Goal: Task Accomplishment & Management: Manage account settings

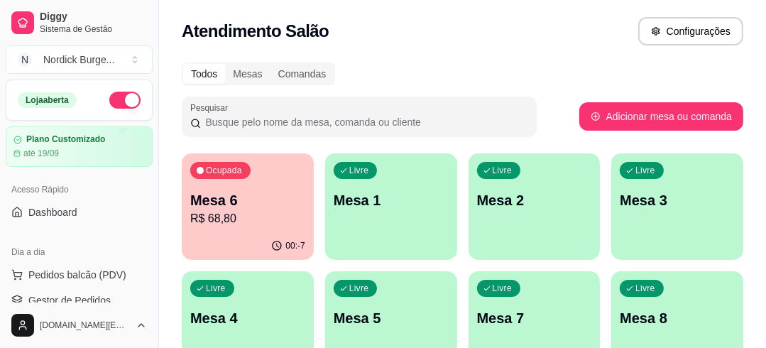
click at [295, 181] on div "Ocupada Mesa 6 R$ 68,80" at bounding box center [248, 192] width 132 height 79
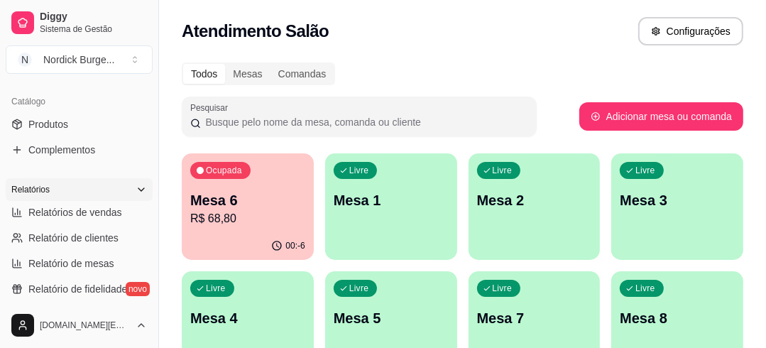
scroll to position [511, 0]
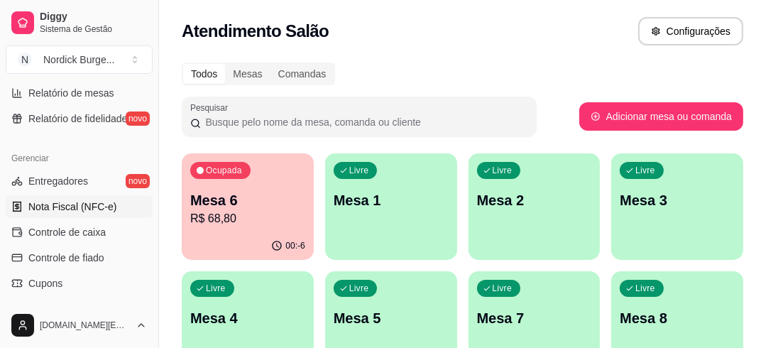
click at [74, 207] on span "Nota Fiscal (NFC-e)" at bounding box center [72, 206] width 88 height 14
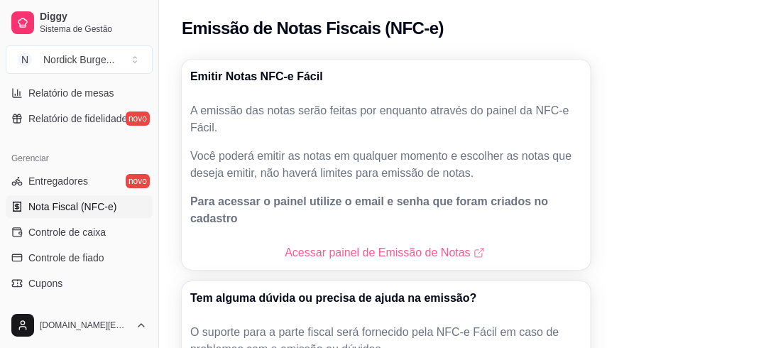
click at [338, 244] on link "Acessar painel de Emissão de Notas" at bounding box center [386, 252] width 202 height 17
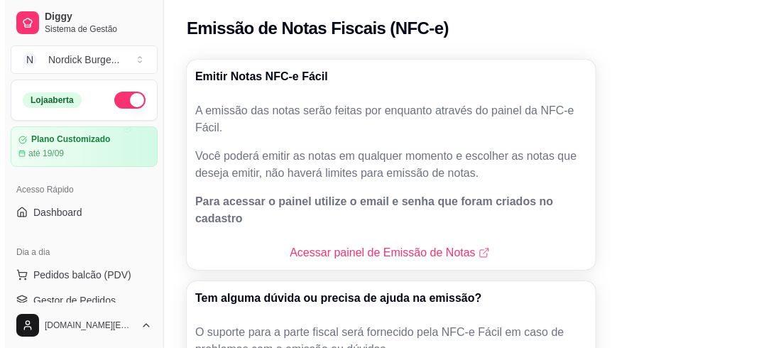
scroll to position [170, 0]
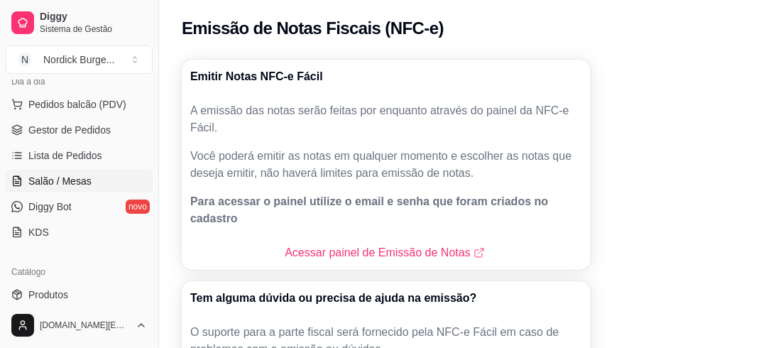
click at [48, 185] on span "Salão / Mesas" at bounding box center [59, 181] width 63 height 14
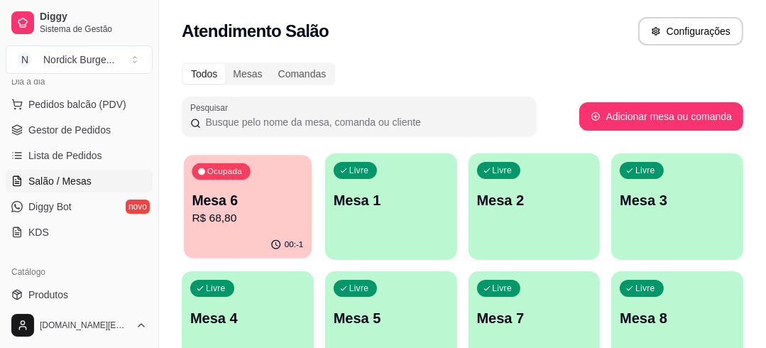
click at [236, 209] on p "Mesa 6" at bounding box center [247, 200] width 111 height 19
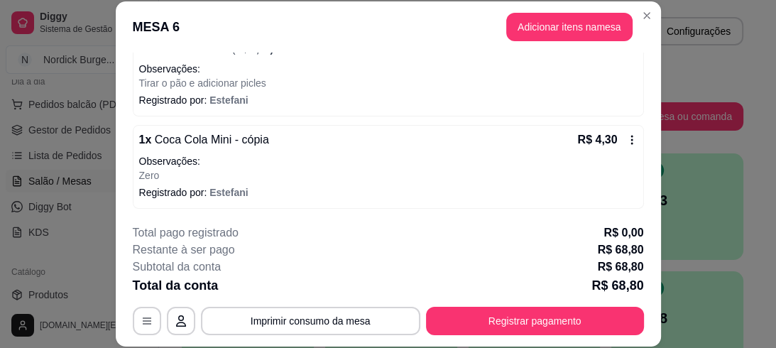
scroll to position [43, 0]
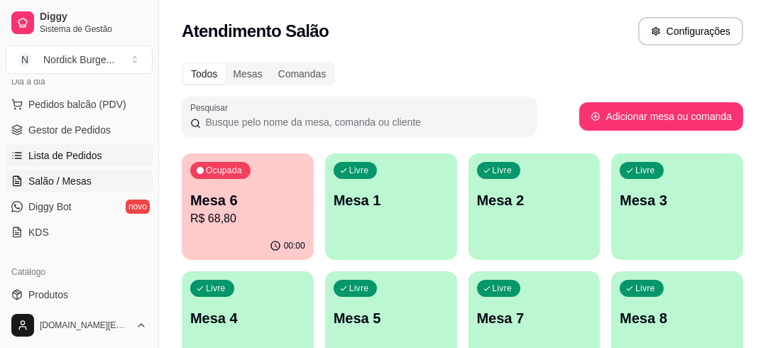
click at [62, 153] on span "Lista de Pedidos" at bounding box center [65, 155] width 74 height 14
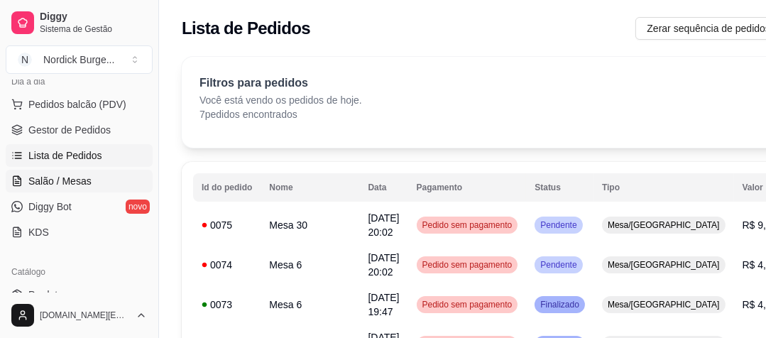
click at [60, 171] on link "Salão / Mesas" at bounding box center [79, 181] width 147 height 23
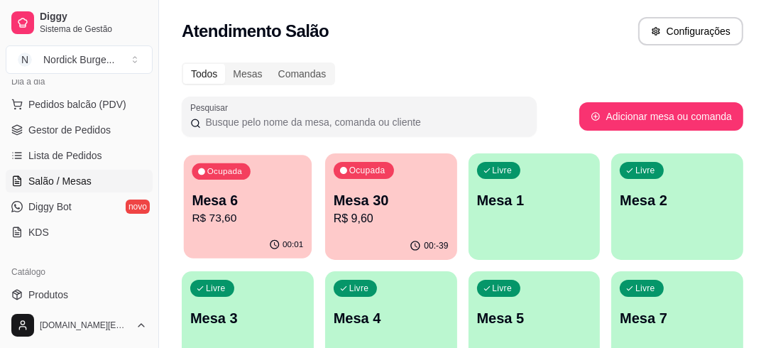
click at [283, 194] on p "Mesa 6" at bounding box center [247, 200] width 111 height 19
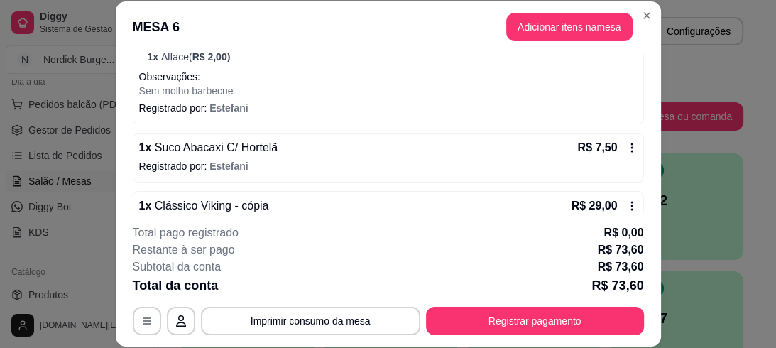
scroll to position [454, 0]
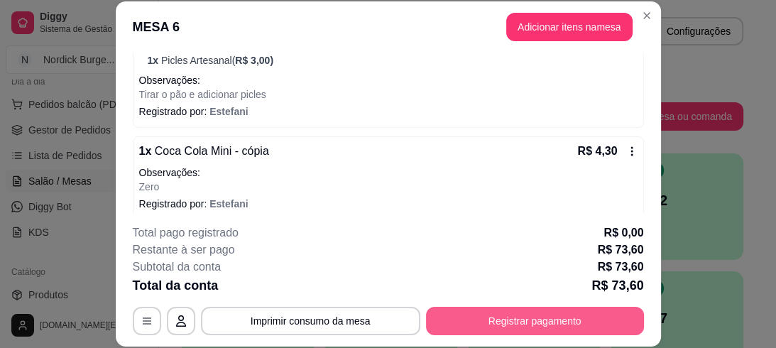
click at [590, 312] on button "Registrar pagamento" at bounding box center [535, 321] width 218 height 28
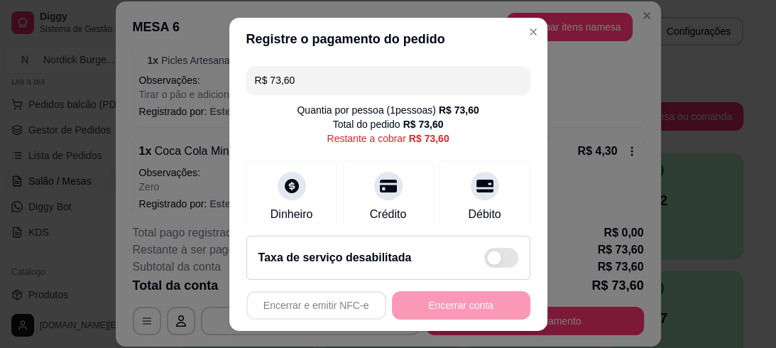
scroll to position [57, 0]
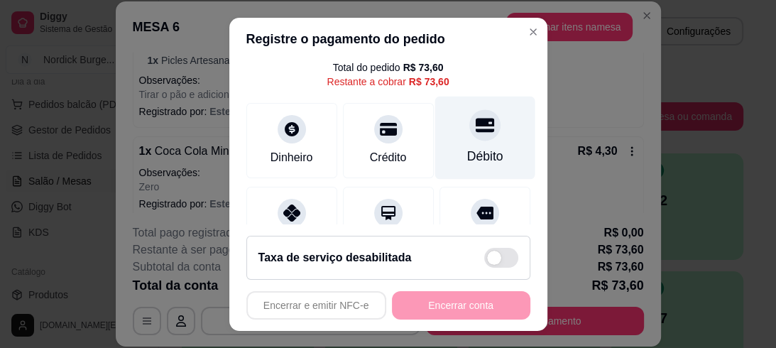
click at [469, 137] on div at bounding box center [484, 124] width 31 height 31
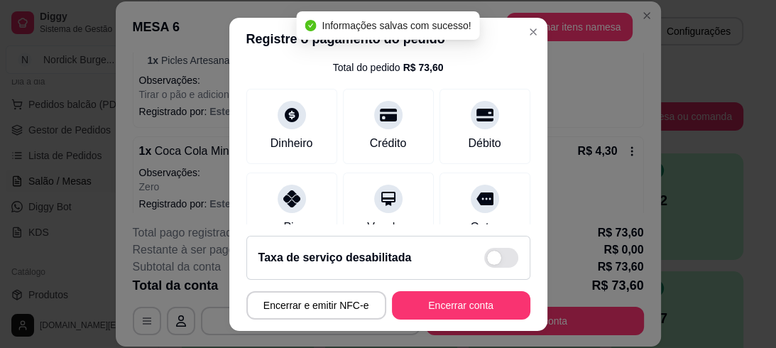
type input "R$ 0,00"
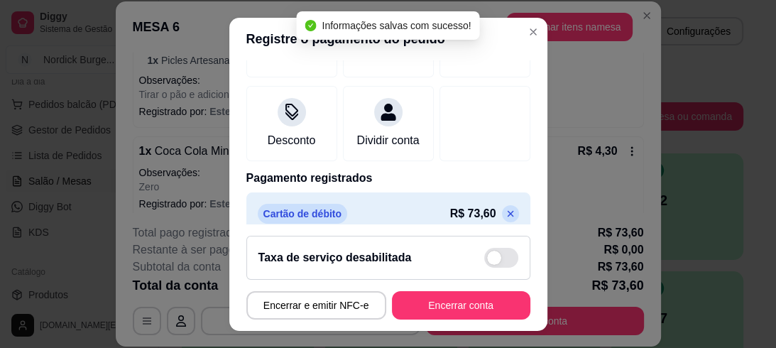
scroll to position [259, 0]
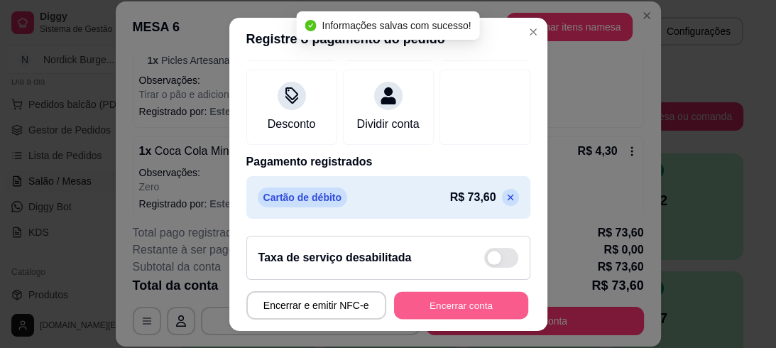
click at [451, 300] on button "Encerrar conta" at bounding box center [461, 305] width 134 height 28
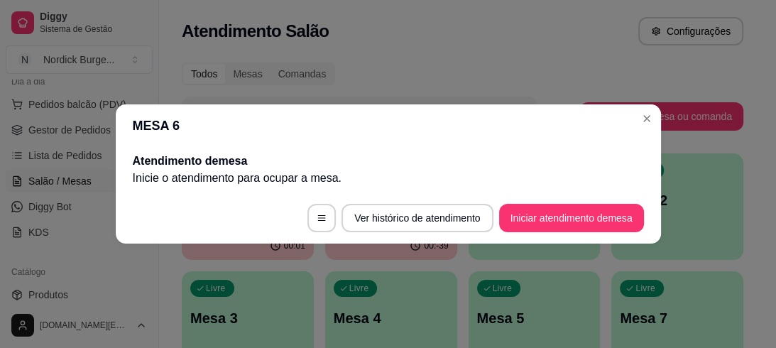
scroll to position [0, 0]
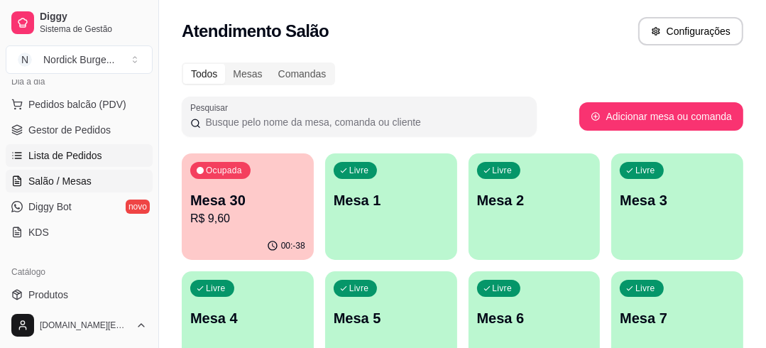
click at [77, 144] on link "Lista de Pedidos" at bounding box center [79, 155] width 147 height 23
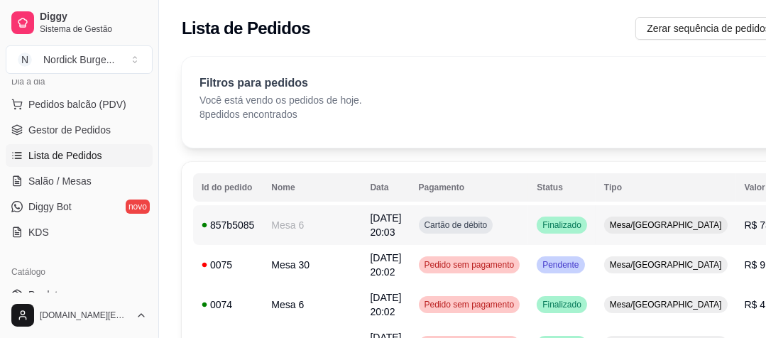
click at [241, 218] on div "857b5085" at bounding box center [228, 225] width 53 height 14
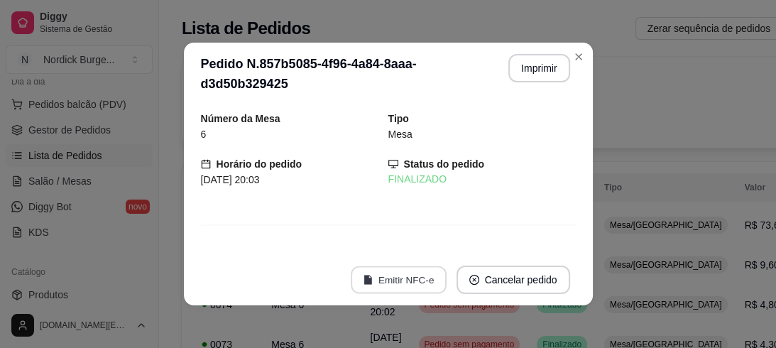
click at [406, 280] on button "Emitir NFC-e" at bounding box center [399, 280] width 96 height 28
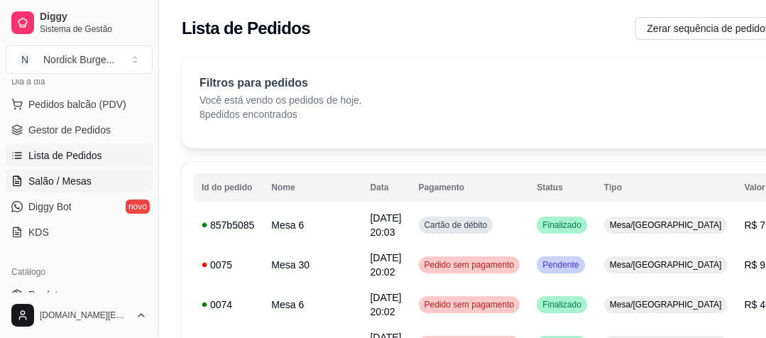
click at [53, 176] on span "Salão / Mesas" at bounding box center [59, 181] width 63 height 14
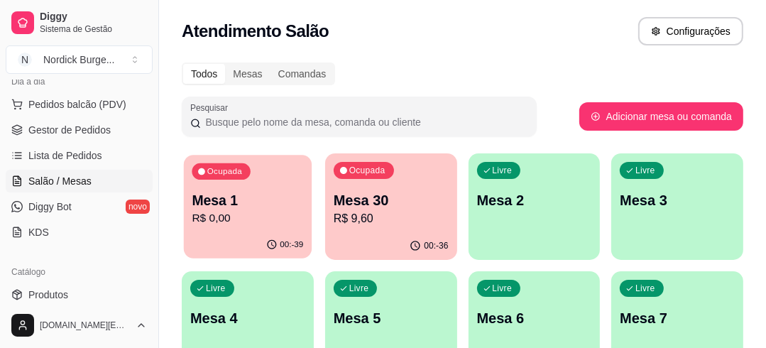
click at [278, 188] on div "Ocupada Mesa 1 R$ 0,00" at bounding box center [248, 193] width 128 height 77
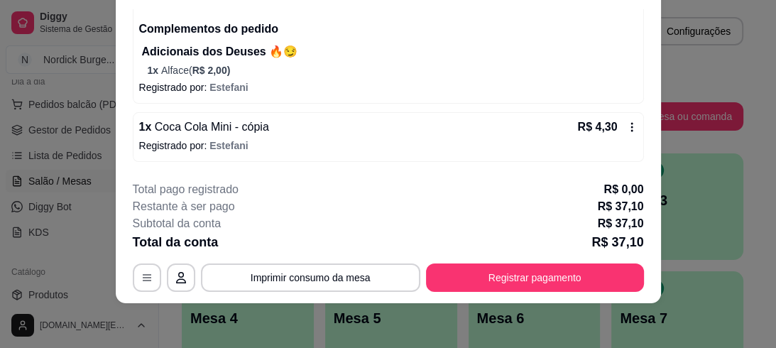
scroll to position [225, 0]
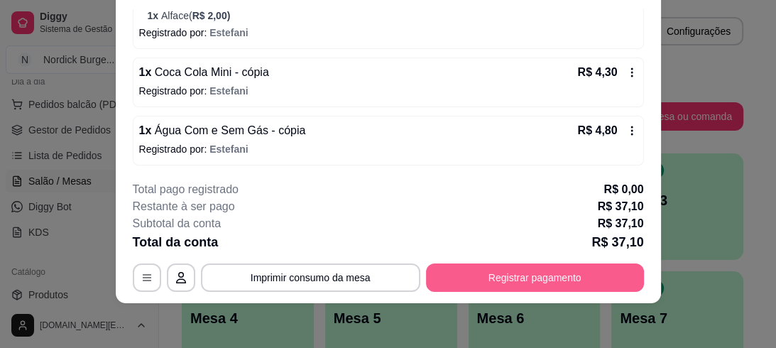
click at [513, 275] on button "Registrar pagamento" at bounding box center [535, 277] width 218 height 28
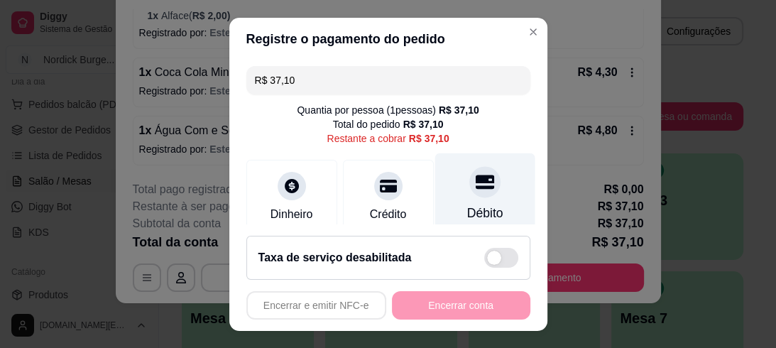
scroll to position [114, 0]
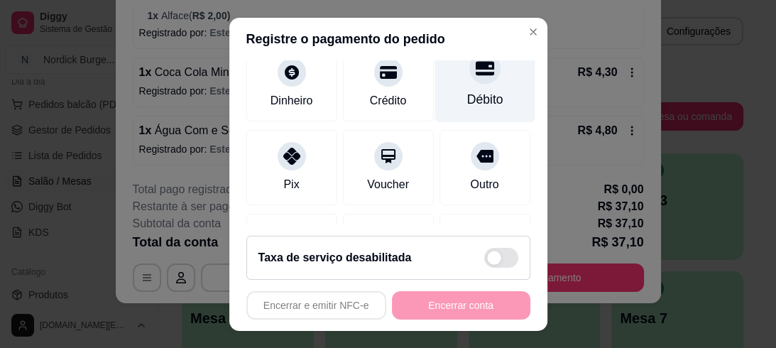
click at [463, 88] on div "Débito" at bounding box center [484, 80] width 100 height 83
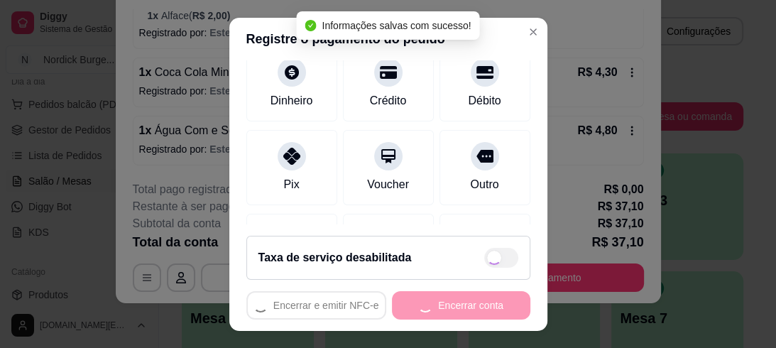
type input "R$ 0,00"
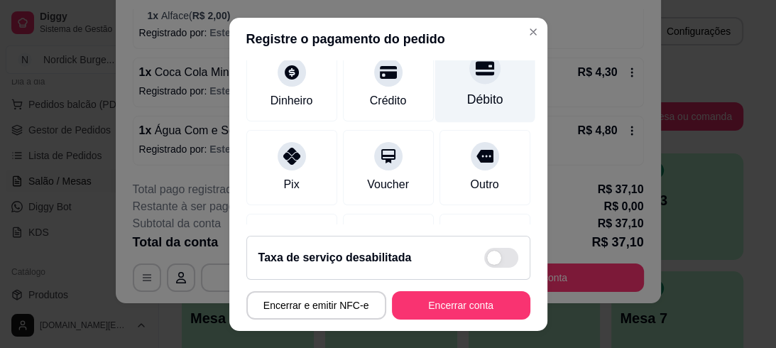
click at [475, 72] on icon at bounding box center [484, 68] width 18 height 14
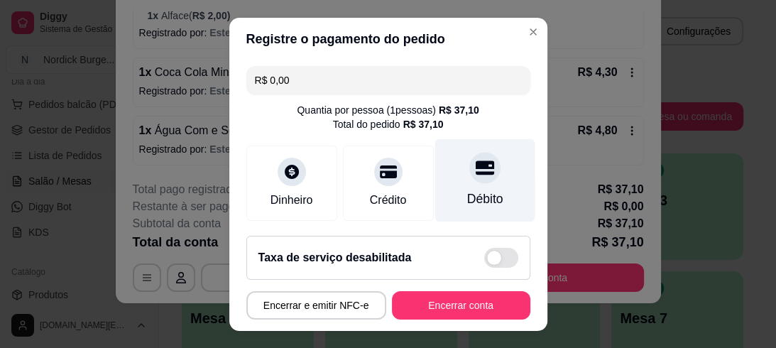
click at [474, 160] on div at bounding box center [484, 167] width 31 height 31
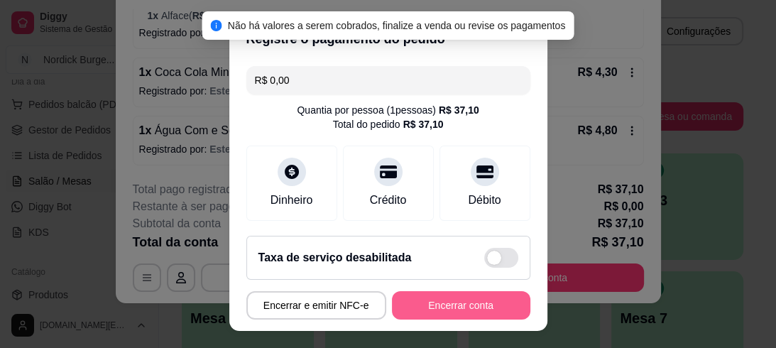
click at [462, 301] on button "Encerrar conta" at bounding box center [461, 305] width 138 height 28
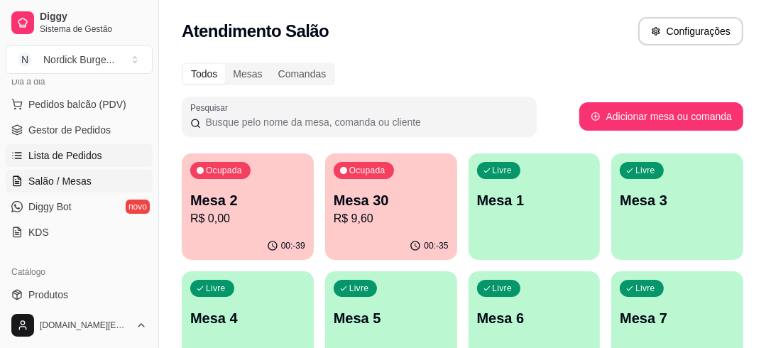
click at [71, 156] on span "Lista de Pedidos" at bounding box center [65, 155] width 74 height 14
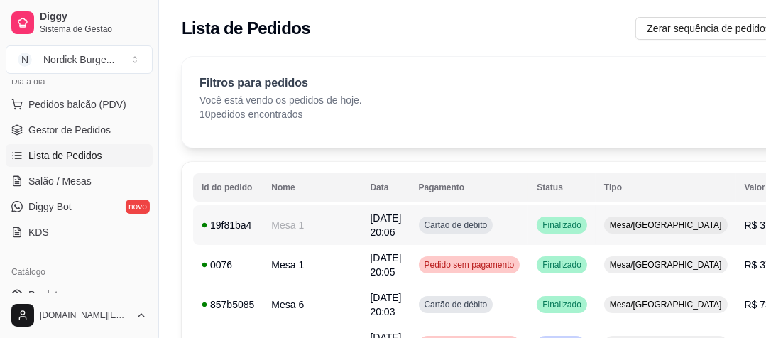
click at [250, 222] on div "19f81ba4" at bounding box center [228, 225] width 53 height 14
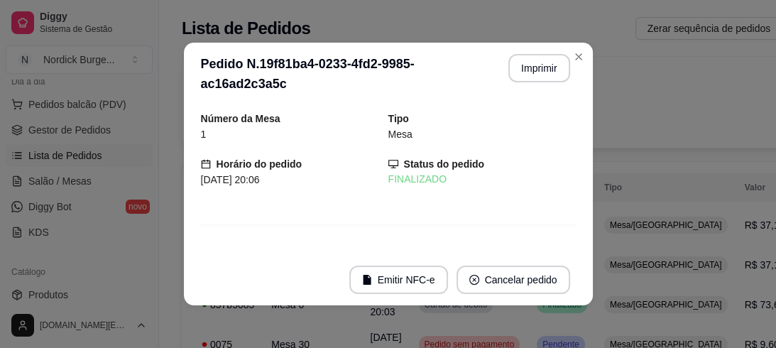
scroll to position [114, 0]
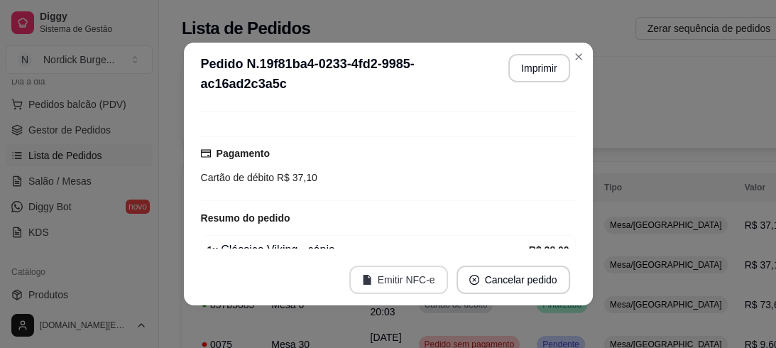
click at [389, 279] on button "Emitir NFC-e" at bounding box center [398, 279] width 99 height 28
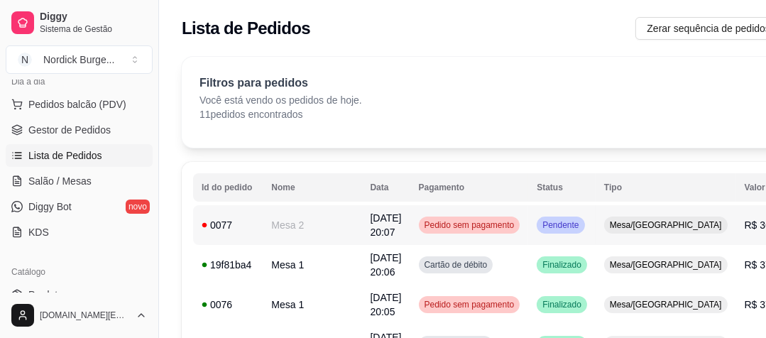
click at [254, 231] on td "0077" at bounding box center [228, 225] width 70 height 40
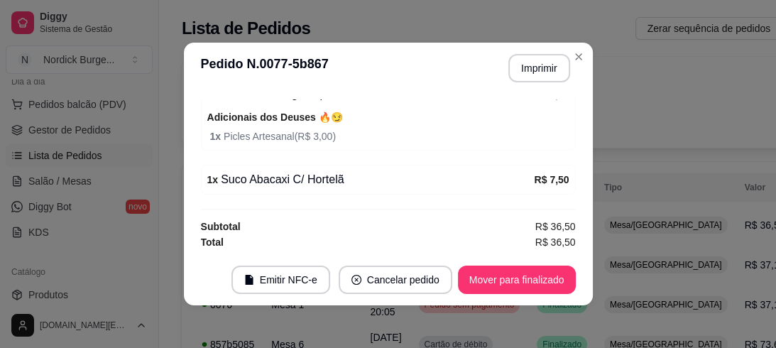
scroll to position [3, 0]
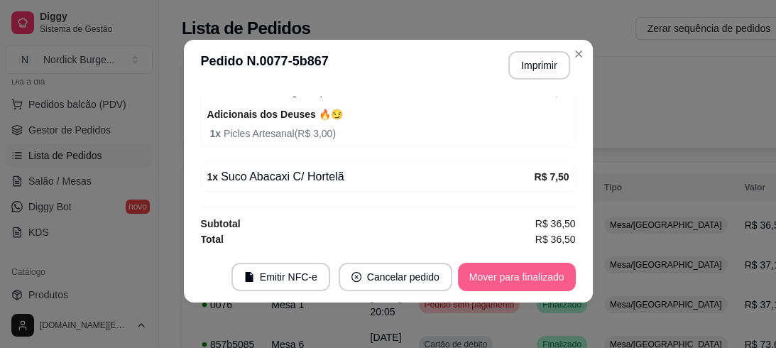
click at [503, 270] on button "Mover para finalizado" at bounding box center [517, 277] width 118 height 28
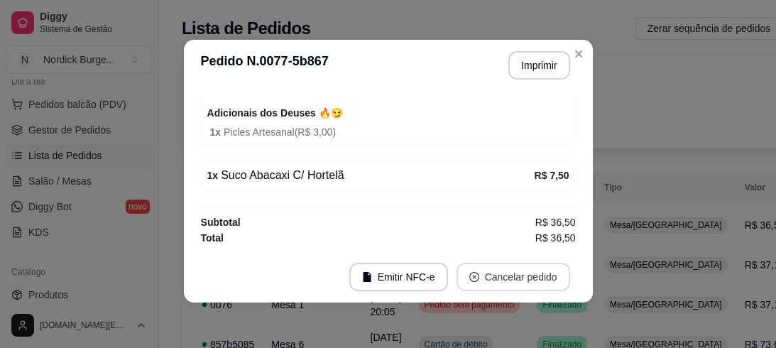
scroll to position [179, 0]
click at [420, 273] on button "Emitir NFC-e" at bounding box center [398, 277] width 99 height 28
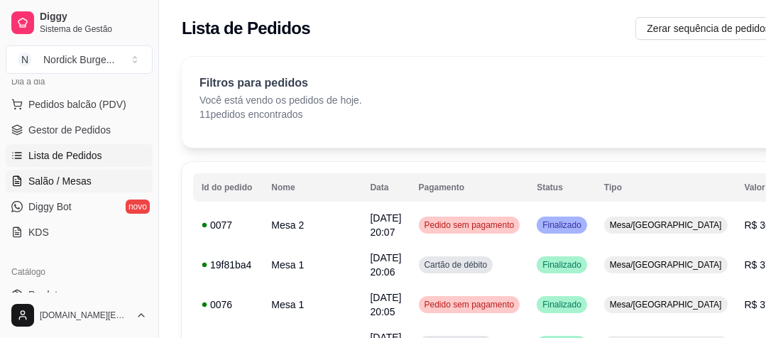
click at [81, 182] on span "Salão / Mesas" at bounding box center [59, 181] width 63 height 14
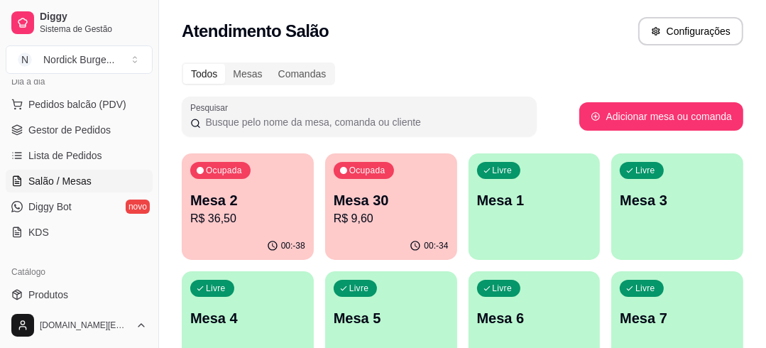
click at [266, 213] on p "R$ 36,50" at bounding box center [247, 218] width 115 height 17
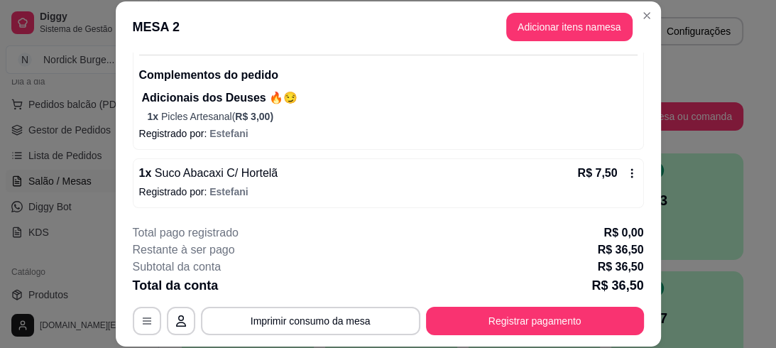
scroll to position [43, 0]
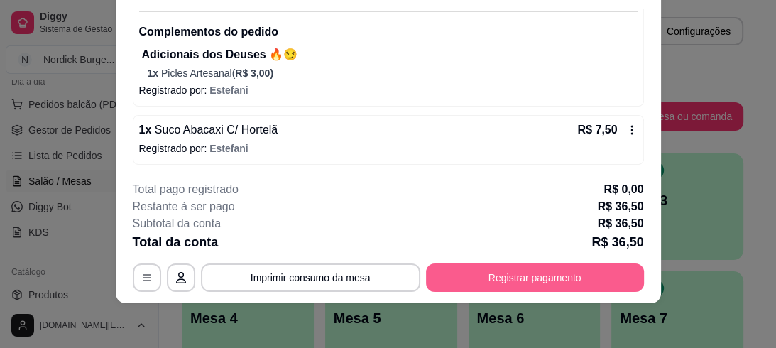
click at [468, 275] on button "Registrar pagamento" at bounding box center [535, 277] width 218 height 28
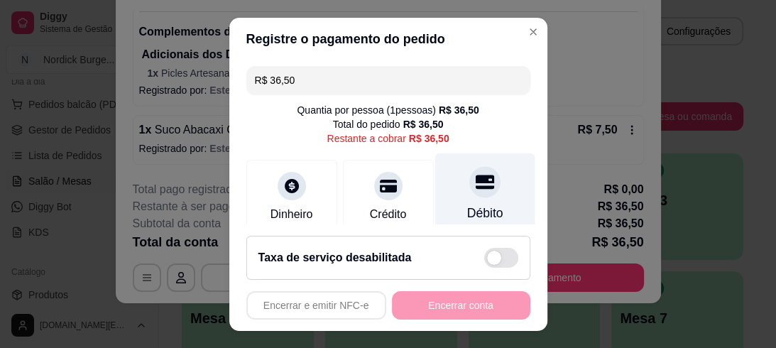
click at [459, 197] on div "Débito" at bounding box center [484, 194] width 100 height 83
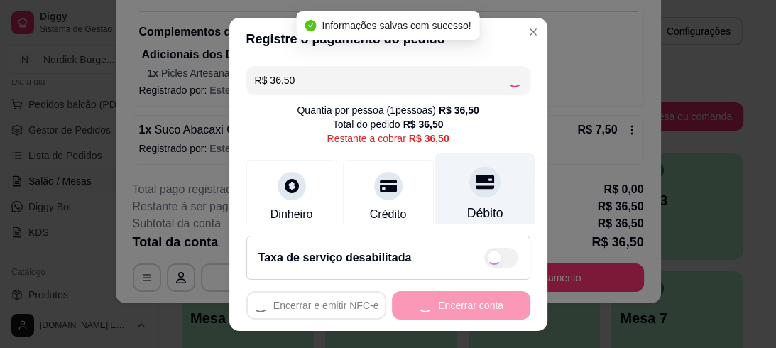
type input "R$ 0,00"
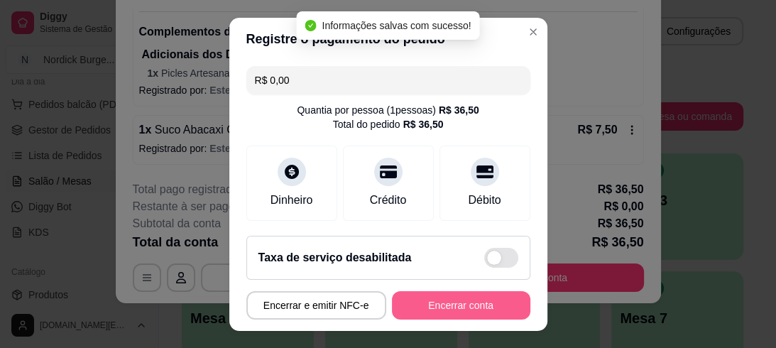
click at [443, 299] on button "Encerrar conta" at bounding box center [461, 305] width 138 height 28
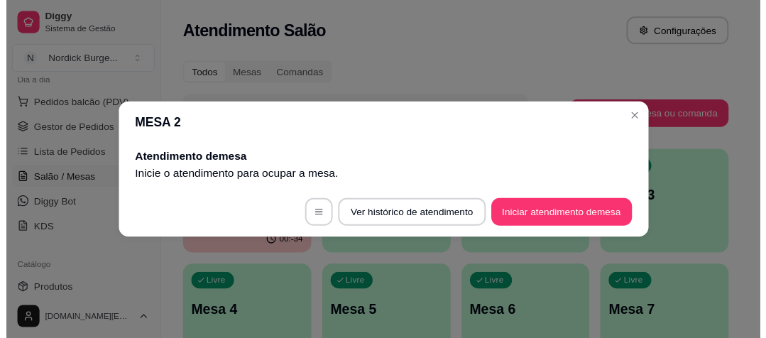
scroll to position [0, 0]
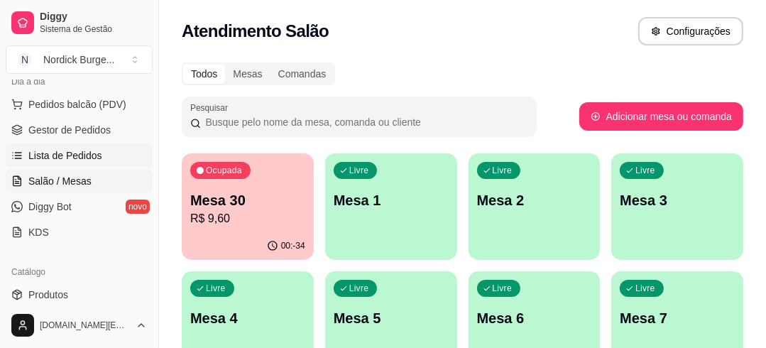
click at [57, 144] on link "Lista de Pedidos" at bounding box center [79, 155] width 147 height 23
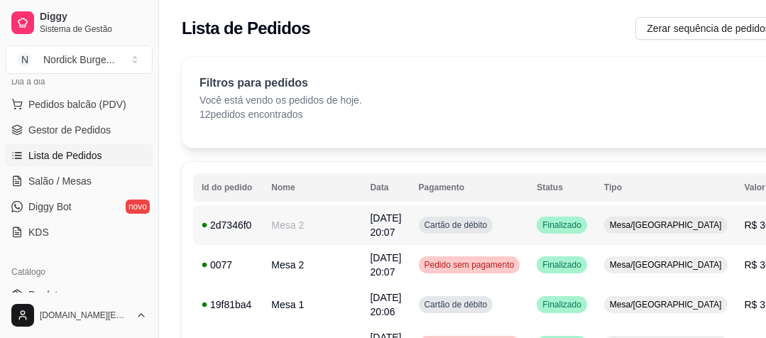
click at [238, 226] on div "2d7346f0" at bounding box center [228, 225] width 53 height 14
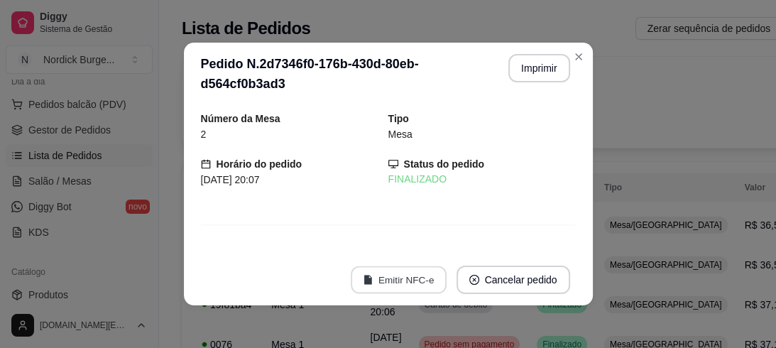
click at [382, 280] on button "Emitir NFC-e" at bounding box center [399, 280] width 96 height 28
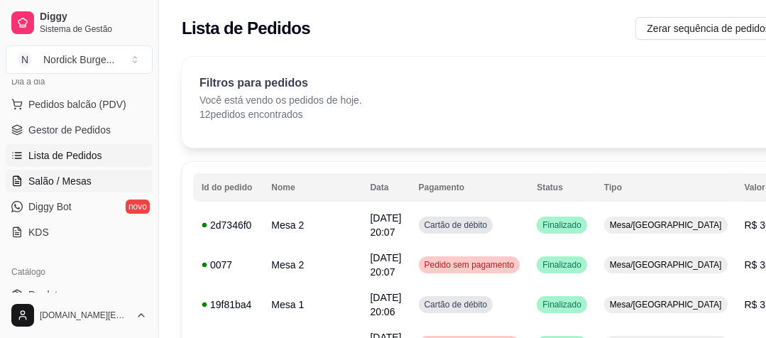
click at [39, 185] on span "Salão / Mesas" at bounding box center [59, 181] width 63 height 14
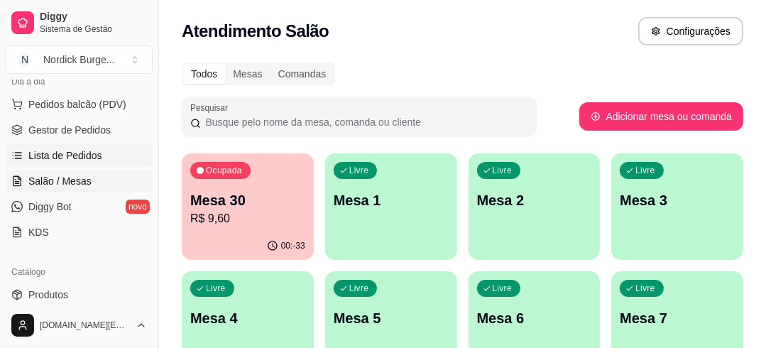
click at [51, 151] on span "Lista de Pedidos" at bounding box center [65, 155] width 74 height 14
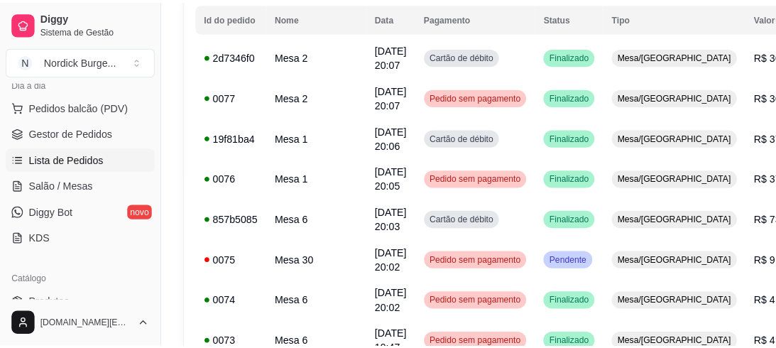
scroll to position [227, 0]
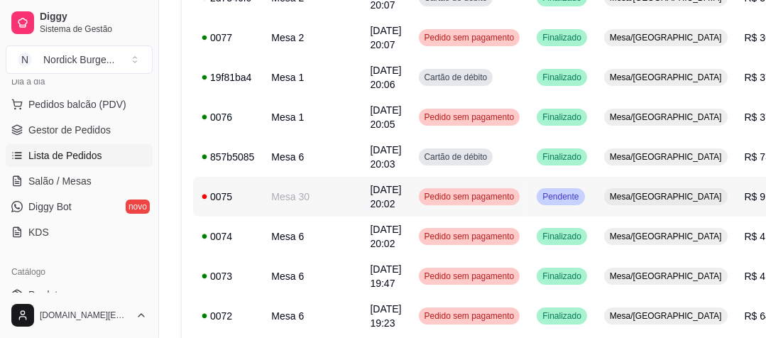
click at [236, 196] on div "0075" at bounding box center [228, 197] width 53 height 14
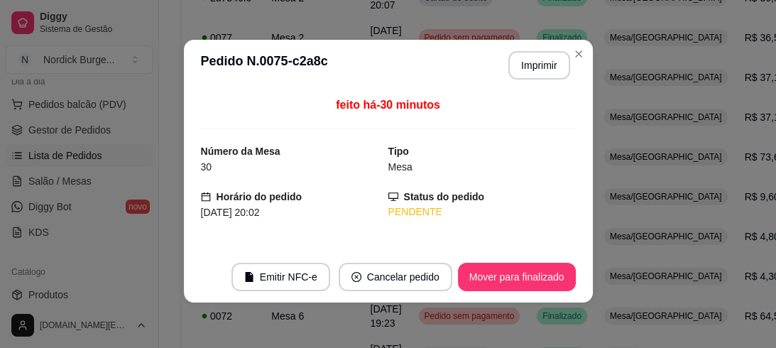
scroll to position [140, 0]
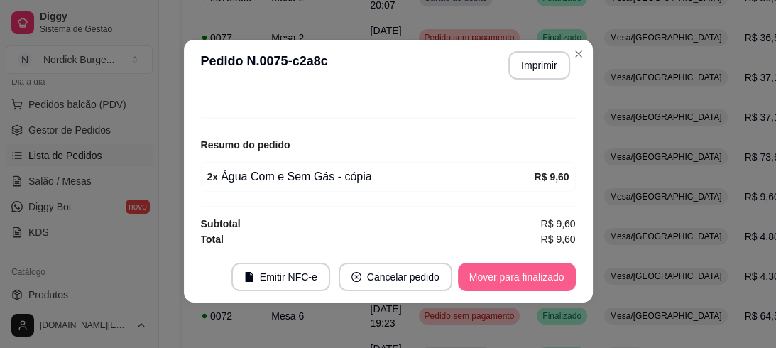
click at [501, 270] on button "Mover para finalizado" at bounding box center [517, 277] width 118 height 28
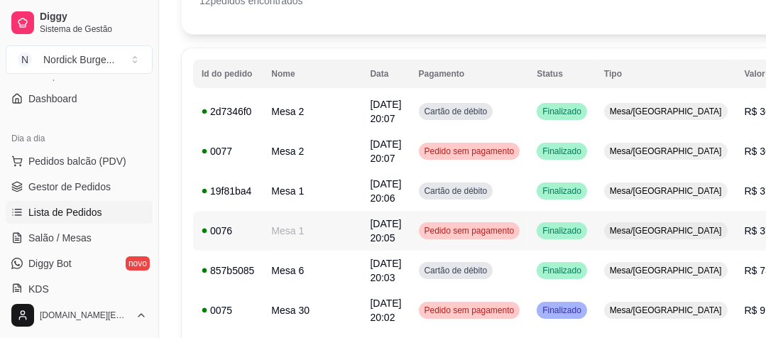
scroll to position [0, 0]
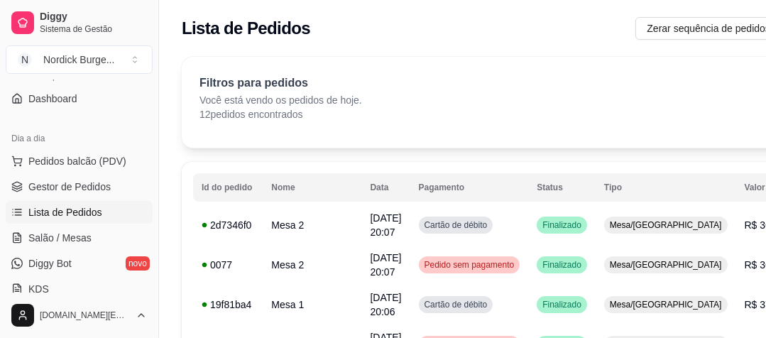
click at [481, 97] on div "Filtros para pedidos Você está vendo os pedidos de hoje. 12 pedidos encontrados…" at bounding box center [541, 98] width 685 height 47
click at [77, 233] on span "Salão / Mesas" at bounding box center [59, 238] width 63 height 14
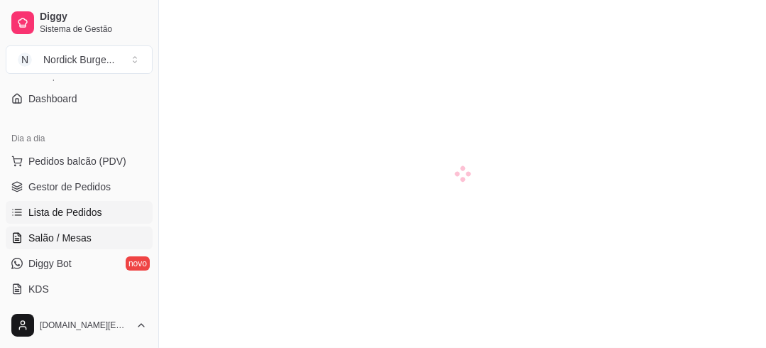
click at [69, 205] on span "Lista de Pedidos" at bounding box center [65, 212] width 74 height 14
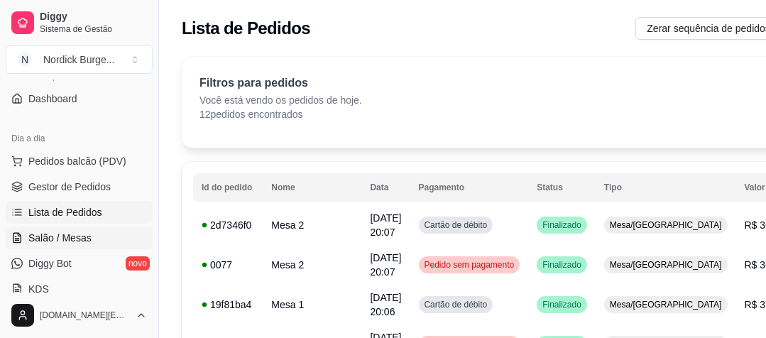
click at [73, 241] on span "Salão / Mesas" at bounding box center [59, 238] width 63 height 14
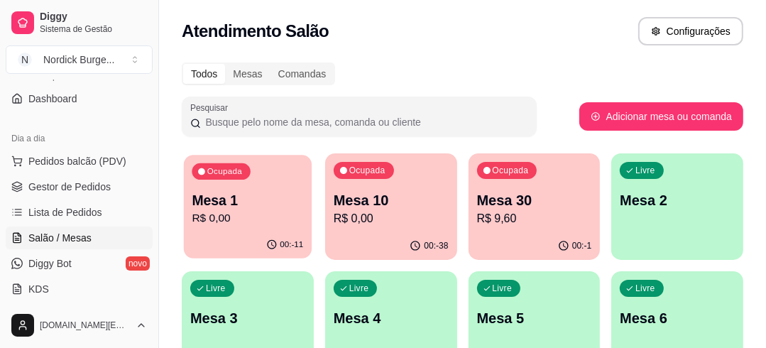
click at [264, 204] on p "Mesa 1" at bounding box center [247, 200] width 111 height 19
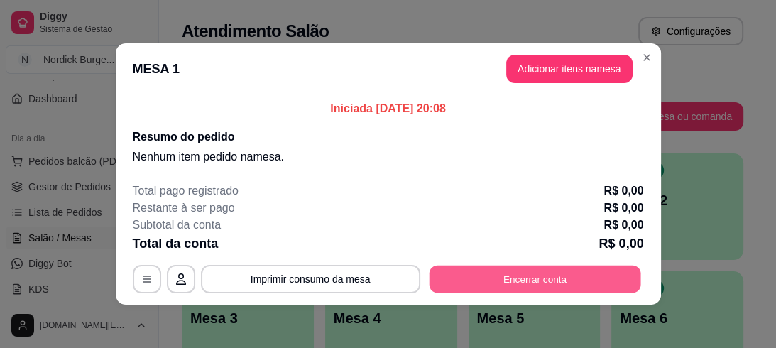
click at [530, 277] on button "Encerrar conta" at bounding box center [535, 279] width 212 height 28
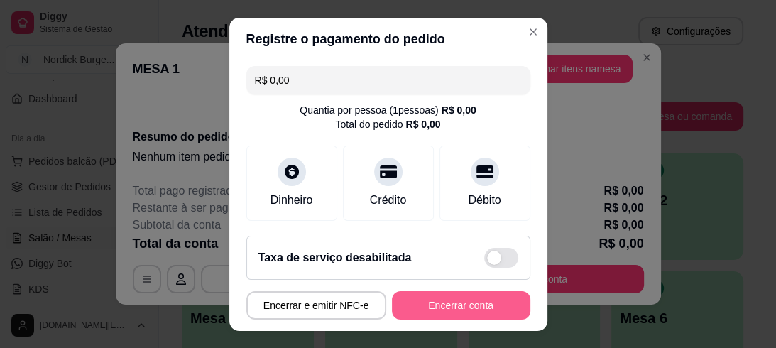
click at [411, 314] on button "Encerrar conta" at bounding box center [461, 305] width 138 height 28
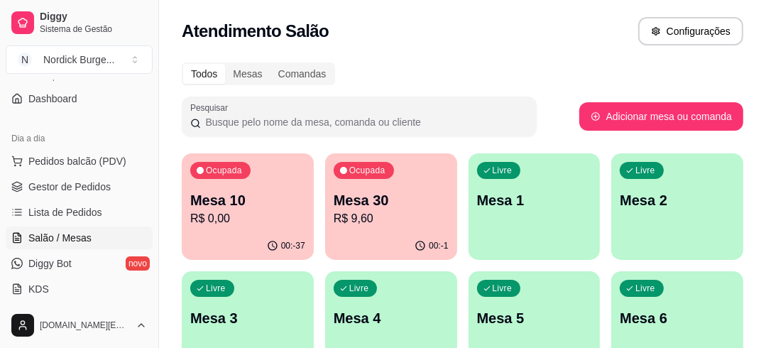
click at [407, 221] on p "R$ 9,60" at bounding box center [391, 218] width 115 height 17
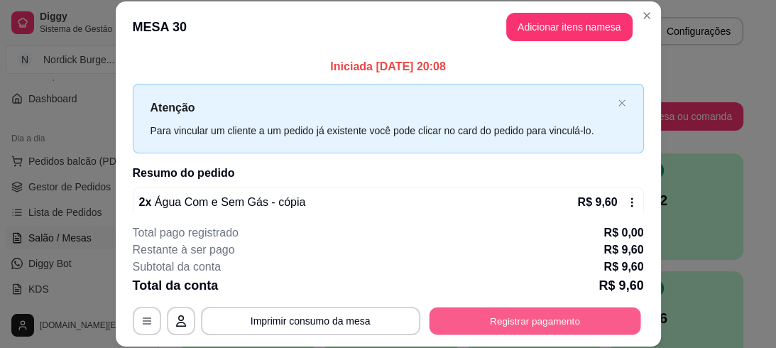
click at [519, 319] on button "Registrar pagamento" at bounding box center [535, 321] width 212 height 28
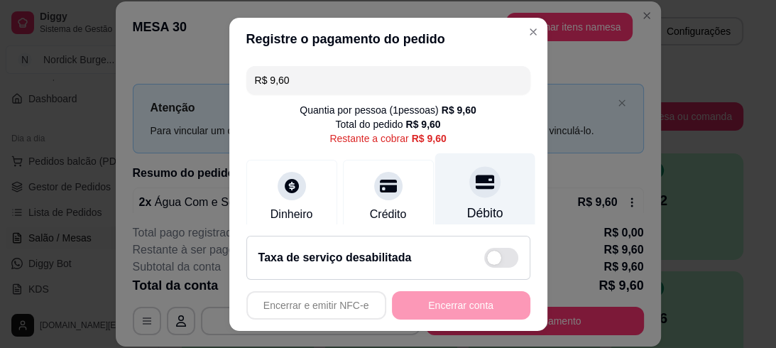
click at [449, 195] on div "Débito" at bounding box center [484, 194] width 100 height 83
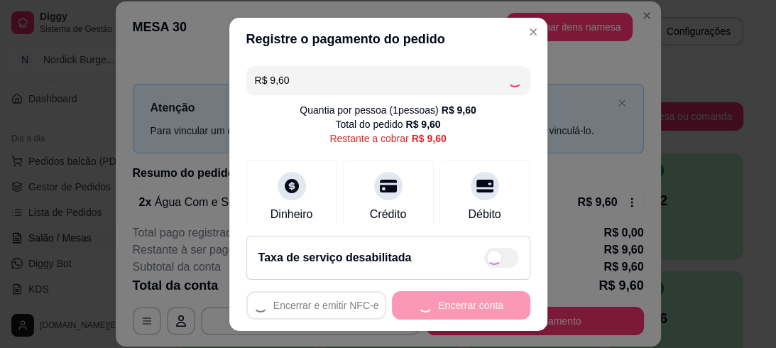
type input "R$ 0,00"
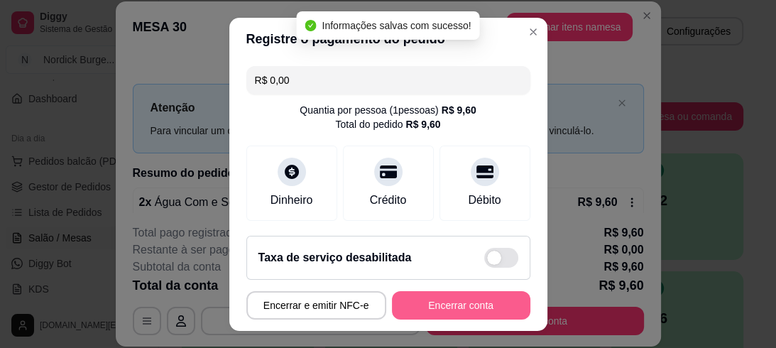
click at [478, 298] on button "Encerrar conta" at bounding box center [461, 305] width 138 height 28
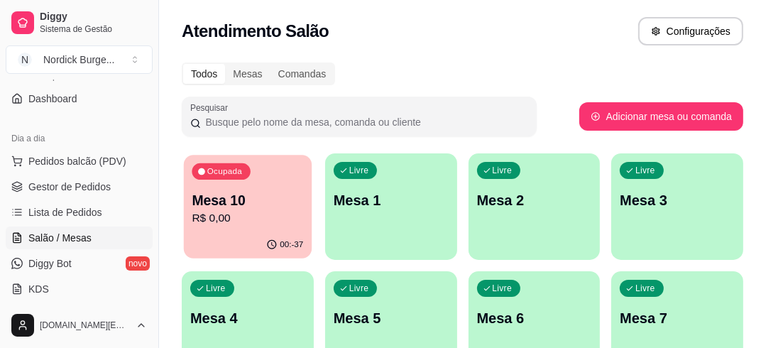
click at [285, 204] on p "Mesa 10" at bounding box center [247, 200] width 111 height 19
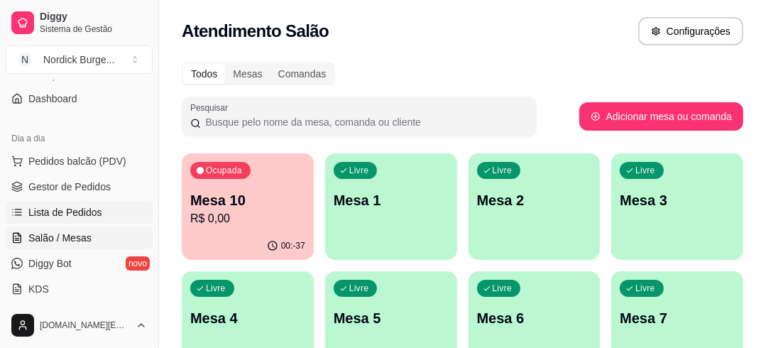
click at [58, 213] on span "Lista de Pedidos" at bounding box center [65, 212] width 74 height 14
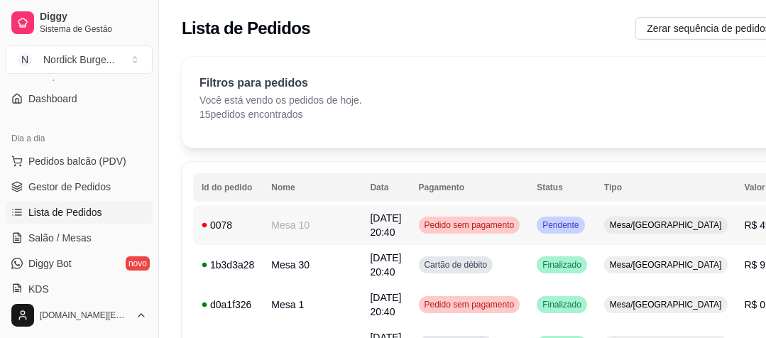
click at [233, 226] on div "0078" at bounding box center [228, 225] width 53 height 14
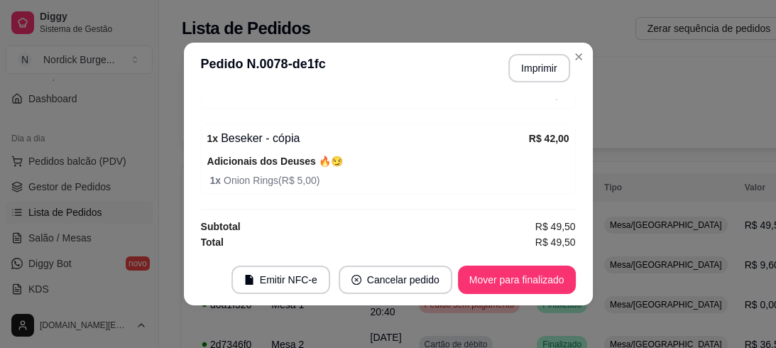
scroll to position [3, 0]
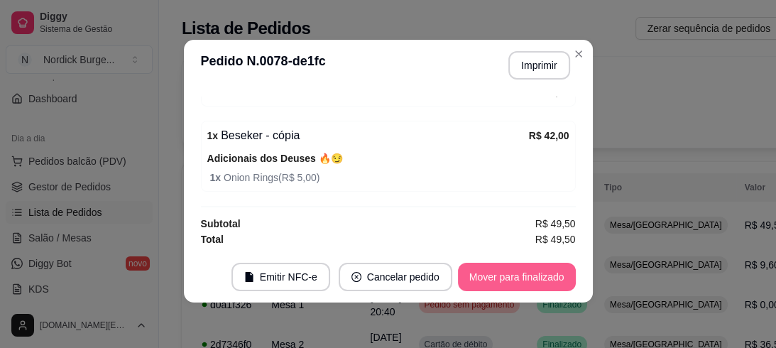
click at [533, 283] on button "Mover para finalizado" at bounding box center [517, 277] width 118 height 28
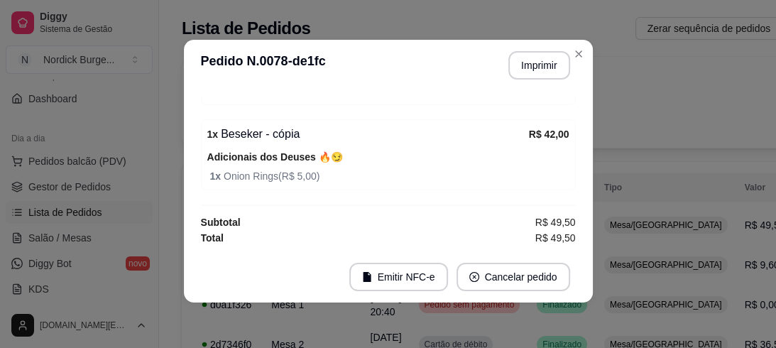
scroll to position [179, 0]
click at [537, 68] on button "Imprimir" at bounding box center [539, 65] width 62 height 28
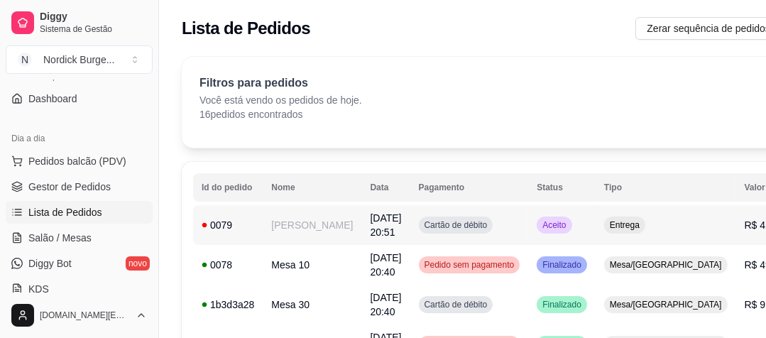
click at [239, 234] on td "0079" at bounding box center [228, 225] width 70 height 40
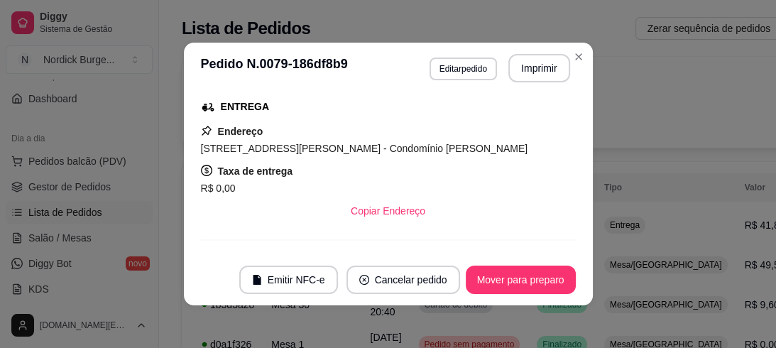
scroll to position [454, 0]
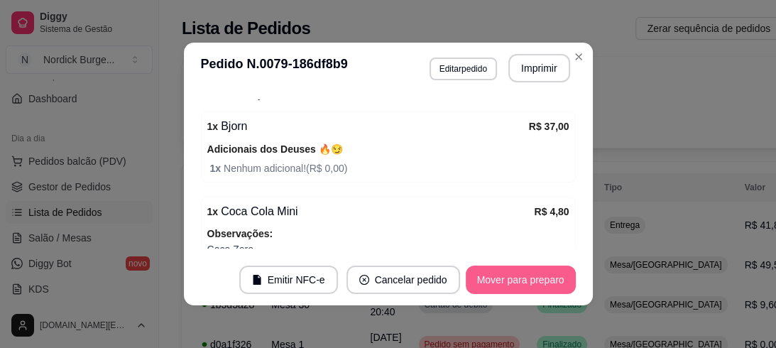
click at [517, 290] on button "Mover para preparo" at bounding box center [521, 279] width 110 height 28
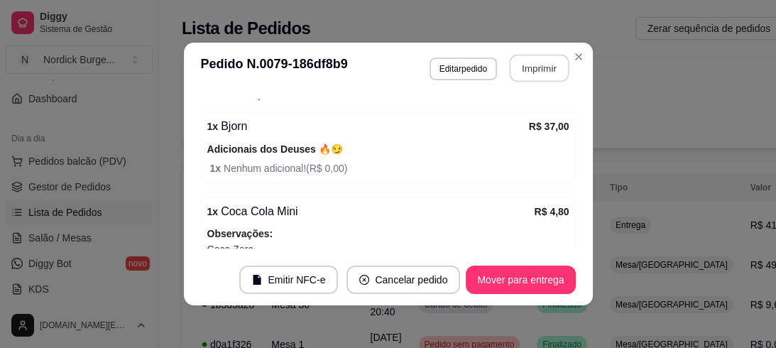
click at [525, 72] on button "Imprimir" at bounding box center [539, 69] width 60 height 28
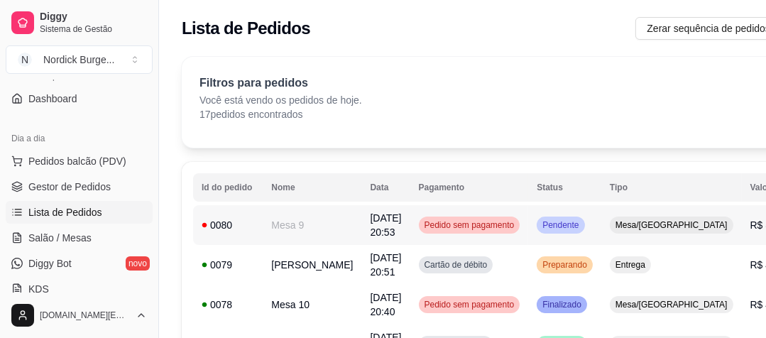
click at [241, 221] on div "0080" at bounding box center [228, 225] width 53 height 14
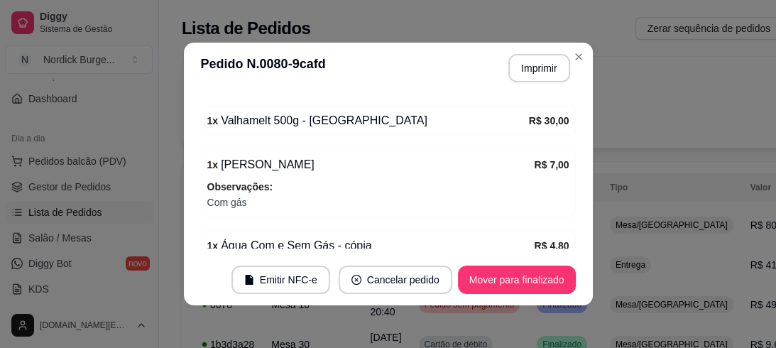
scroll to position [393, 0]
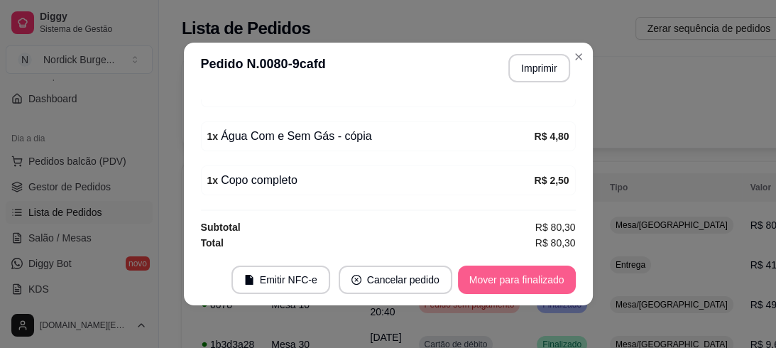
click at [518, 280] on button "Mover para finalizado" at bounding box center [517, 279] width 118 height 28
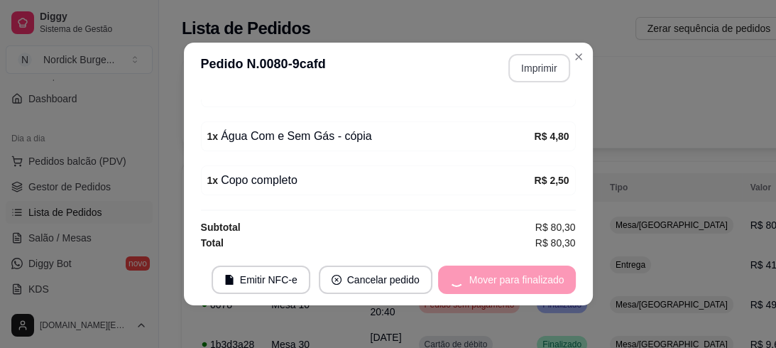
scroll to position [346, 0]
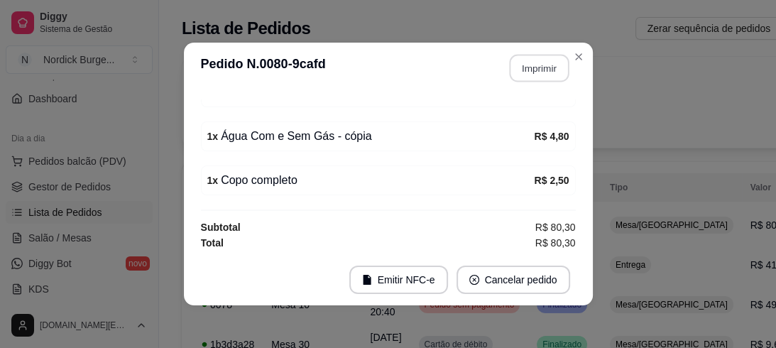
click at [535, 61] on button "Imprimir" at bounding box center [539, 69] width 60 height 28
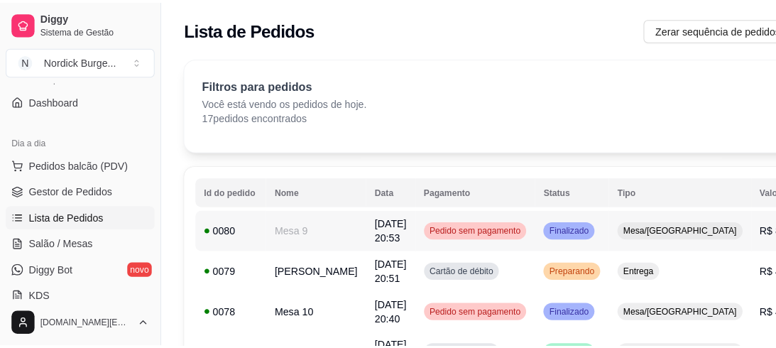
scroll to position [57, 0]
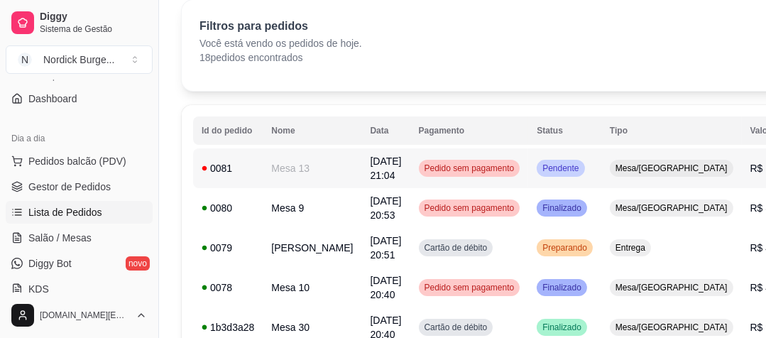
click at [244, 170] on div "0081" at bounding box center [228, 168] width 53 height 14
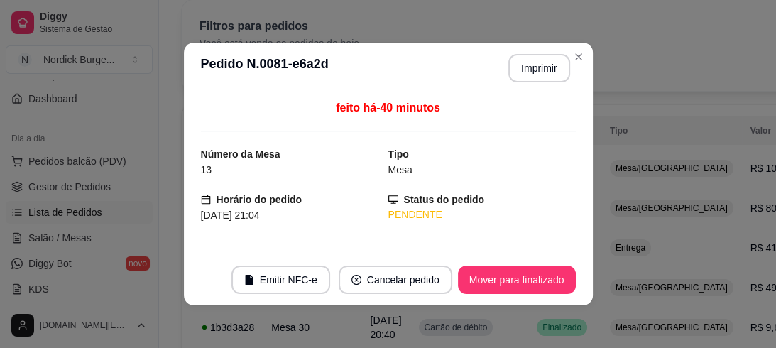
scroll to position [170, 0]
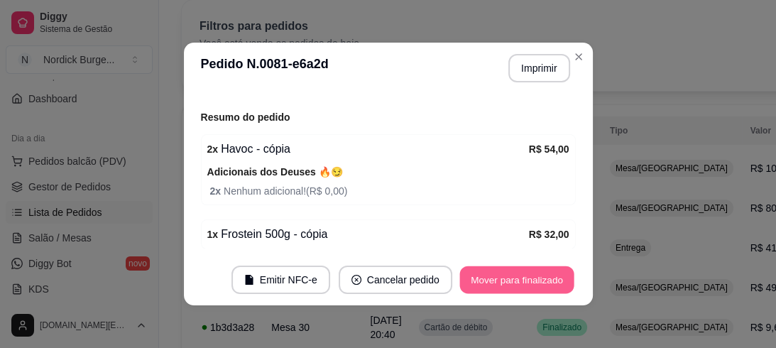
click at [529, 275] on button "Mover para finalizado" at bounding box center [516, 280] width 114 height 28
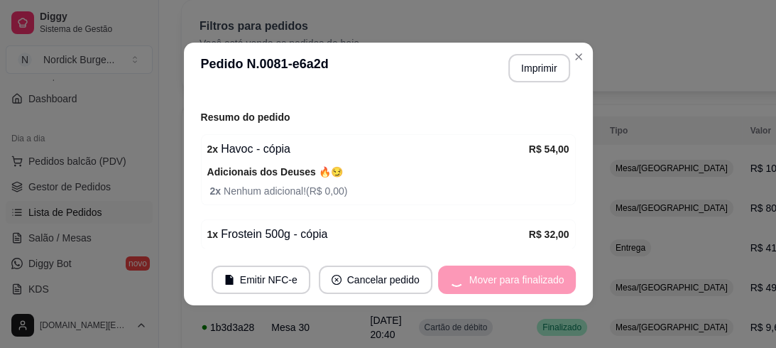
scroll to position [124, 0]
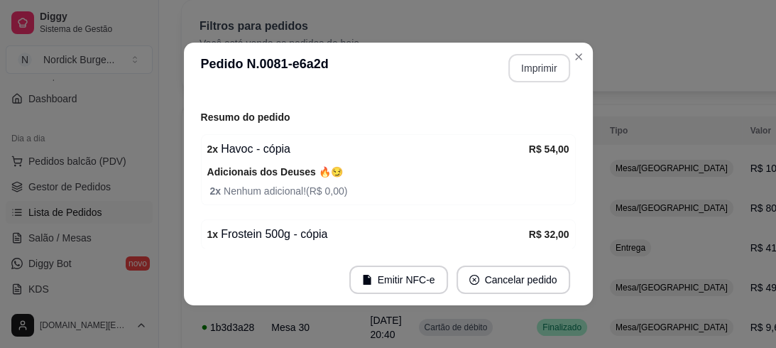
click at [531, 71] on button "Imprimir" at bounding box center [539, 68] width 62 height 28
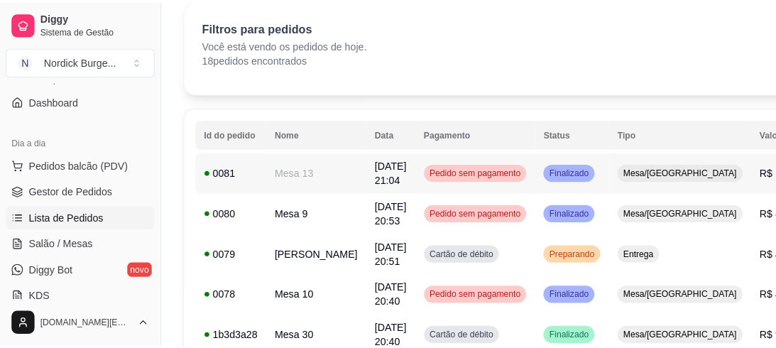
scroll to position [0, 0]
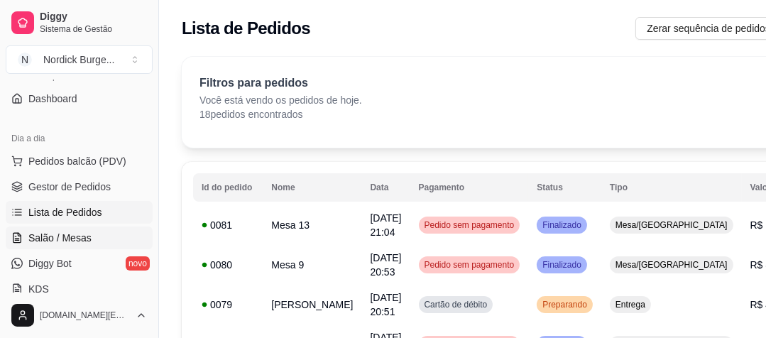
click at [72, 238] on span "Salão / Mesas" at bounding box center [59, 238] width 63 height 14
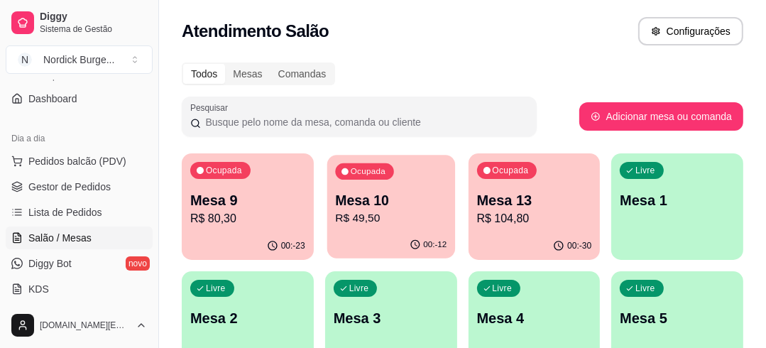
click at [376, 232] on div "00:-12" at bounding box center [391, 244] width 128 height 27
click at [415, 202] on p "Mesa 10" at bounding box center [390, 200] width 111 height 19
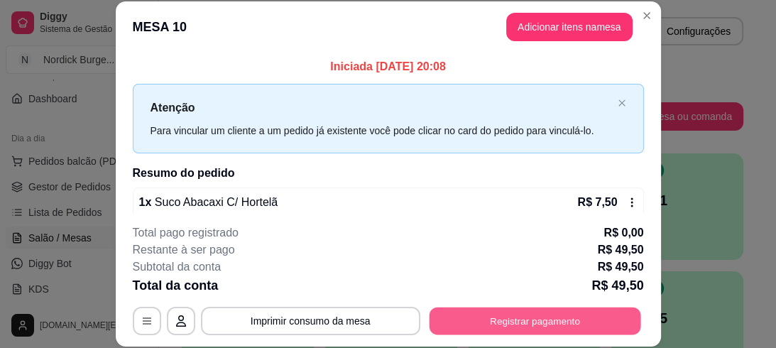
click at [507, 315] on button "Registrar pagamento" at bounding box center [535, 321] width 212 height 28
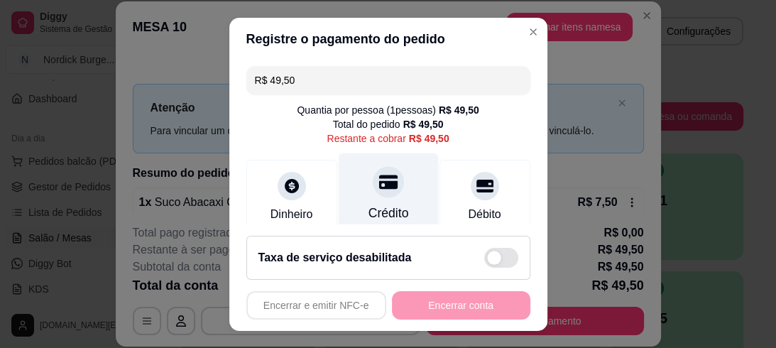
click at [352, 196] on div "Crédito" at bounding box center [388, 194] width 100 height 83
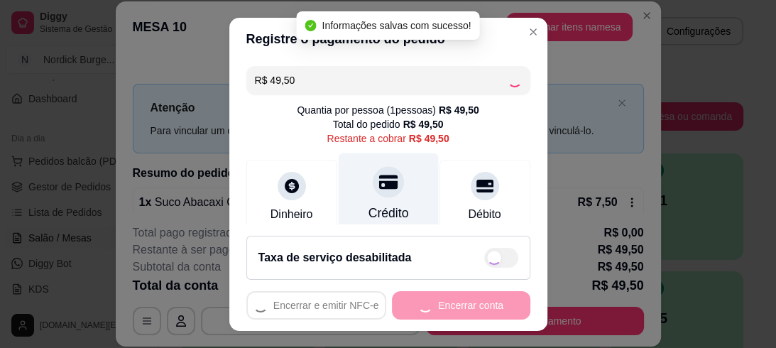
type input "R$ 0,00"
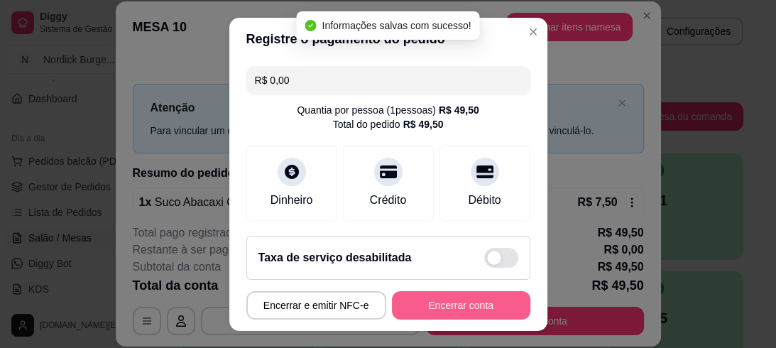
click at [457, 304] on button "Encerrar conta" at bounding box center [461, 305] width 138 height 28
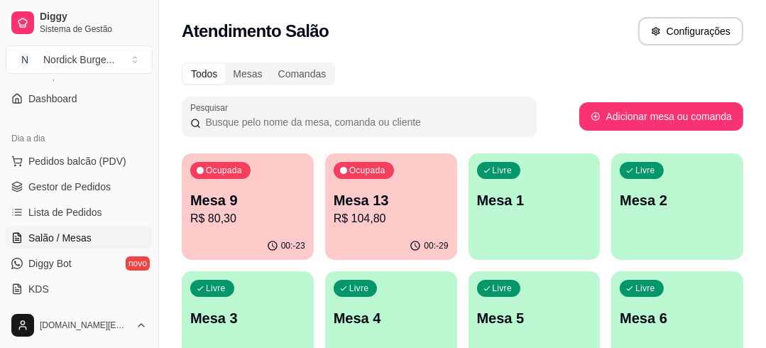
click at [381, 211] on p "R$ 104,80" at bounding box center [391, 218] width 115 height 17
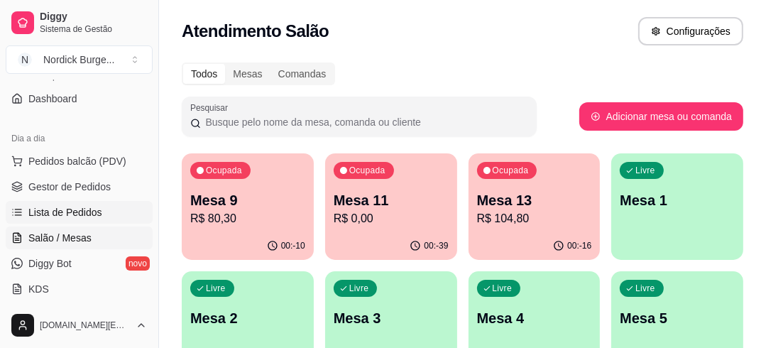
click at [49, 214] on span "Lista de Pedidos" at bounding box center [65, 212] width 74 height 14
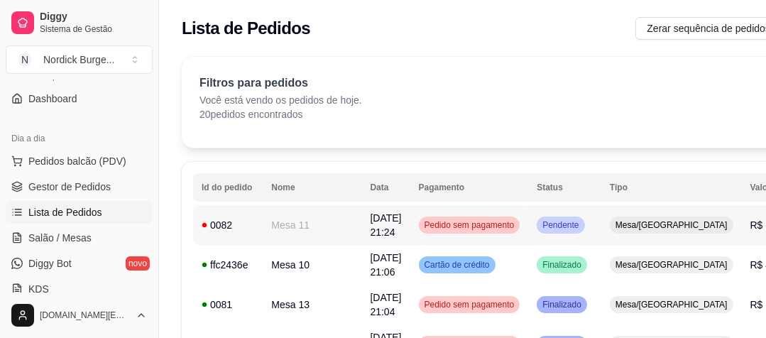
click at [248, 236] on td "0082" at bounding box center [228, 225] width 70 height 40
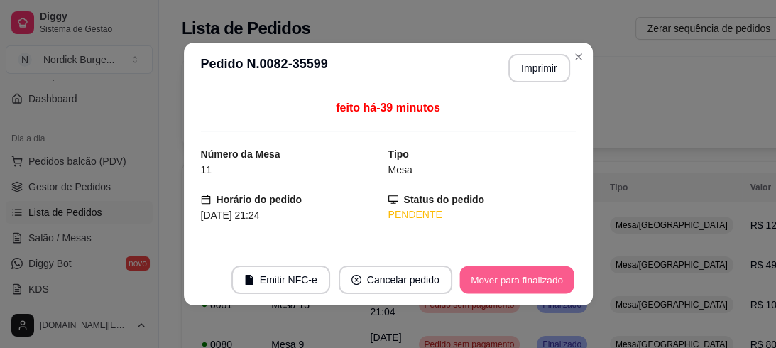
click at [502, 282] on button "Mover para finalizado" at bounding box center [516, 280] width 114 height 28
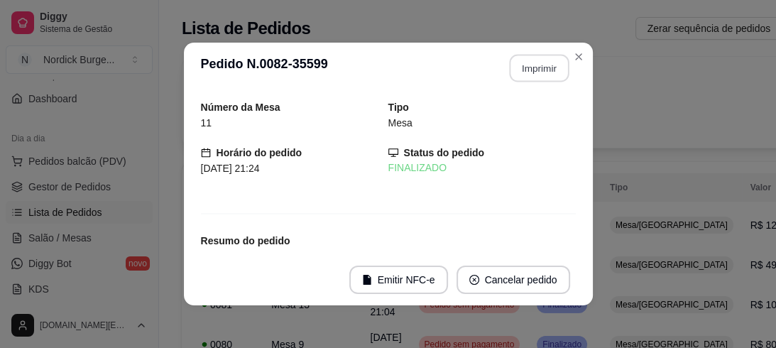
click at [530, 71] on button "Imprimir" at bounding box center [539, 69] width 60 height 28
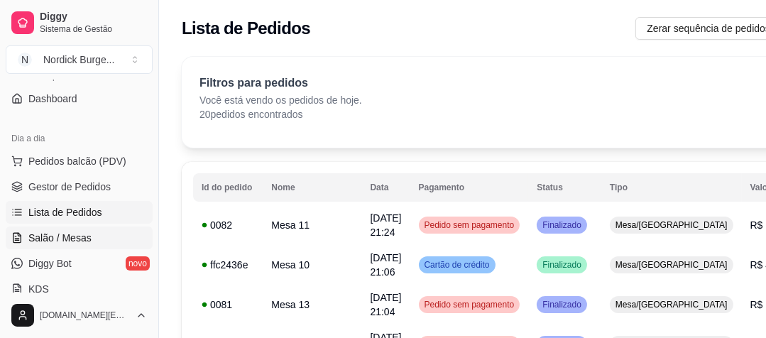
click at [59, 234] on span "Salão / Mesas" at bounding box center [59, 238] width 63 height 14
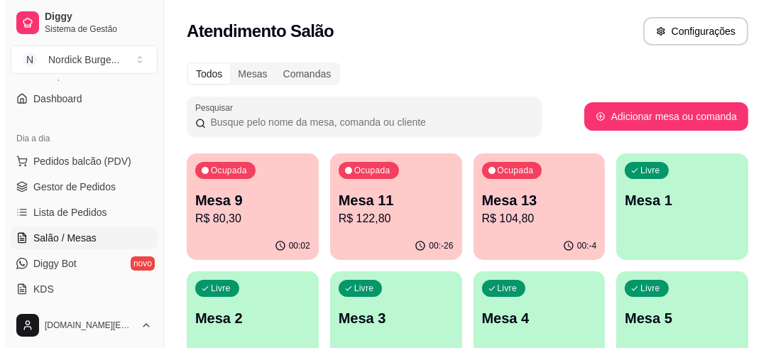
scroll to position [57, 0]
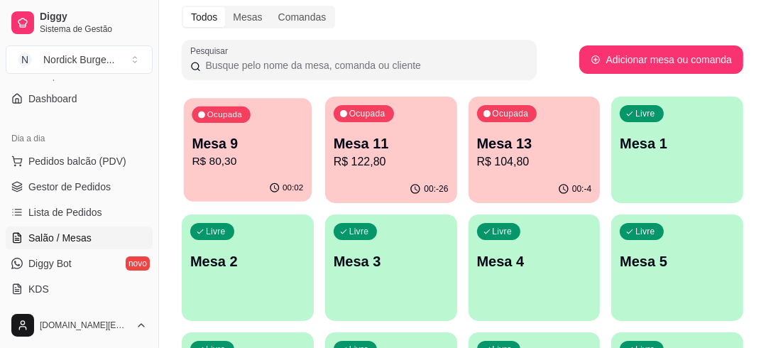
click at [255, 144] on p "Mesa 9" at bounding box center [247, 143] width 111 height 19
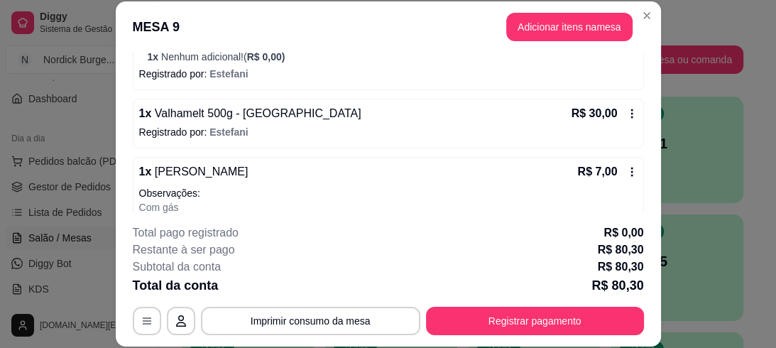
scroll to position [375, 0]
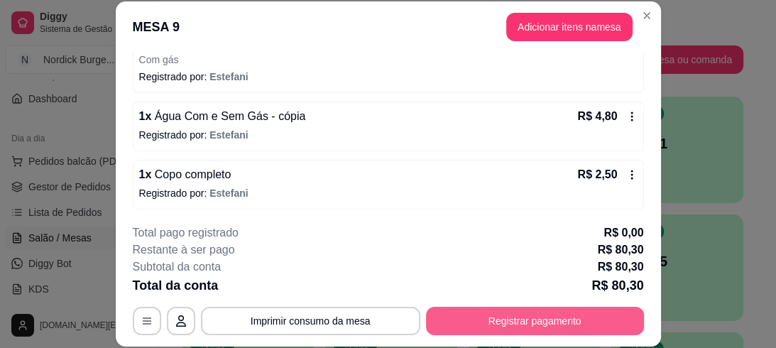
click at [546, 332] on button "Registrar pagamento" at bounding box center [535, 321] width 218 height 28
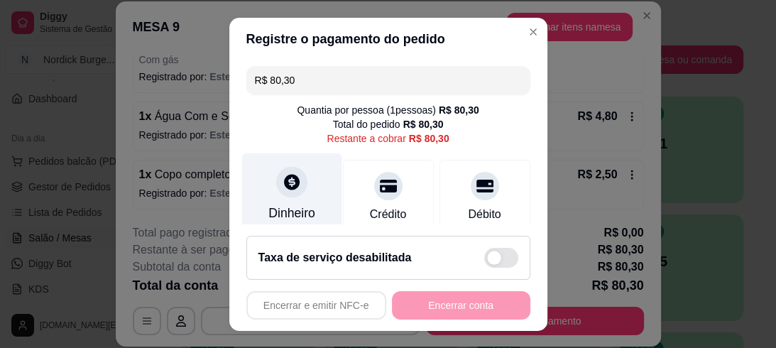
scroll to position [114, 0]
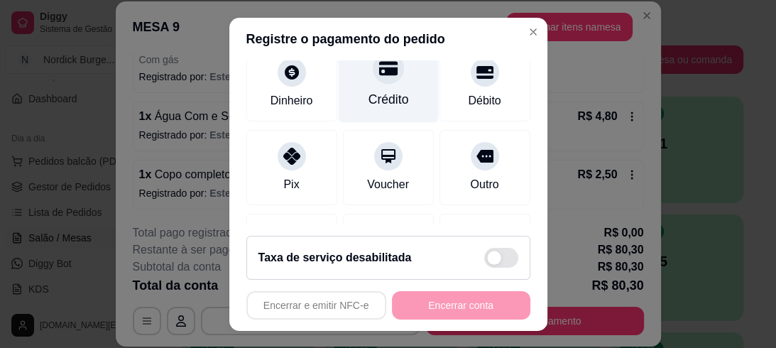
click at [383, 80] on div "Crédito" at bounding box center [388, 80] width 100 height 83
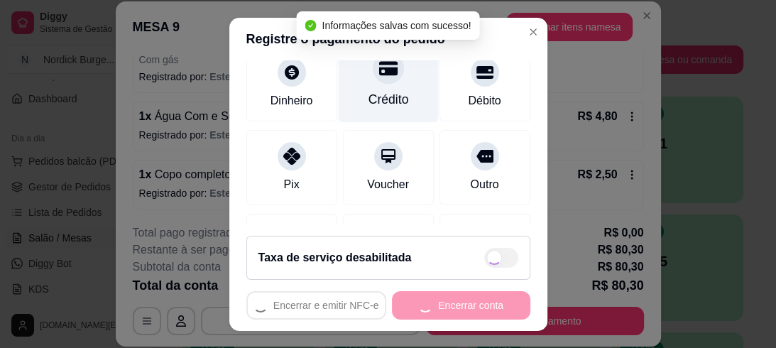
type input "R$ 0,00"
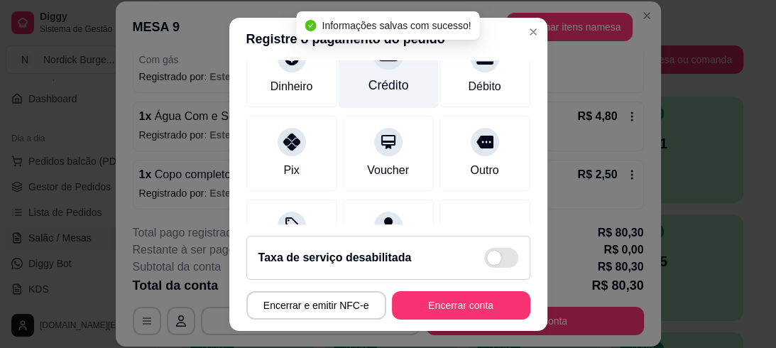
scroll to position [99, 0]
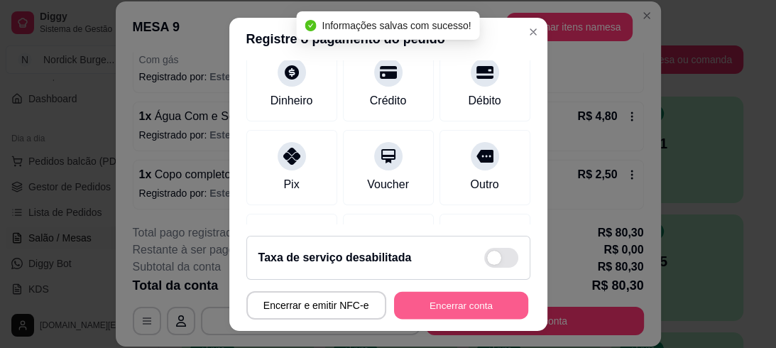
click at [503, 310] on button "Encerrar conta" at bounding box center [461, 305] width 134 height 28
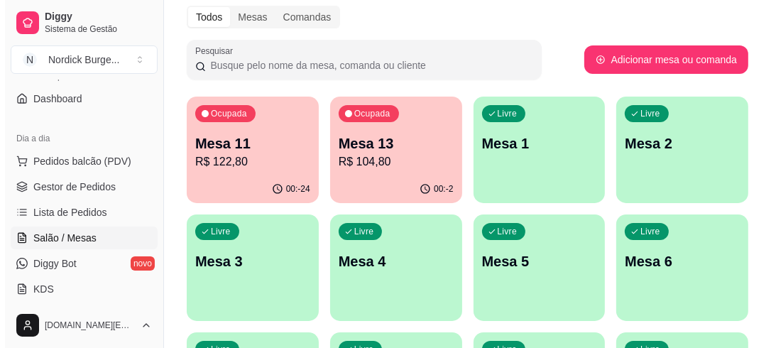
scroll to position [0, 0]
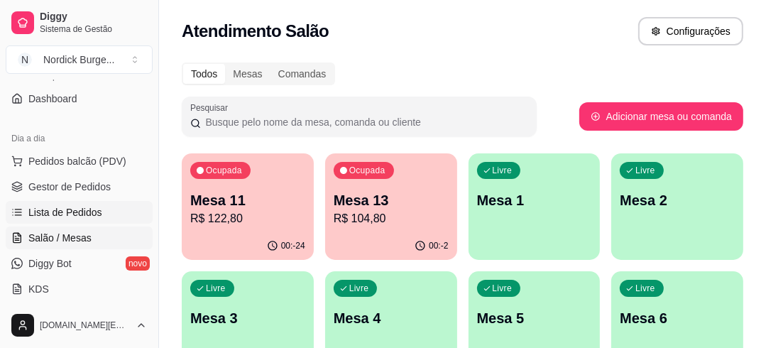
click at [54, 212] on span "Lista de Pedidos" at bounding box center [65, 212] width 74 height 14
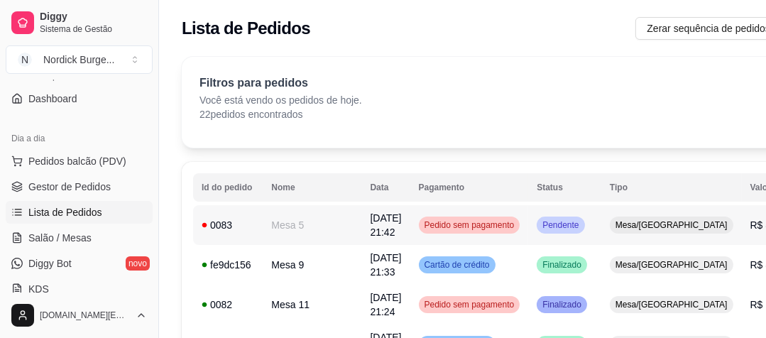
click at [243, 224] on div "0083" at bounding box center [228, 225] width 53 height 14
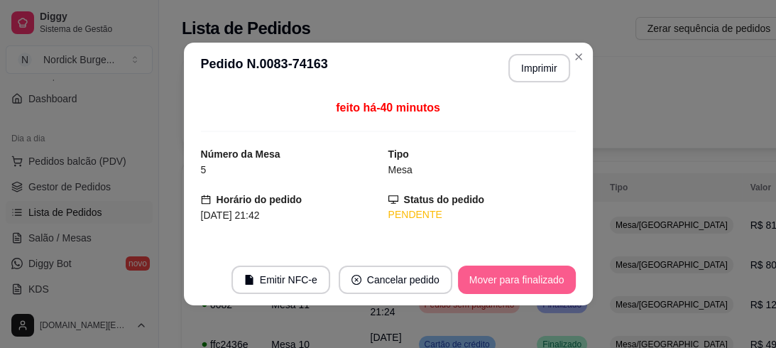
click at [520, 285] on button "Mover para finalizado" at bounding box center [517, 279] width 118 height 28
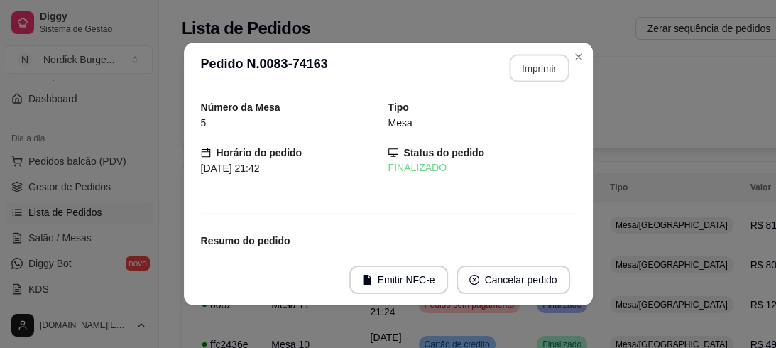
click at [540, 68] on button "Imprimir" at bounding box center [539, 69] width 60 height 28
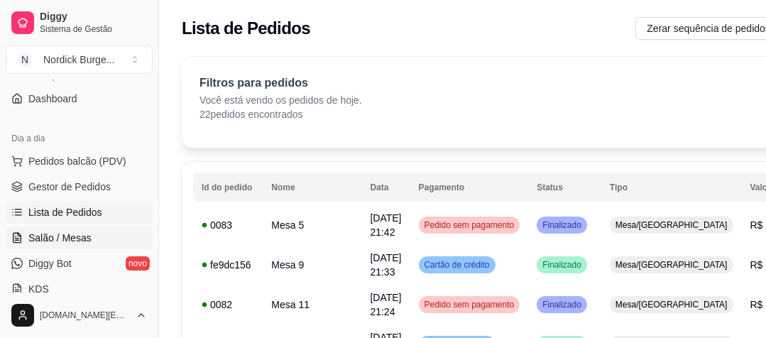
click at [42, 233] on span "Salão / Mesas" at bounding box center [59, 238] width 63 height 14
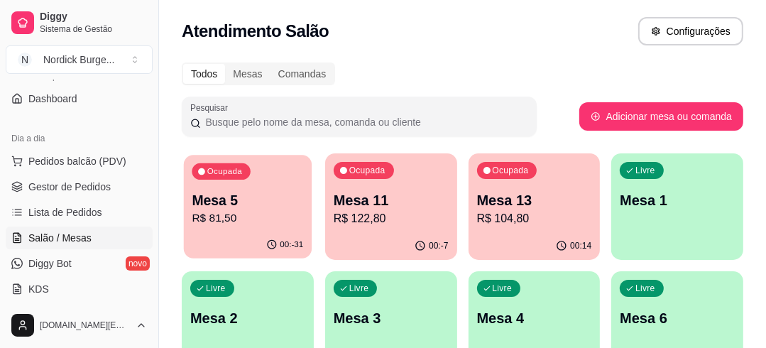
click at [275, 199] on p "Mesa 5" at bounding box center [247, 200] width 111 height 19
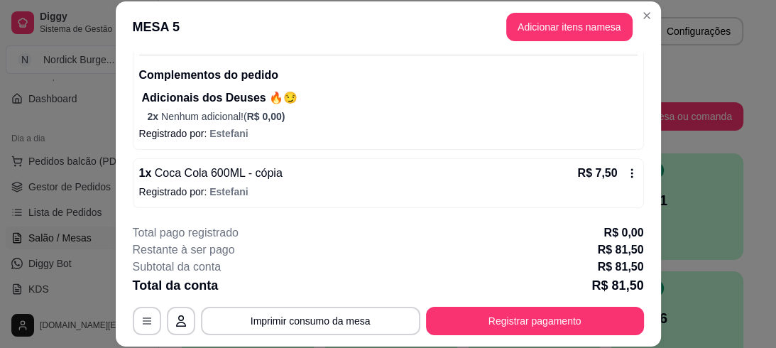
scroll to position [43, 0]
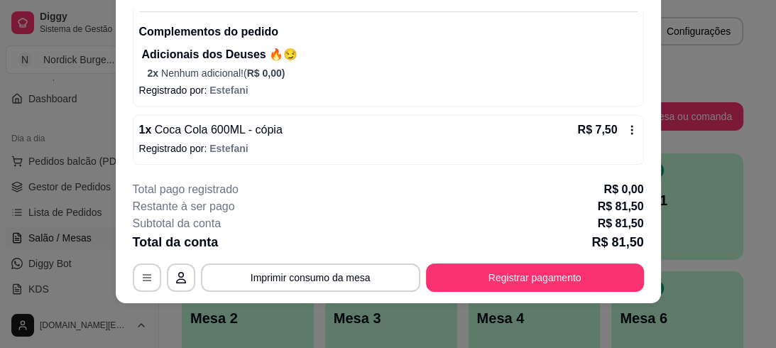
click at [626, 130] on icon at bounding box center [631, 129] width 11 height 11
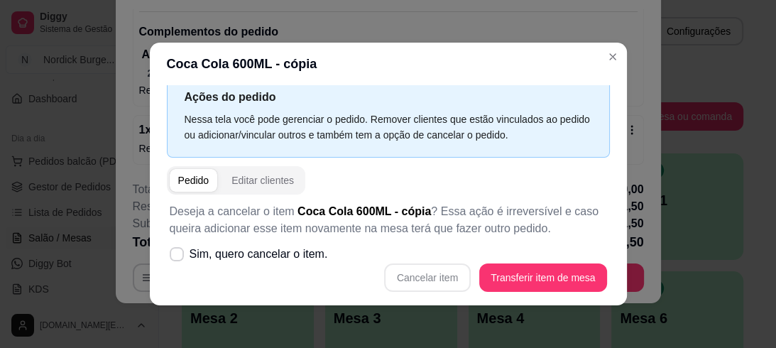
scroll to position [3, 0]
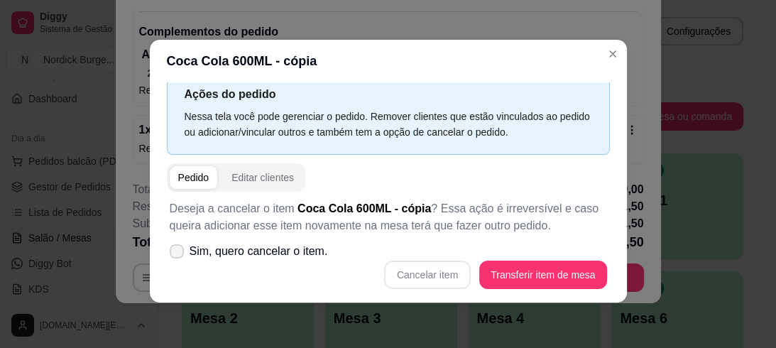
click at [199, 253] on span "Sim, quero cancelar o item." at bounding box center [259, 251] width 138 height 17
click at [178, 254] on input "Sim, quero cancelar o item." at bounding box center [173, 258] width 9 height 9
checkbox input "true"
click at [395, 274] on button "Cancelar item" at bounding box center [427, 275] width 87 height 28
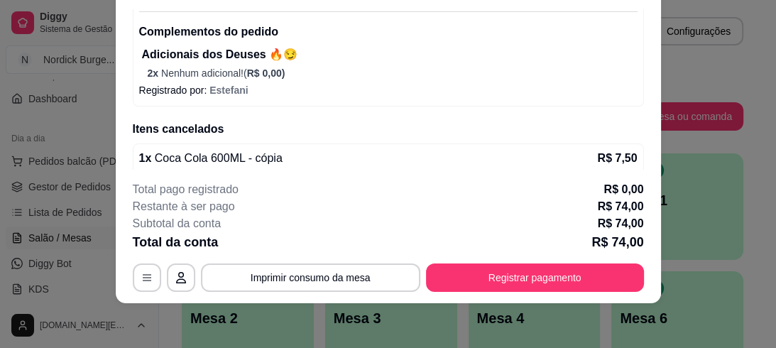
scroll to position [0, 0]
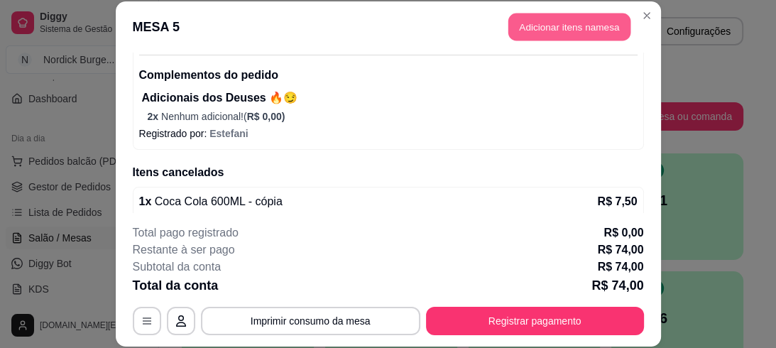
click at [602, 32] on button "Adicionar itens na mesa" at bounding box center [569, 27] width 122 height 28
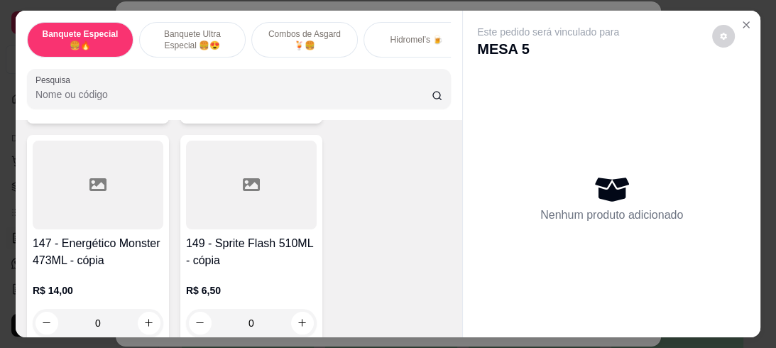
scroll to position [3578, 0]
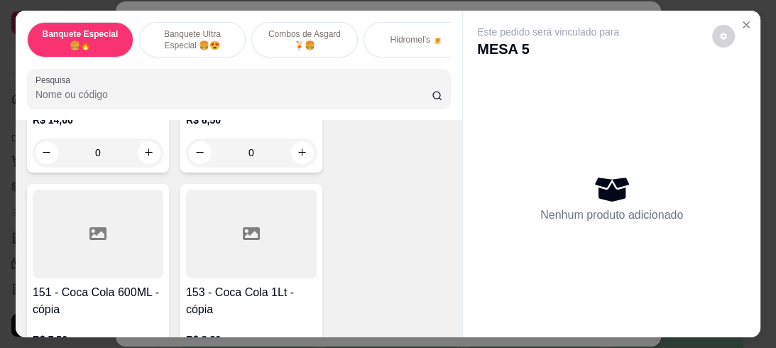
click at [213, 284] on h4 "153 - Coca Cola 1Lt - cópia" at bounding box center [251, 301] width 131 height 34
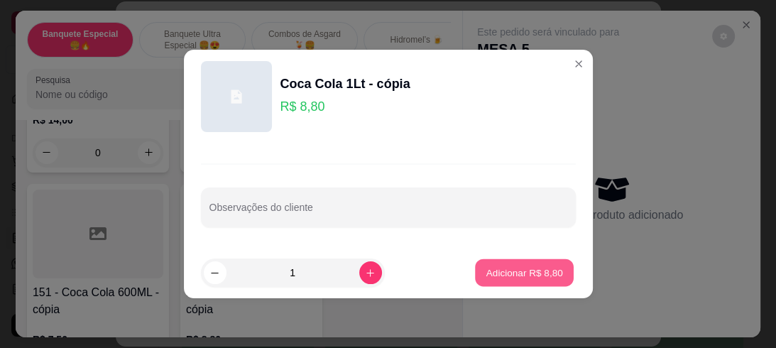
click at [502, 273] on p "Adicionar R$ 8,80" at bounding box center [524, 271] width 77 height 13
type input "1"
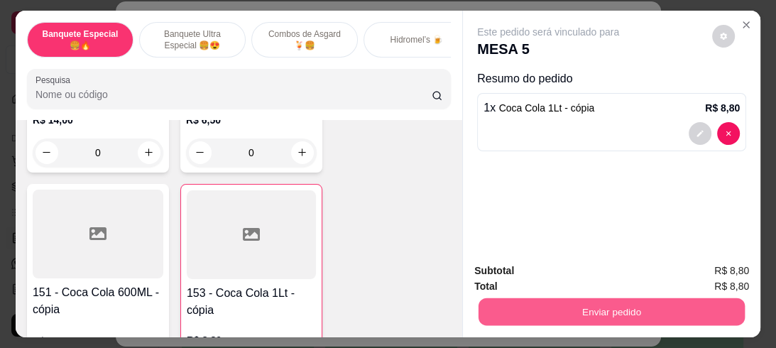
click at [562, 304] on button "Enviar pedido" at bounding box center [611, 312] width 266 height 28
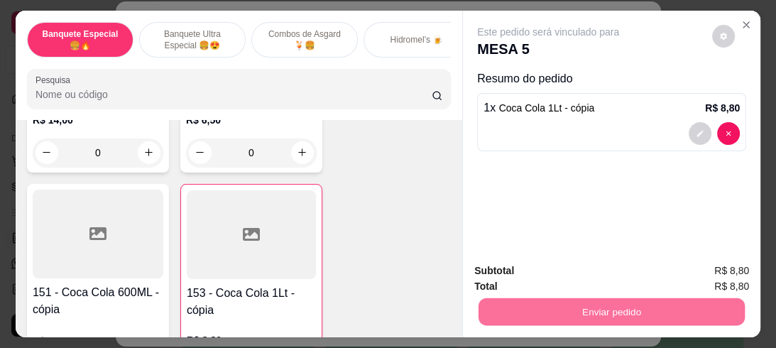
click at [593, 275] on button "Não registrar e enviar pedido" at bounding box center [565, 271] width 148 height 27
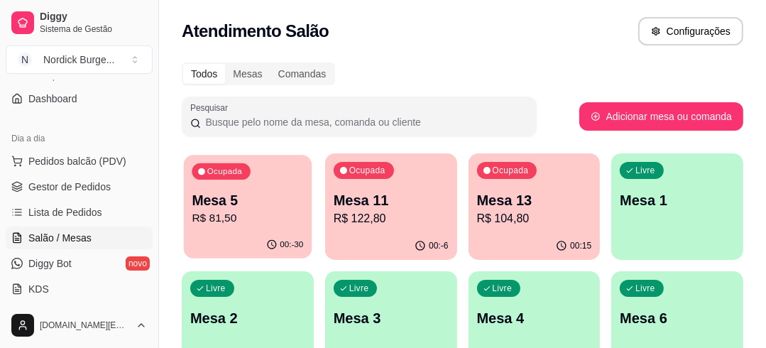
click at [259, 177] on div "Ocupada Mesa 5 R$ 81,50" at bounding box center [248, 193] width 128 height 77
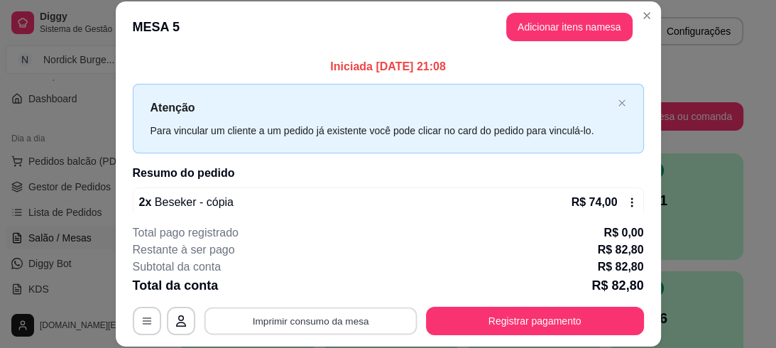
click at [322, 323] on button "Imprimir consumo da mesa" at bounding box center [310, 321] width 213 height 28
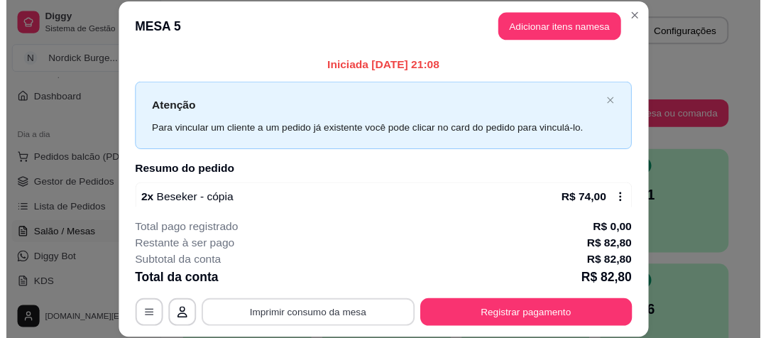
scroll to position [0, 0]
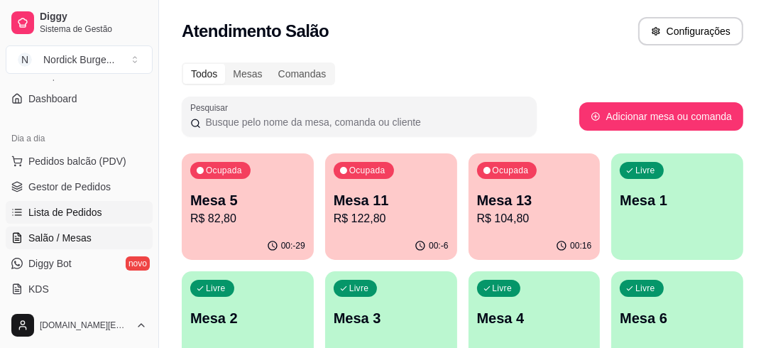
click at [62, 217] on span "Lista de Pedidos" at bounding box center [65, 212] width 74 height 14
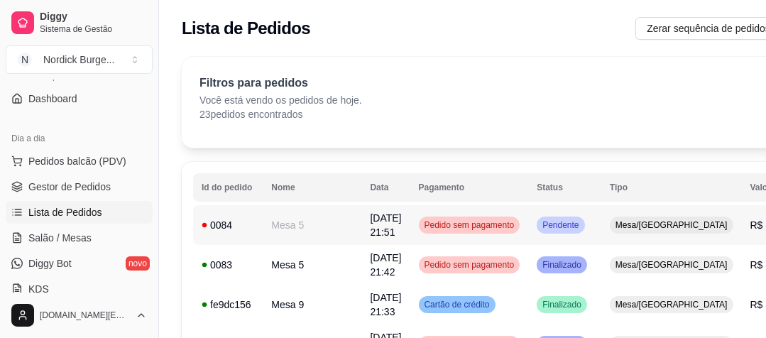
click at [239, 229] on div "0084" at bounding box center [228, 225] width 53 height 14
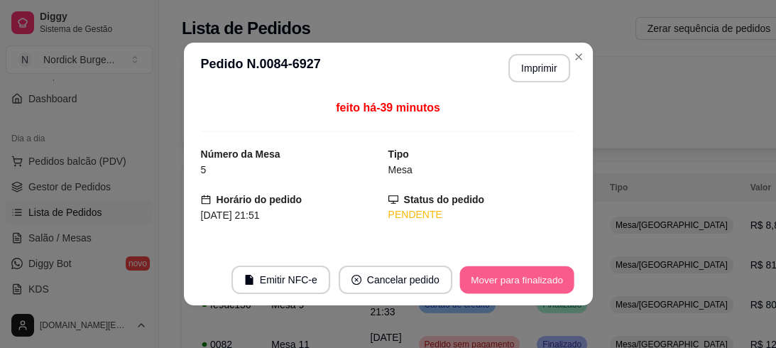
click at [493, 288] on button "Mover para finalizado" at bounding box center [516, 280] width 114 height 28
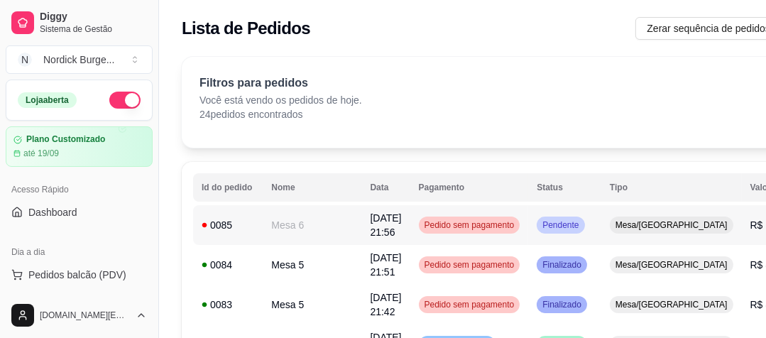
click at [246, 227] on div "0085" at bounding box center [228, 225] width 53 height 14
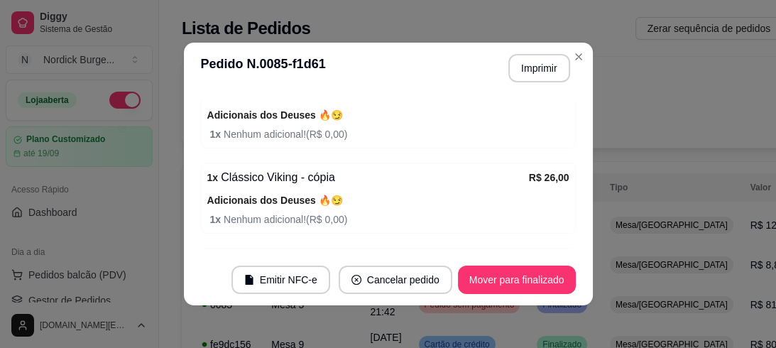
scroll to position [439, 0]
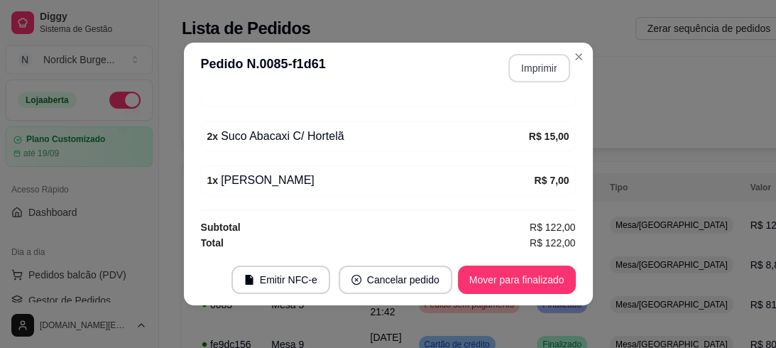
click at [545, 65] on button "Imprimir" at bounding box center [539, 68] width 62 height 28
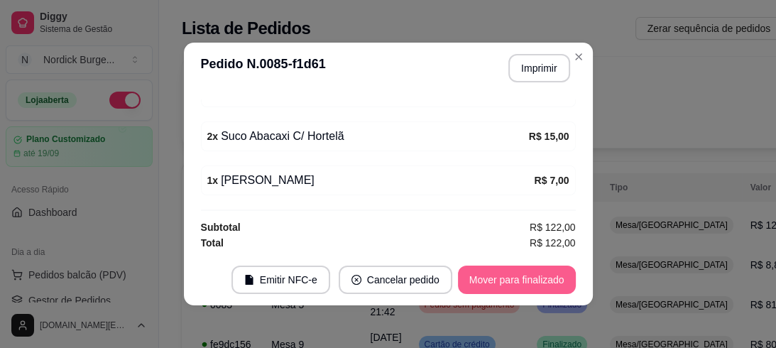
click at [548, 284] on button "Mover para finalizado" at bounding box center [517, 279] width 118 height 28
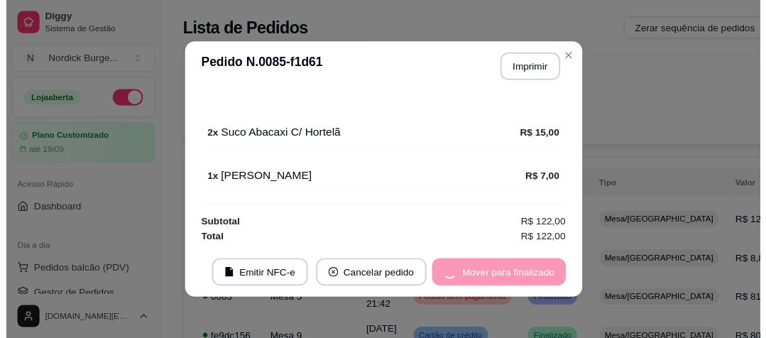
scroll to position [392, 0]
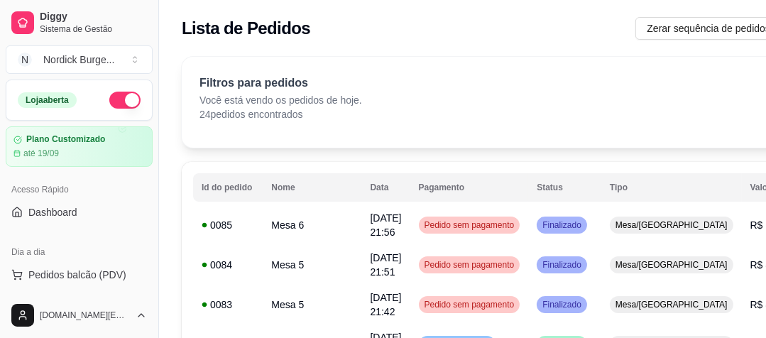
click at [114, 94] on button "button" at bounding box center [124, 100] width 31 height 17
click at [292, 65] on div "Filtros para pedidos Você está vendo os pedidos de hoje. 24 pedidos encontrados…" at bounding box center [542, 102] width 721 height 91
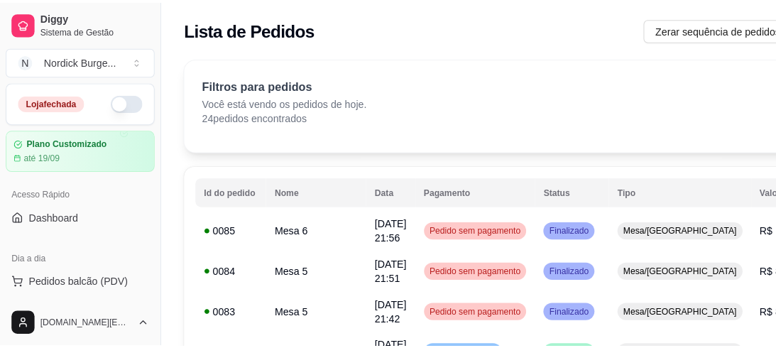
scroll to position [114, 0]
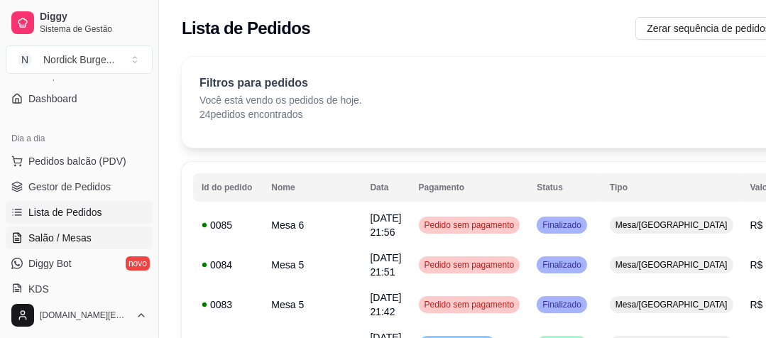
click at [48, 233] on span "Salão / Mesas" at bounding box center [59, 238] width 63 height 14
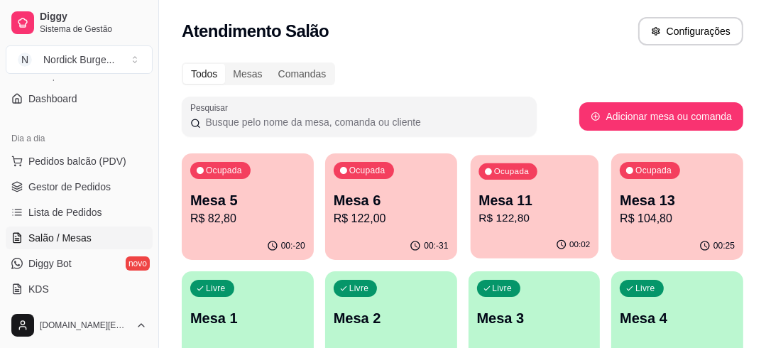
click at [564, 208] on p "Mesa 11" at bounding box center [533, 200] width 111 height 19
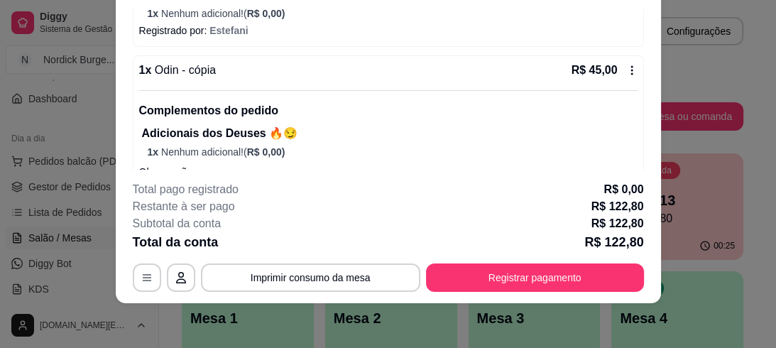
scroll to position [284, 0]
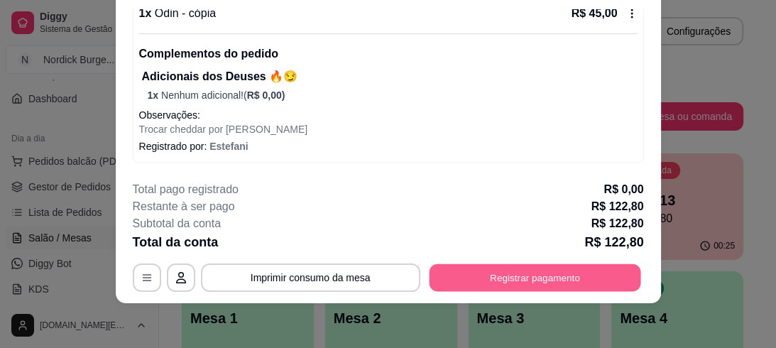
click at [522, 277] on button "Registrar pagamento" at bounding box center [535, 277] width 212 height 28
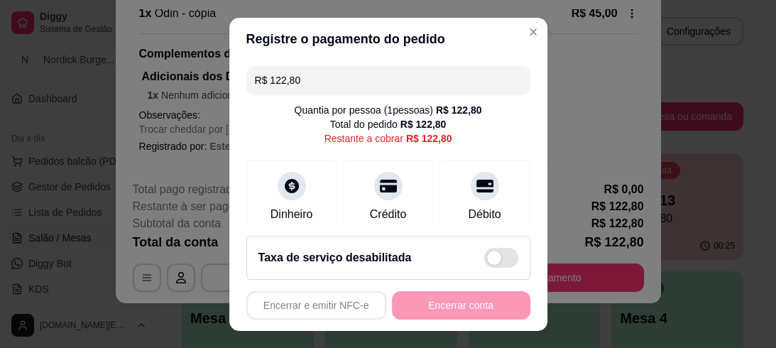
scroll to position [114, 0]
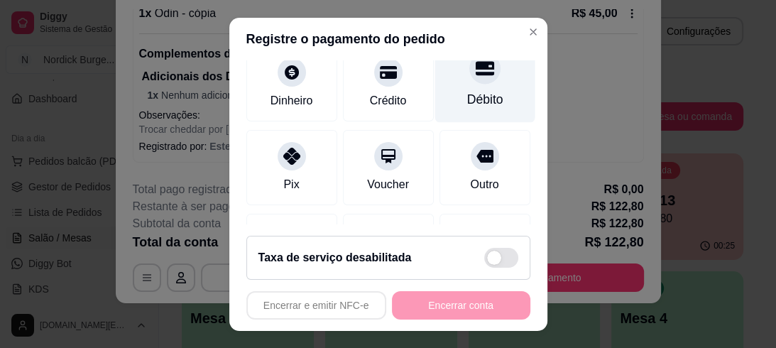
click at [469, 78] on div at bounding box center [484, 68] width 31 height 31
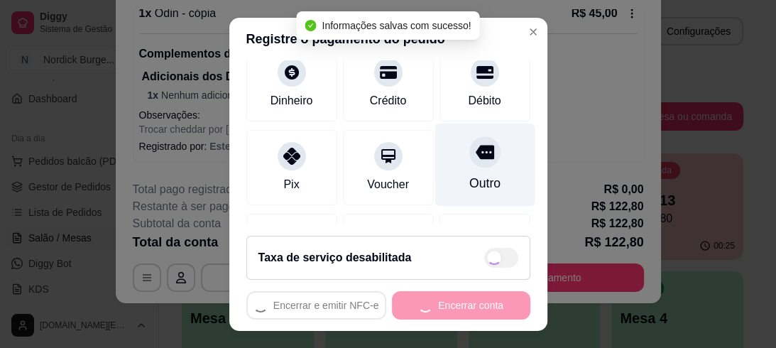
type input "R$ 0,00"
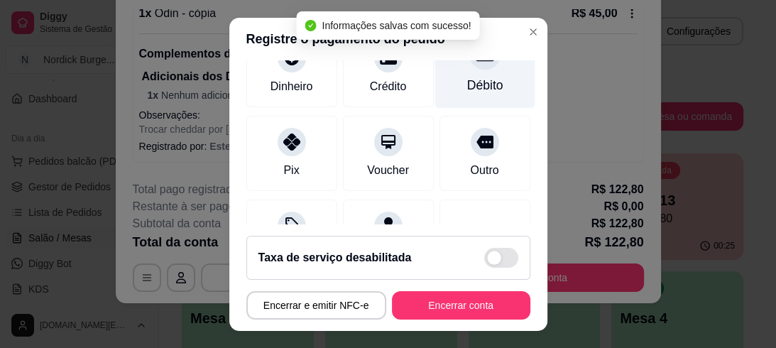
scroll to position [99, 0]
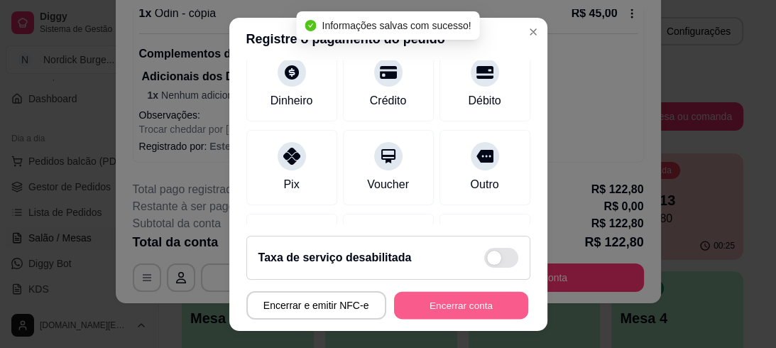
click at [462, 295] on button "Encerrar conta" at bounding box center [461, 305] width 134 height 28
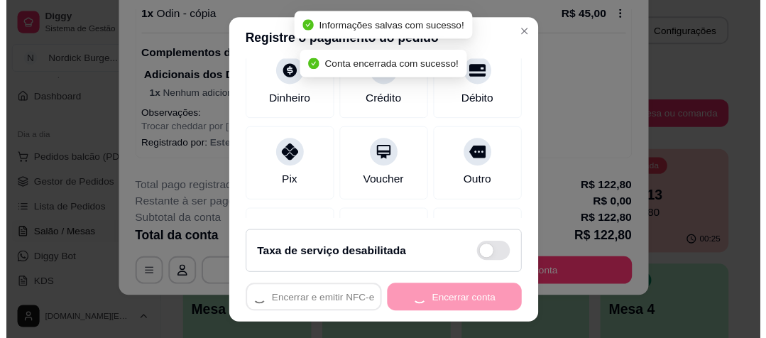
scroll to position [0, 0]
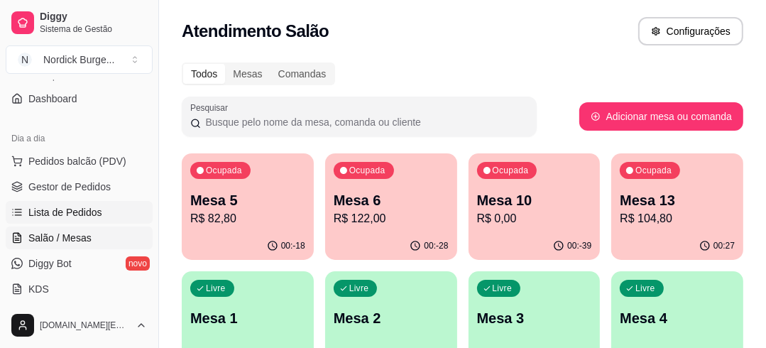
click at [69, 212] on span "Lista de Pedidos" at bounding box center [65, 212] width 74 height 14
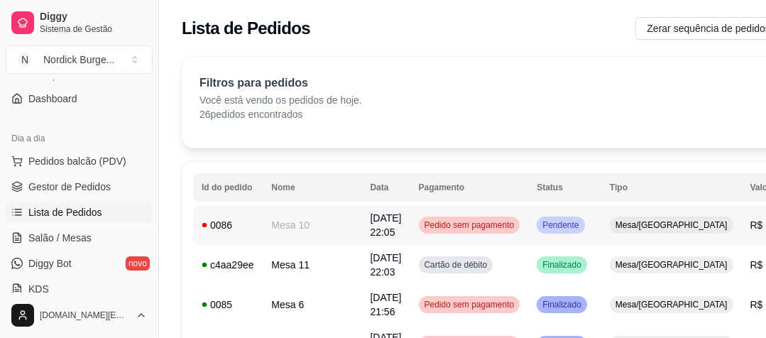
click at [242, 229] on div "0086" at bounding box center [228, 225] width 53 height 14
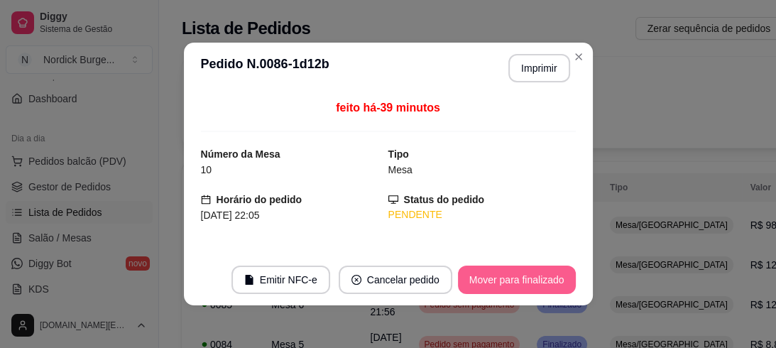
click at [523, 278] on button "Mover para finalizado" at bounding box center [517, 279] width 118 height 28
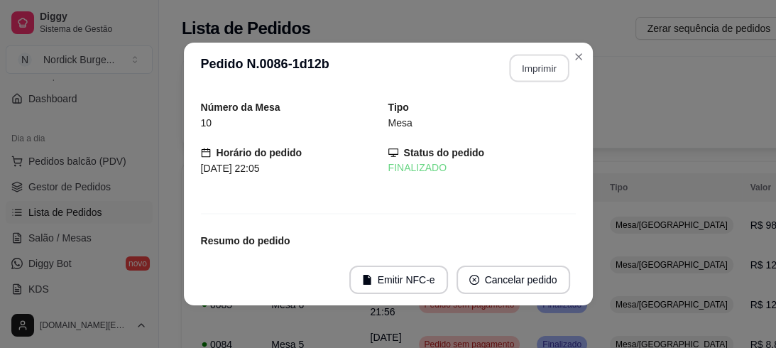
click at [524, 75] on button "Imprimir" at bounding box center [539, 69] width 60 height 28
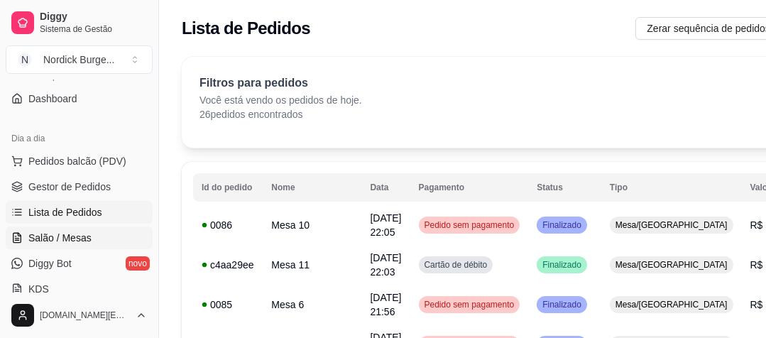
click at [40, 238] on span "Salão / Mesas" at bounding box center [59, 238] width 63 height 14
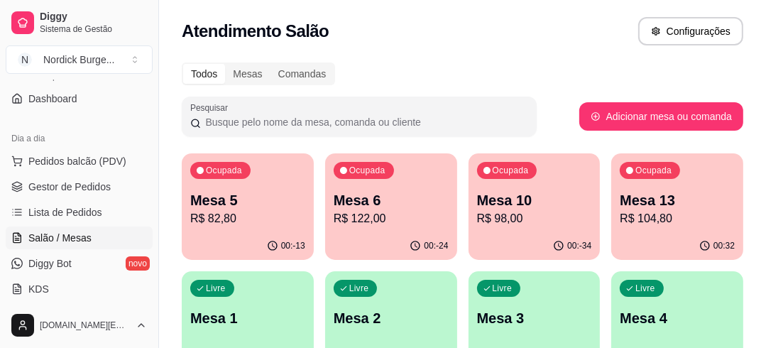
click at [701, 225] on p "R$ 104,80" at bounding box center [677, 218] width 115 height 17
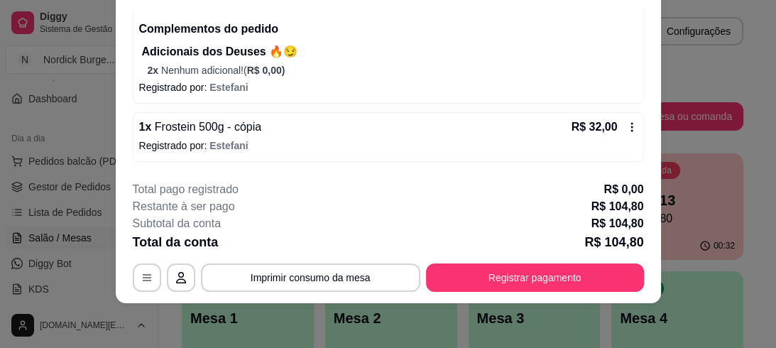
scroll to position [283, 0]
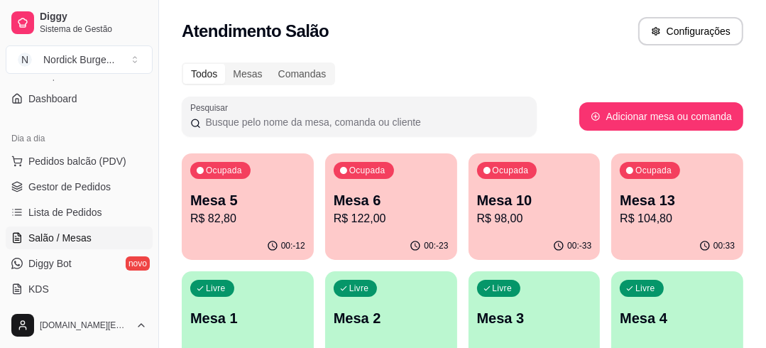
click at [691, 222] on p "R$ 104,80" at bounding box center [677, 218] width 115 height 17
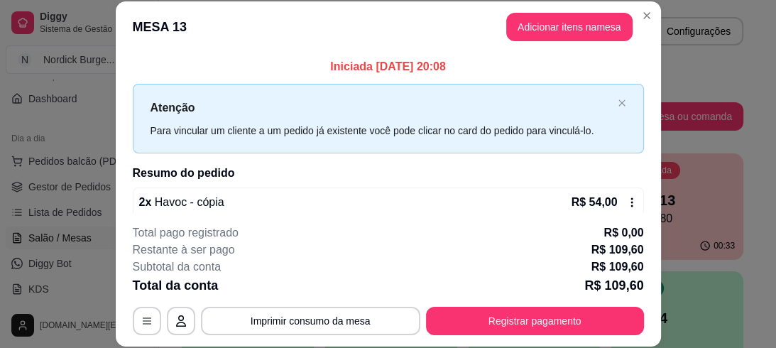
scroll to position [43, 0]
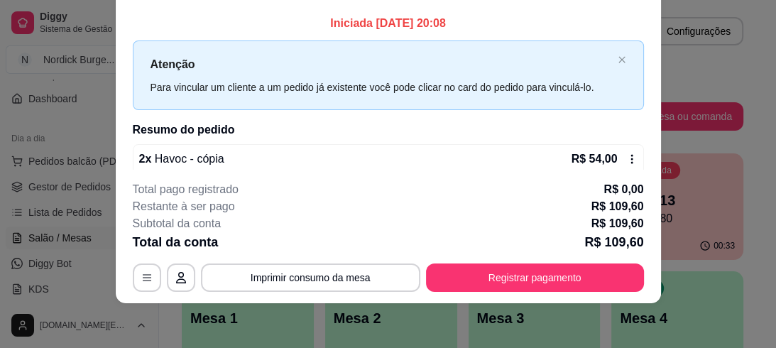
drag, startPoint x: 495, startPoint y: 292, endPoint x: 498, endPoint y: 273, distance: 19.5
click at [498, 288] on footer "**********" at bounding box center [388, 236] width 545 height 133
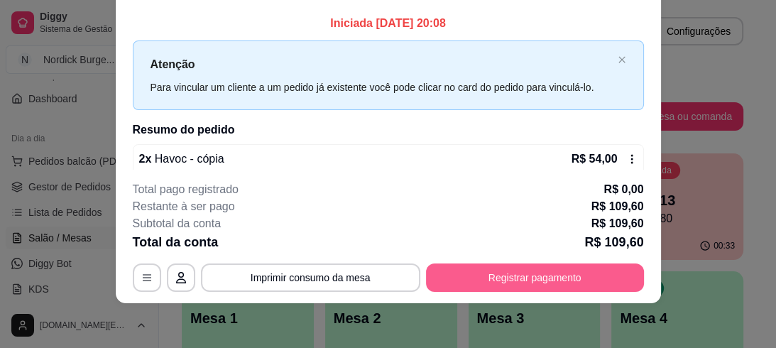
click at [498, 272] on button "Registrar pagamento" at bounding box center [535, 277] width 218 height 28
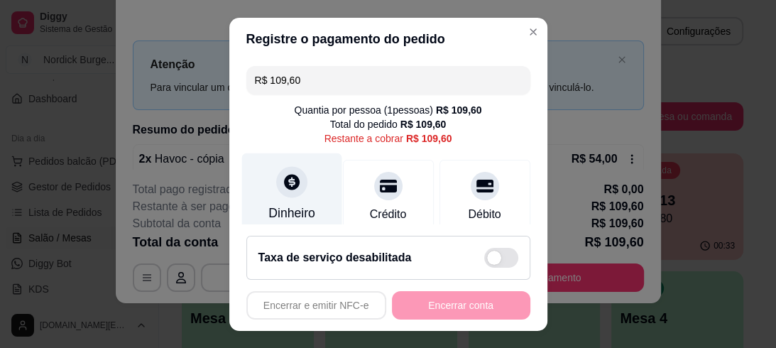
click at [276, 193] on div at bounding box center [291, 181] width 31 height 31
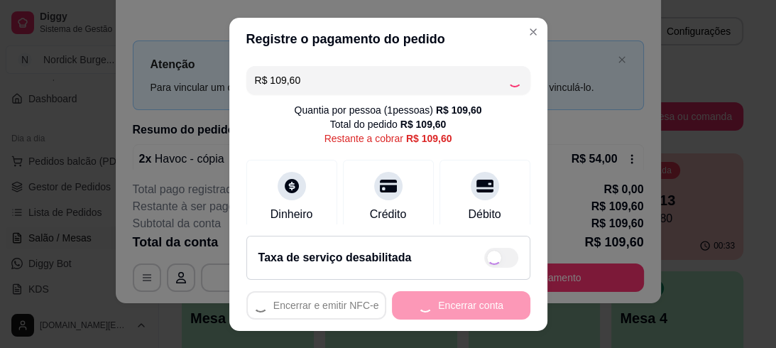
type input "R$ 0,00"
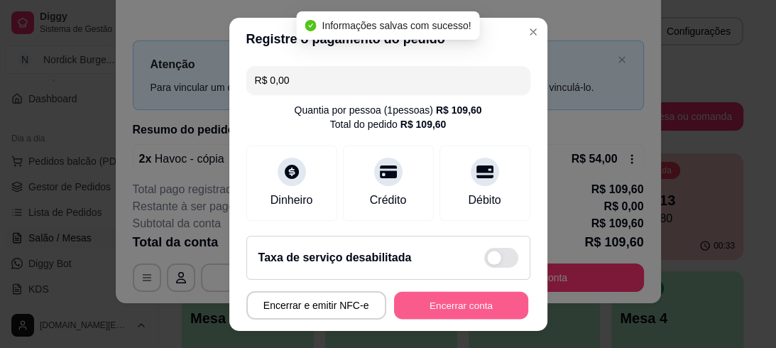
click at [475, 298] on button "Encerrar conta" at bounding box center [461, 305] width 134 height 28
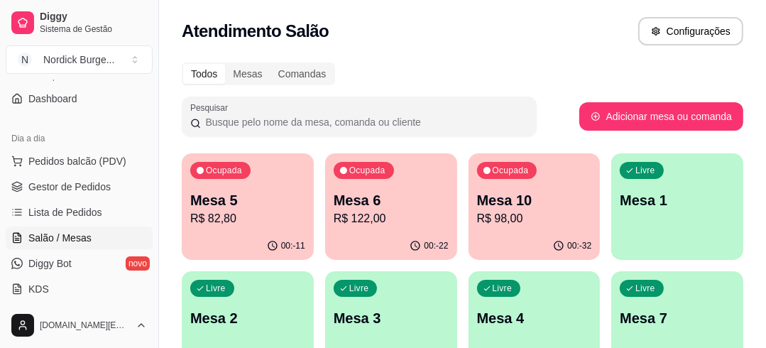
scroll to position [57, 0]
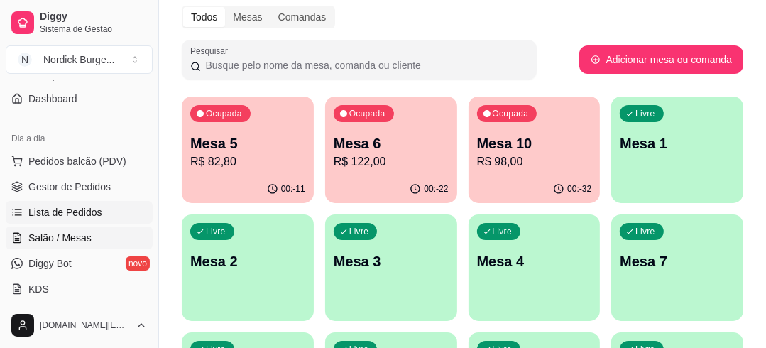
click at [22, 210] on icon at bounding box center [16, 212] width 11 height 11
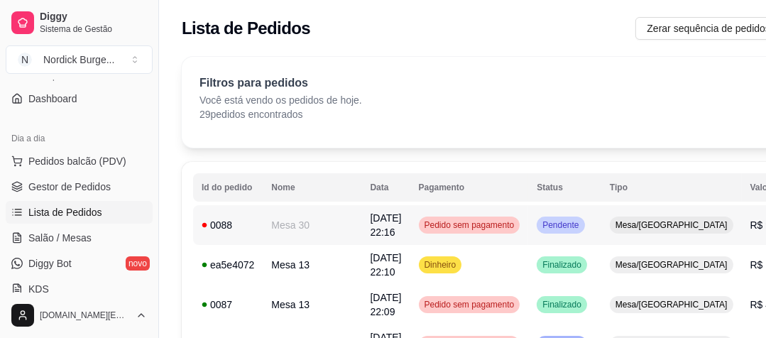
click at [247, 223] on div "0088" at bounding box center [228, 225] width 53 height 14
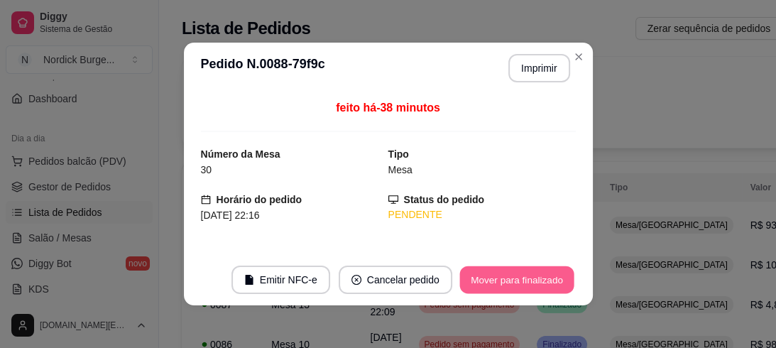
click at [485, 276] on button "Mover para finalizado" at bounding box center [516, 280] width 114 height 28
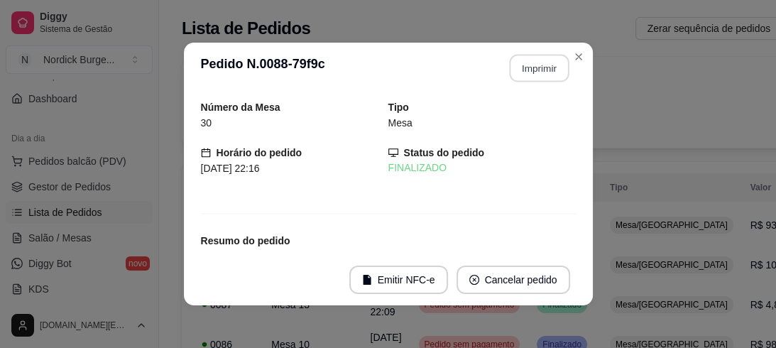
click at [511, 68] on button "Imprimir" at bounding box center [539, 69] width 60 height 28
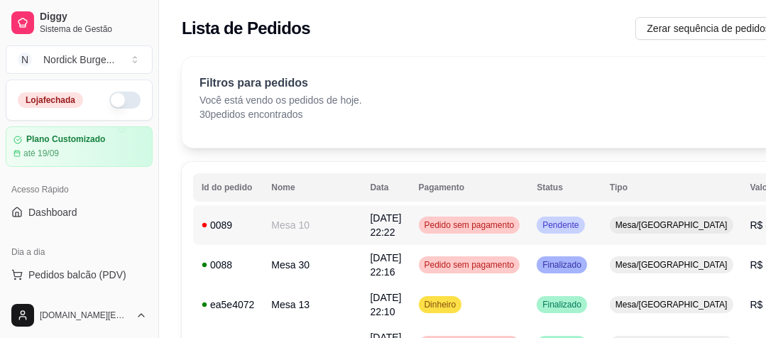
click at [248, 207] on td "0089" at bounding box center [228, 225] width 70 height 40
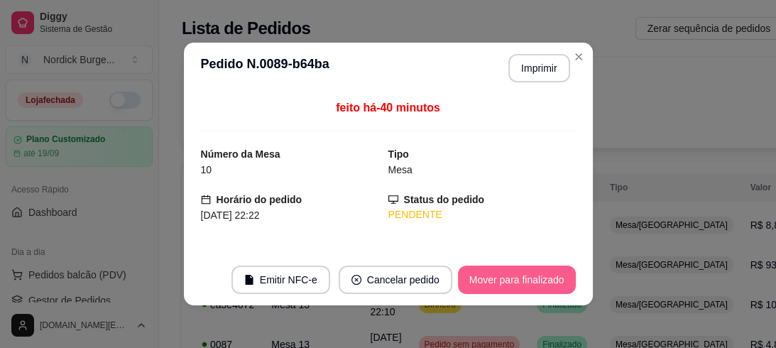
click at [515, 285] on button "Mover para finalizado" at bounding box center [517, 279] width 118 height 28
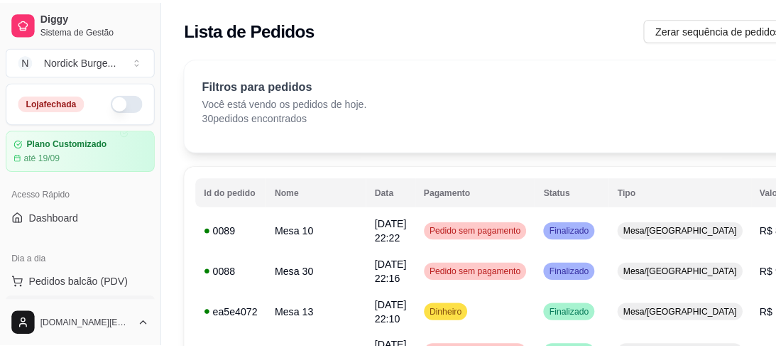
scroll to position [170, 0]
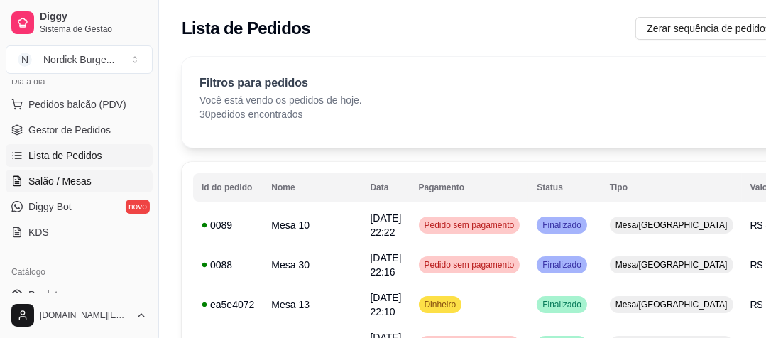
click at [50, 183] on span "Salão / Mesas" at bounding box center [59, 181] width 63 height 14
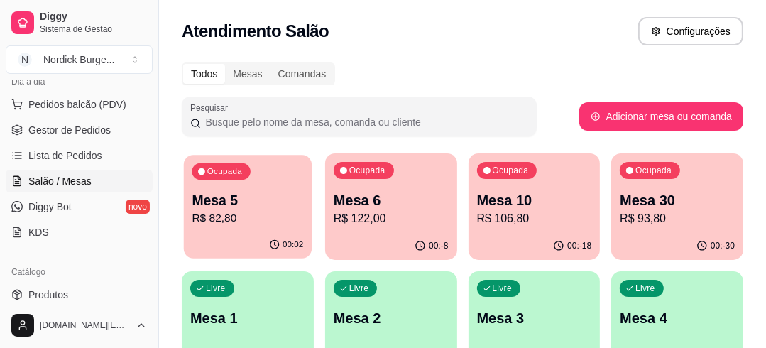
click at [256, 185] on div "Ocupada Mesa 5 R$ 82,80" at bounding box center [248, 193] width 128 height 77
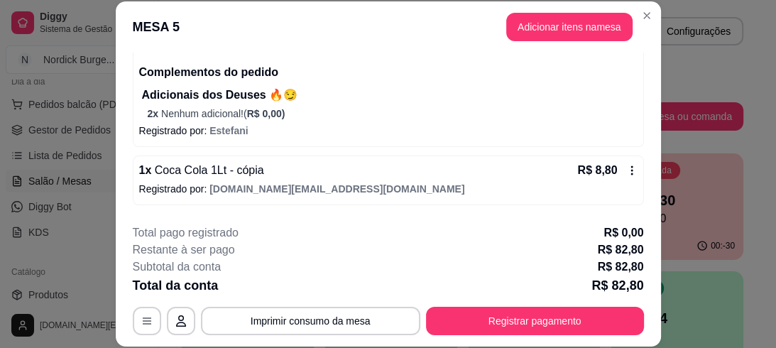
scroll to position [248, 0]
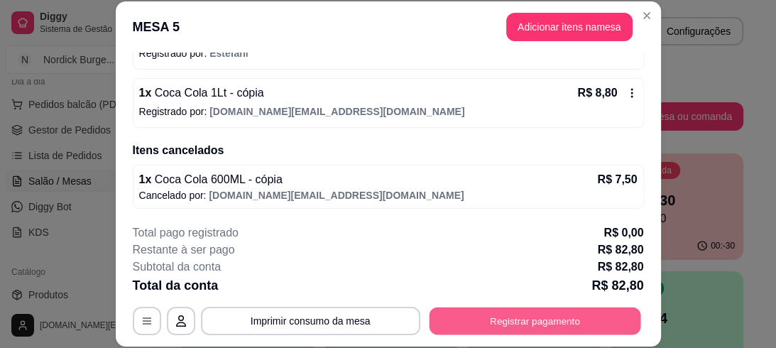
click at [551, 310] on button "Registrar pagamento" at bounding box center [535, 321] width 212 height 28
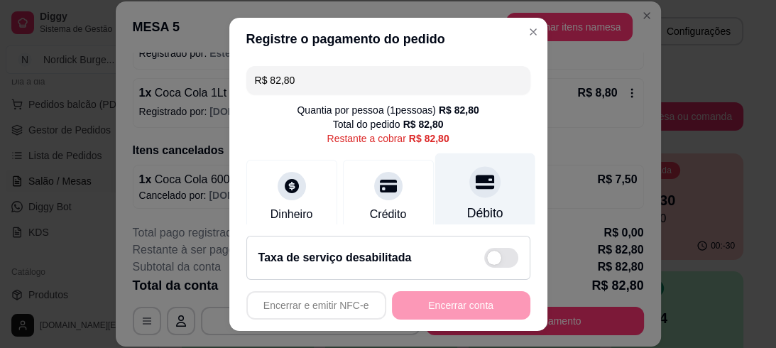
click at [475, 190] on icon at bounding box center [484, 182] width 18 height 18
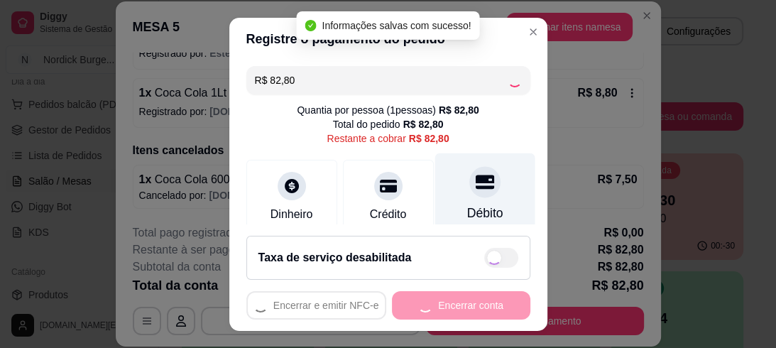
type input "R$ 0,00"
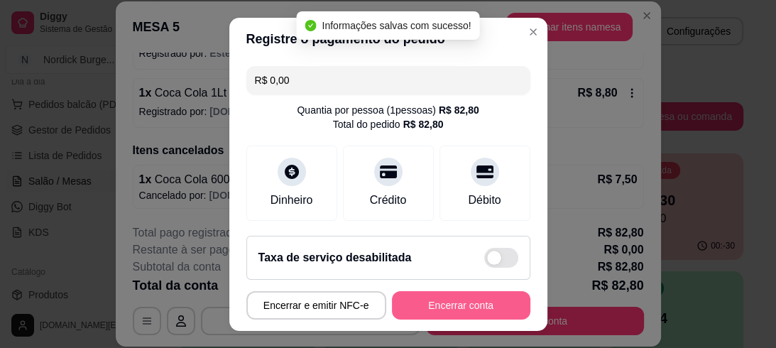
click at [466, 298] on button "Encerrar conta" at bounding box center [461, 305] width 138 height 28
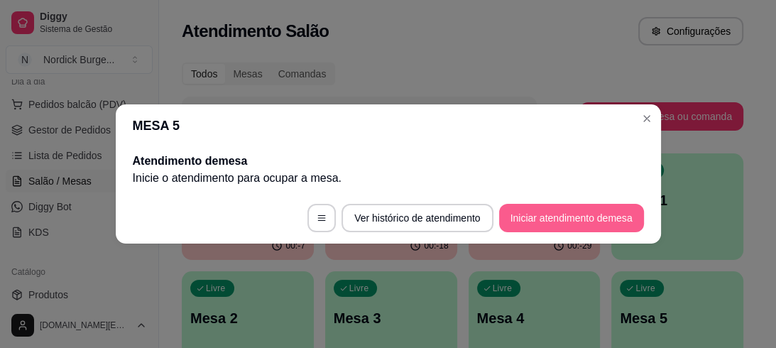
scroll to position [0, 0]
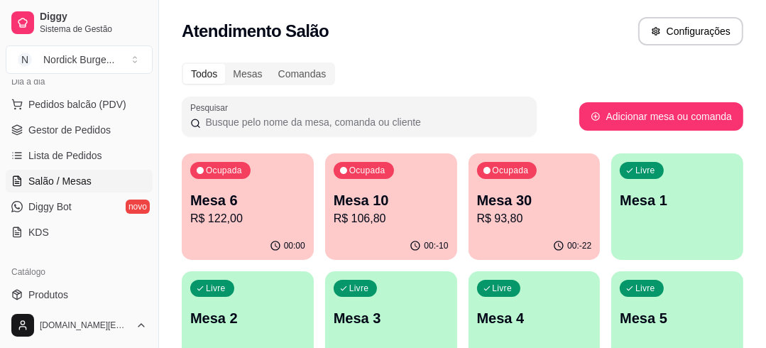
click at [256, 192] on p "Mesa 6" at bounding box center [247, 200] width 115 height 20
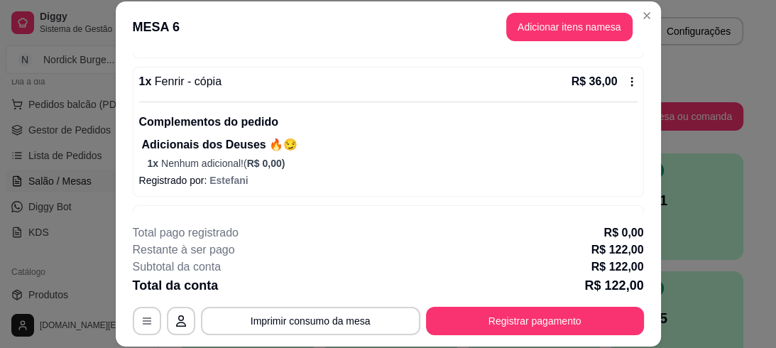
scroll to position [502, 0]
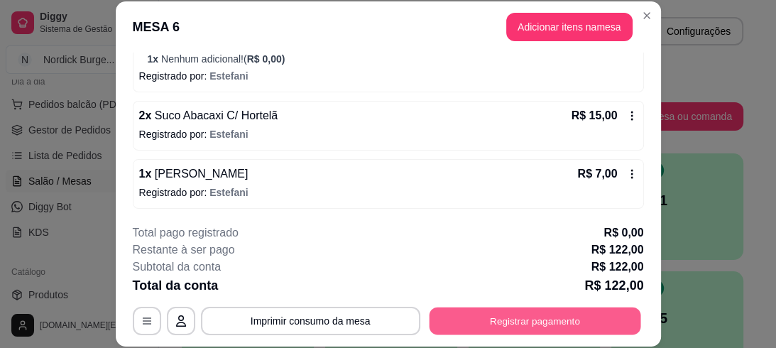
click at [498, 314] on button "Registrar pagamento" at bounding box center [535, 321] width 212 height 28
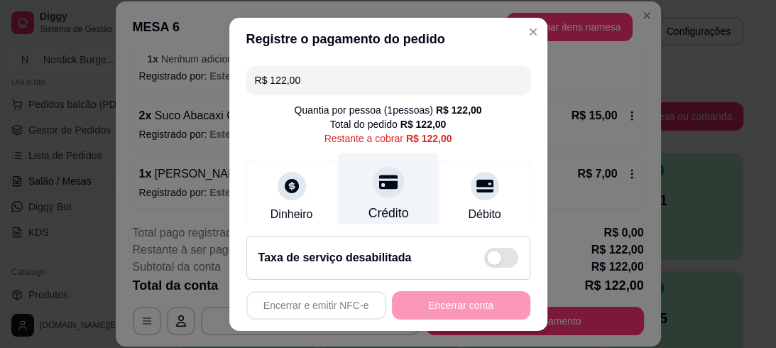
click at [381, 185] on icon at bounding box center [387, 182] width 18 height 14
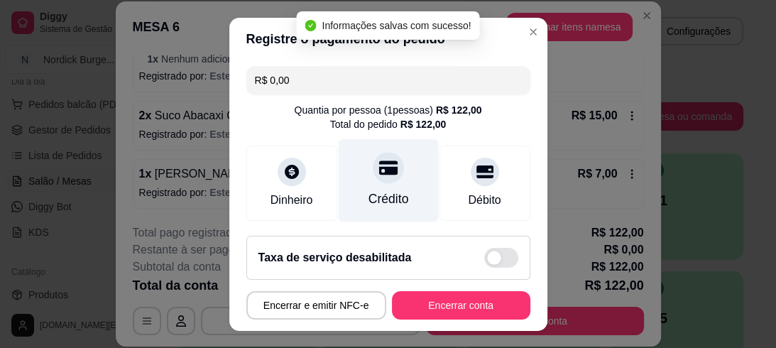
type input "R$ 0,00"
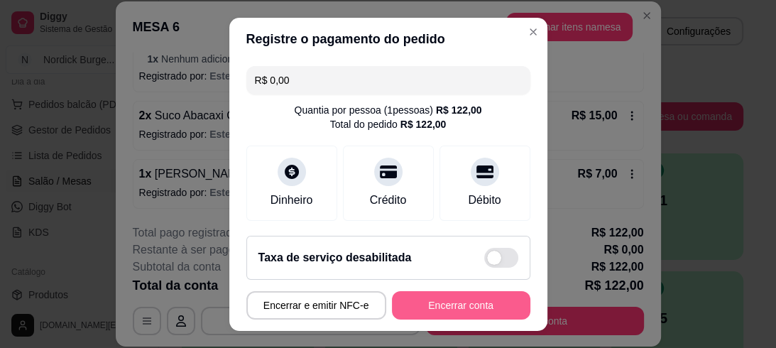
click at [473, 295] on button "Encerrar conta" at bounding box center [461, 305] width 138 height 28
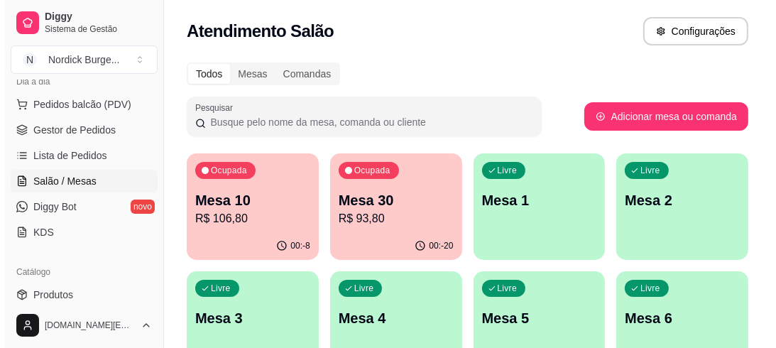
scroll to position [0, 0]
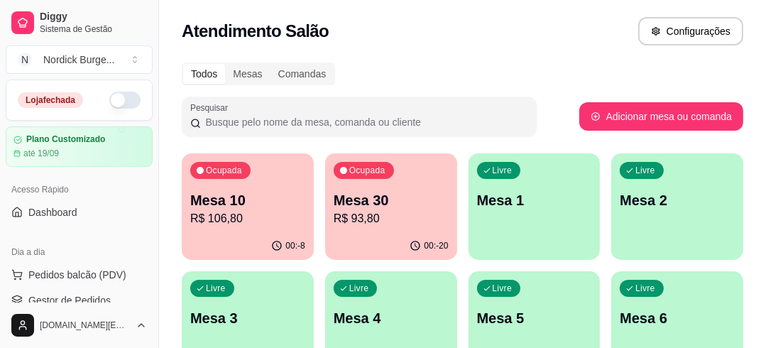
click at [96, 94] on div "Loja fechada" at bounding box center [79, 100] width 123 height 17
click at [109, 97] on button "button" at bounding box center [124, 100] width 31 height 17
click at [267, 194] on p "Mesa 10" at bounding box center [247, 200] width 115 height 20
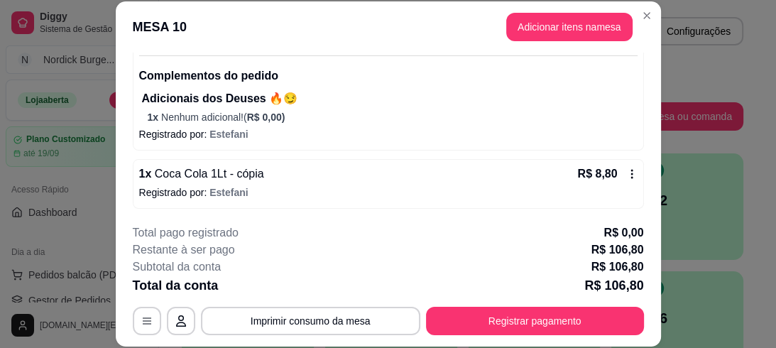
scroll to position [307, 0]
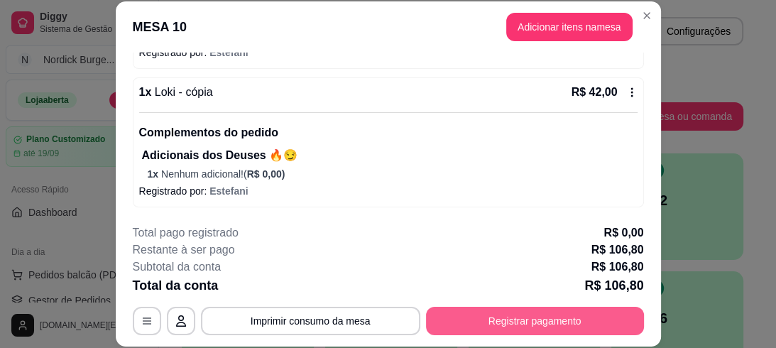
click at [580, 324] on button "Registrar pagamento" at bounding box center [535, 321] width 218 height 28
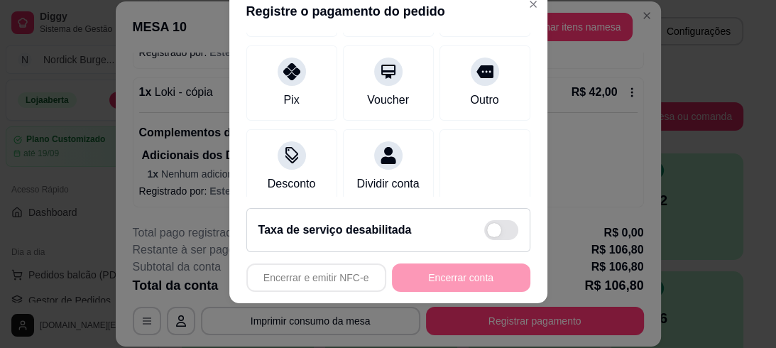
scroll to position [199, 0]
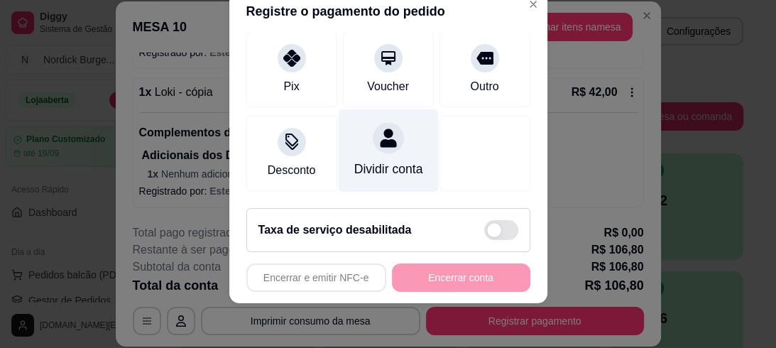
click at [344, 136] on div "Dividir conta" at bounding box center [388, 150] width 100 height 83
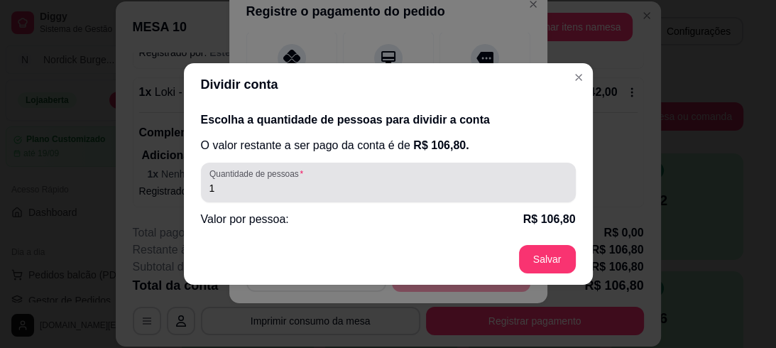
click at [456, 199] on div "Quantidade de pessoas 1" at bounding box center [388, 183] width 375 height 40
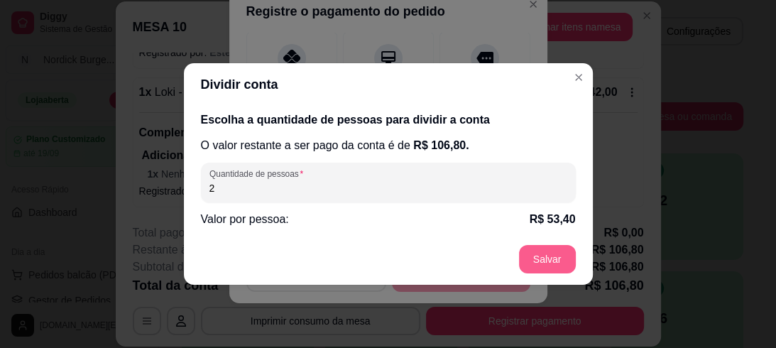
type input "2"
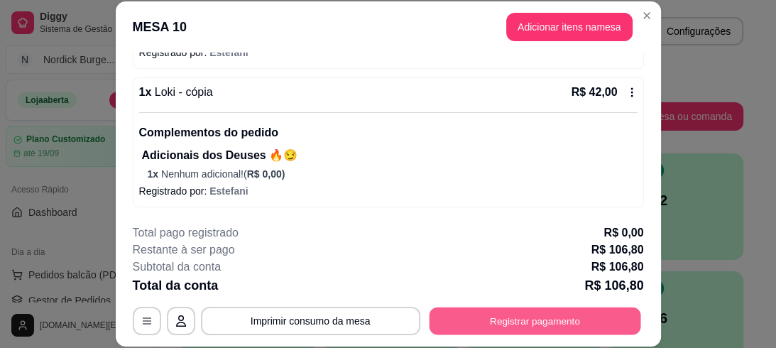
click at [524, 315] on button "Registrar pagamento" at bounding box center [535, 321] width 212 height 28
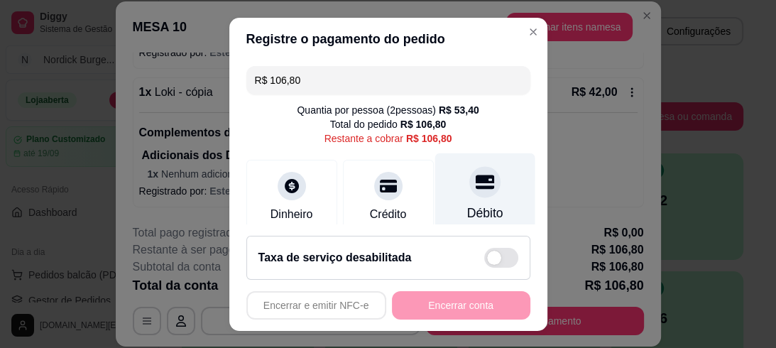
click at [470, 199] on div "Débito" at bounding box center [484, 194] width 100 height 83
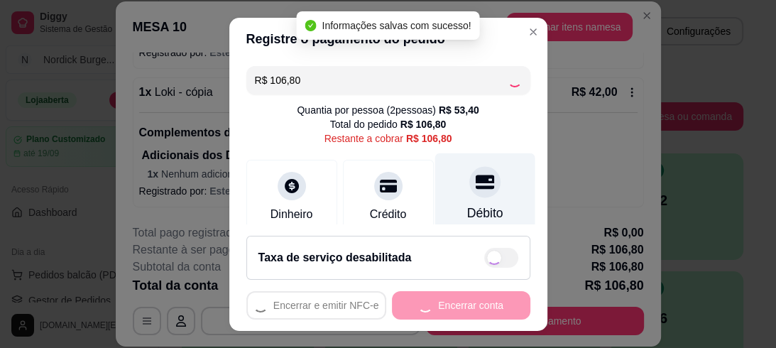
type input "R$ 0,00"
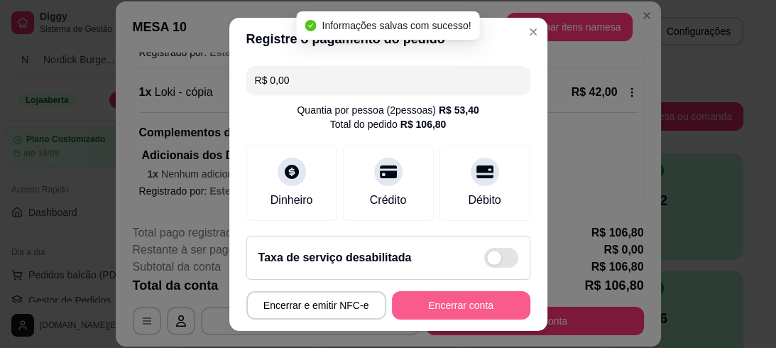
click at [471, 294] on button "Encerrar conta" at bounding box center [461, 305] width 138 height 28
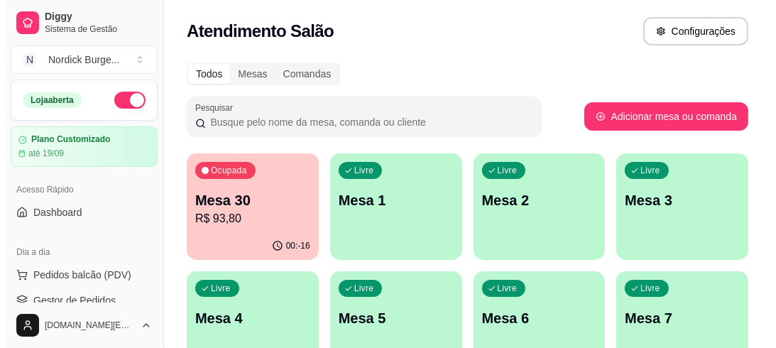
scroll to position [114, 0]
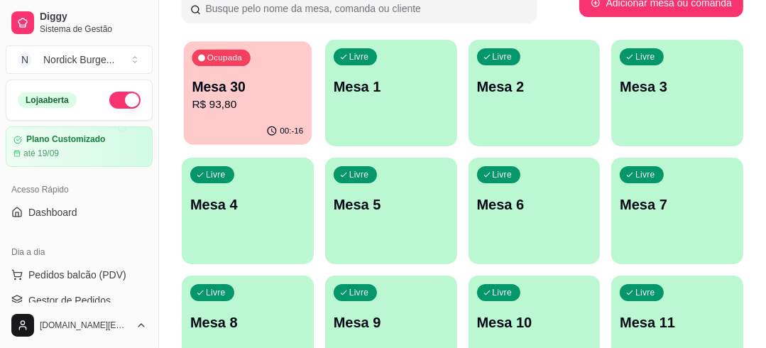
click at [256, 65] on div "Ocupada Mesa 30 R$ 93,80" at bounding box center [248, 79] width 128 height 77
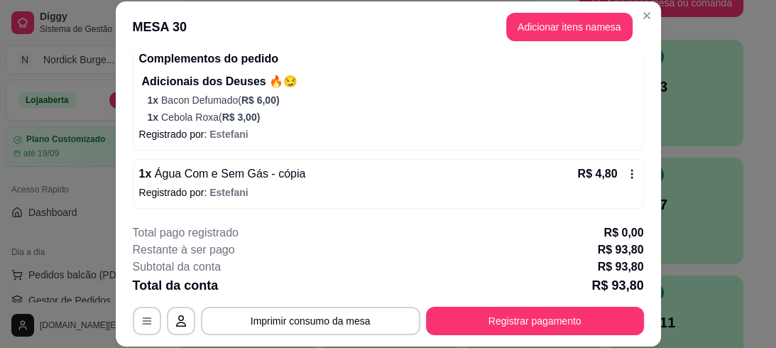
scroll to position [43, 0]
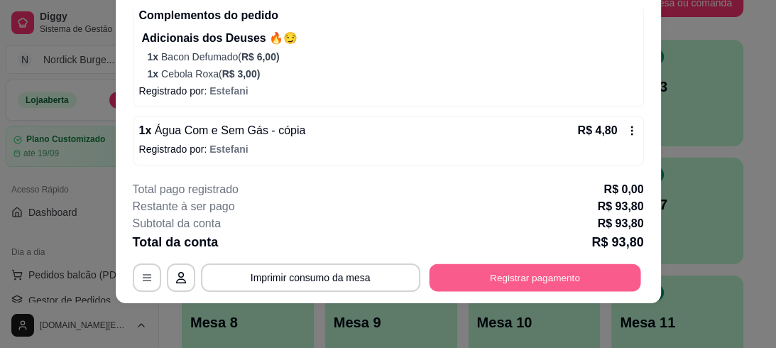
click at [553, 265] on button "Registrar pagamento" at bounding box center [535, 277] width 212 height 28
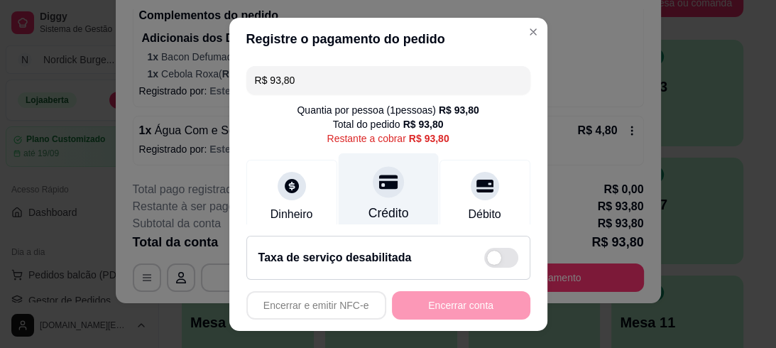
scroll to position [57, 0]
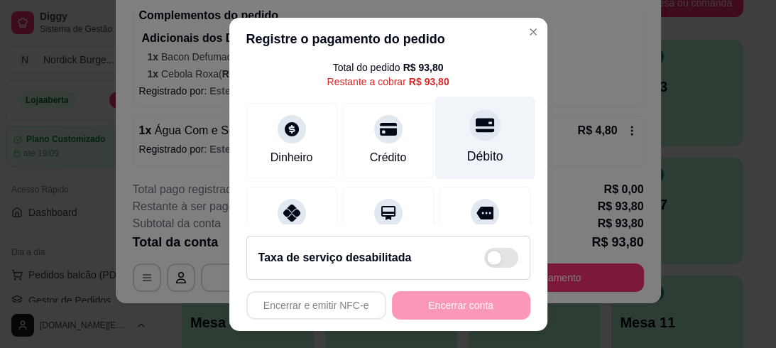
click at [475, 118] on icon at bounding box center [484, 125] width 18 height 14
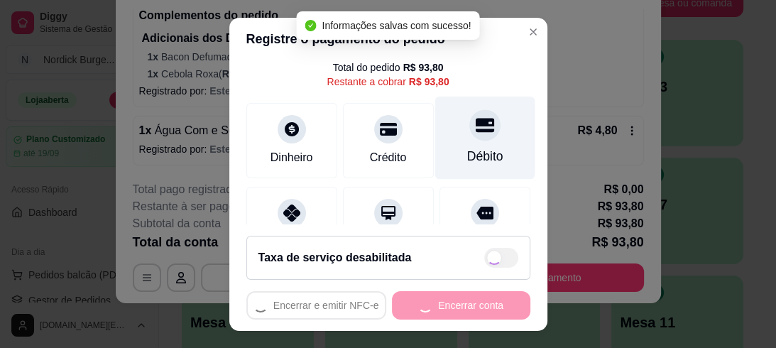
type input "R$ 0,00"
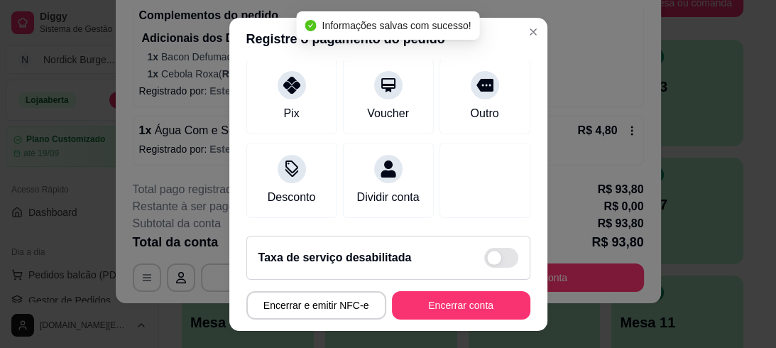
scroll to position [227, 0]
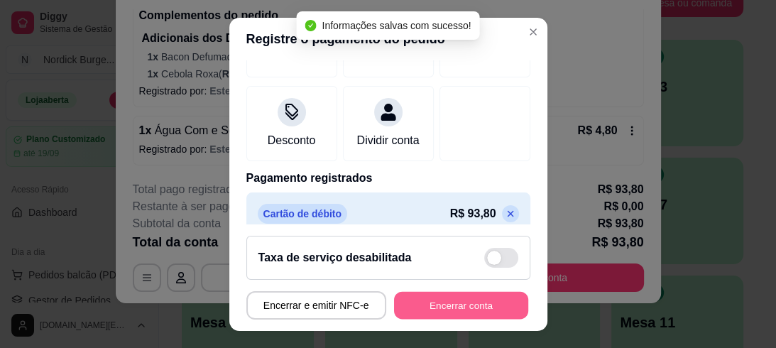
click at [465, 298] on button "Encerrar conta" at bounding box center [461, 305] width 134 height 28
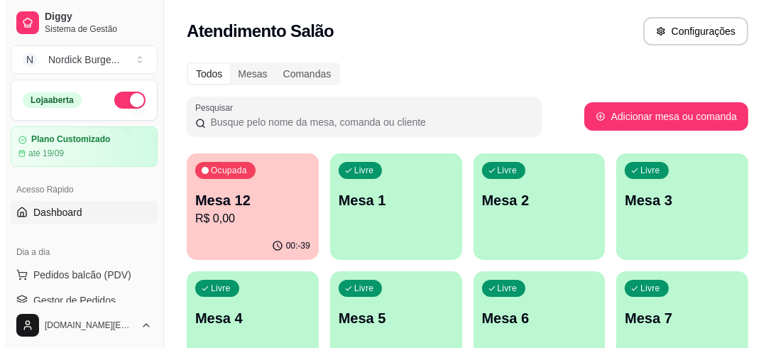
scroll to position [170, 0]
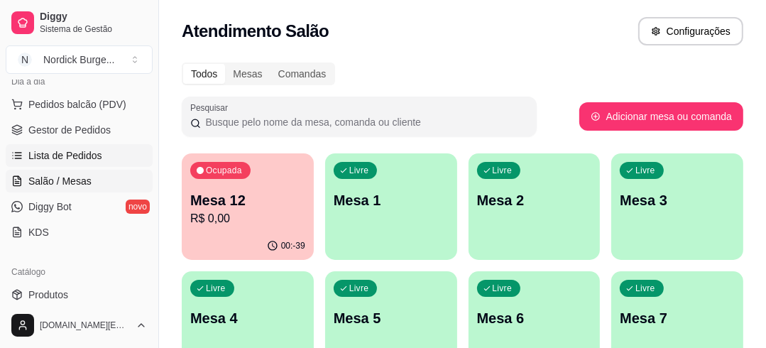
click at [82, 150] on span "Lista de Pedidos" at bounding box center [65, 155] width 74 height 14
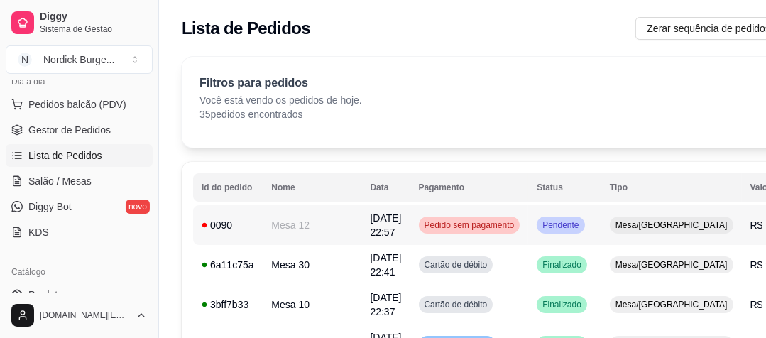
click at [251, 218] on div "0090" at bounding box center [228, 225] width 53 height 14
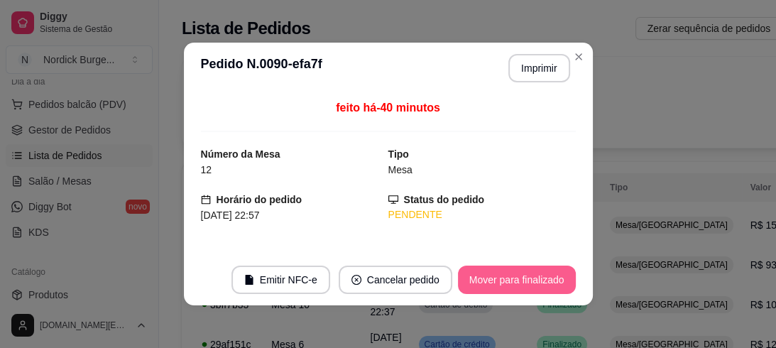
click at [484, 276] on button "Mover para finalizado" at bounding box center [517, 279] width 118 height 28
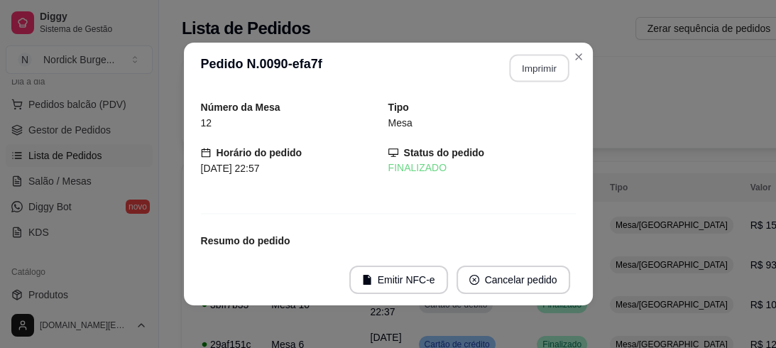
click at [534, 68] on button "Imprimir" at bounding box center [539, 69] width 60 height 28
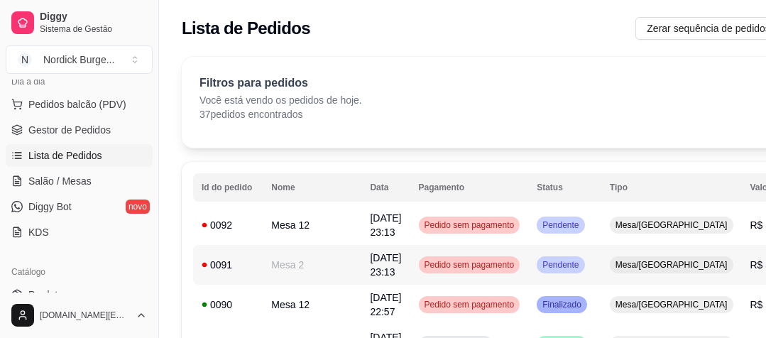
click at [243, 269] on div "0091" at bounding box center [228, 265] width 53 height 14
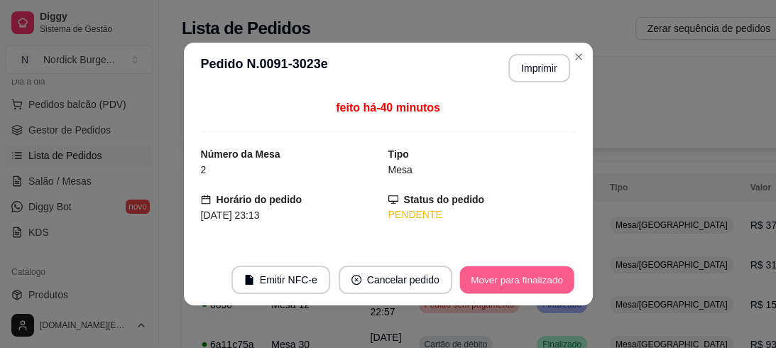
click at [503, 282] on button "Mover para finalizado" at bounding box center [516, 280] width 114 height 28
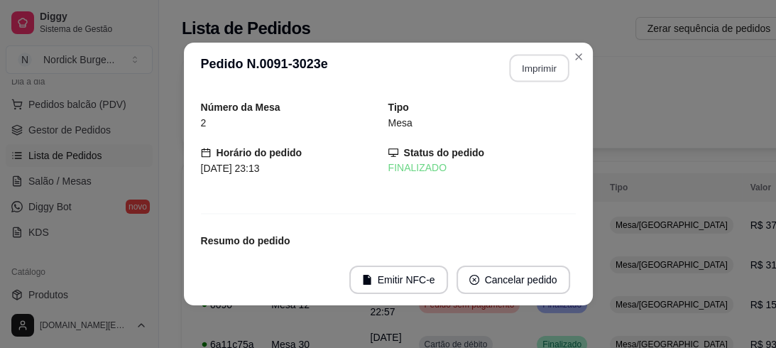
click at [535, 68] on button "Imprimir" at bounding box center [539, 69] width 60 height 28
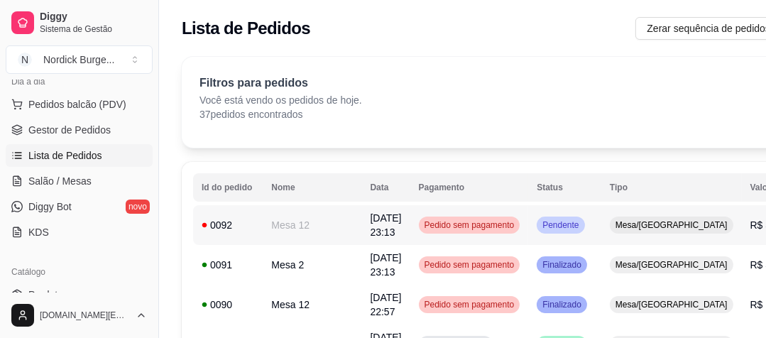
click at [238, 225] on div "0092" at bounding box center [228, 225] width 53 height 14
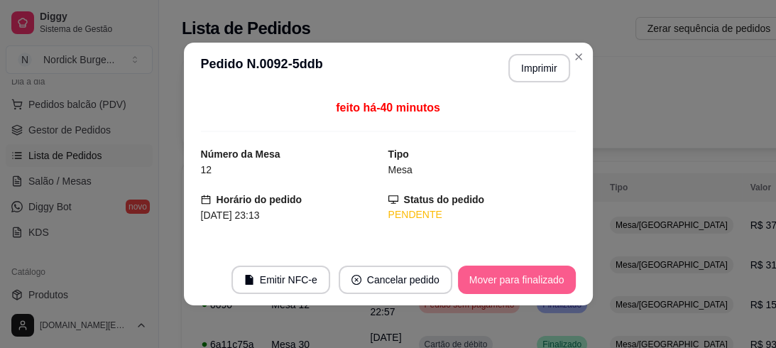
click at [477, 285] on button "Mover para finalizado" at bounding box center [517, 279] width 118 height 28
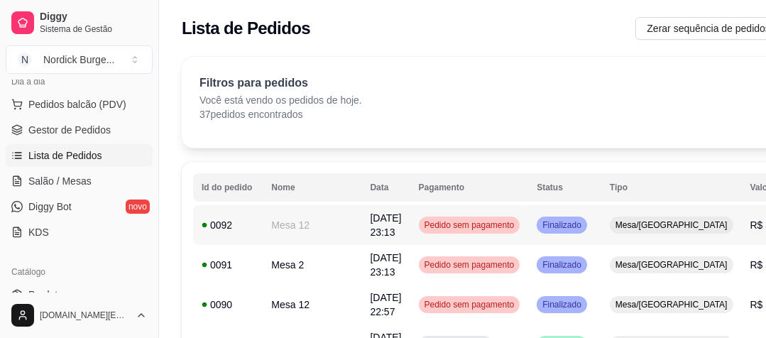
click at [241, 219] on div "0092" at bounding box center [228, 225] width 53 height 14
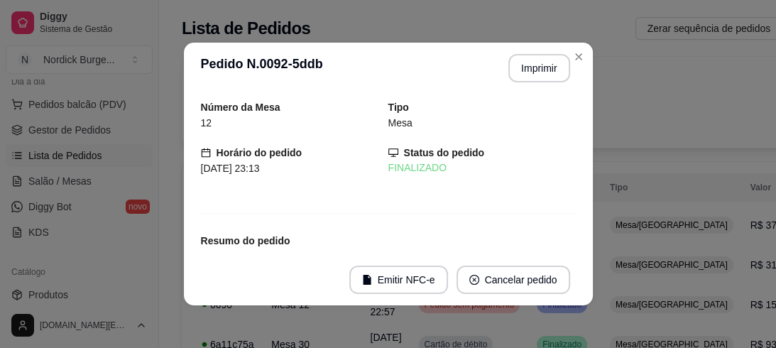
click at [241, 230] on div "Número da Mesa 12 Tipo Mesa Horário do pedido [DATE] 23:13 Status do pedido FIN…" at bounding box center [388, 173] width 375 height 149
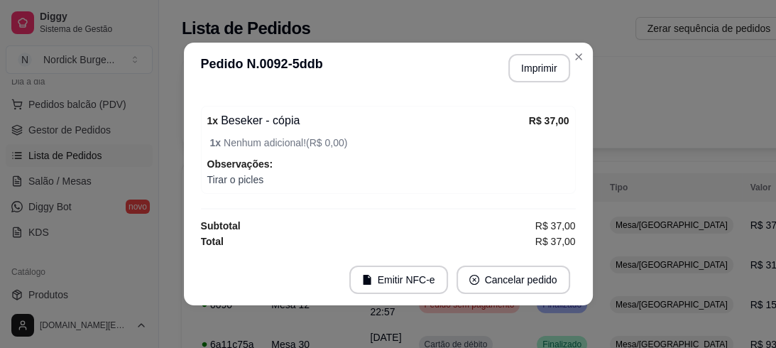
scroll to position [3, 0]
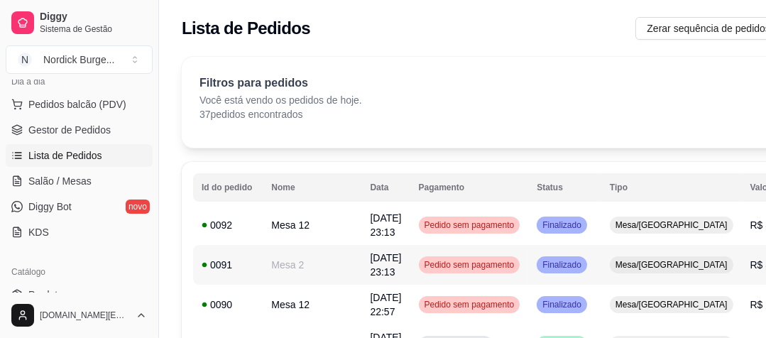
click at [252, 271] on div "0091" at bounding box center [228, 265] width 53 height 14
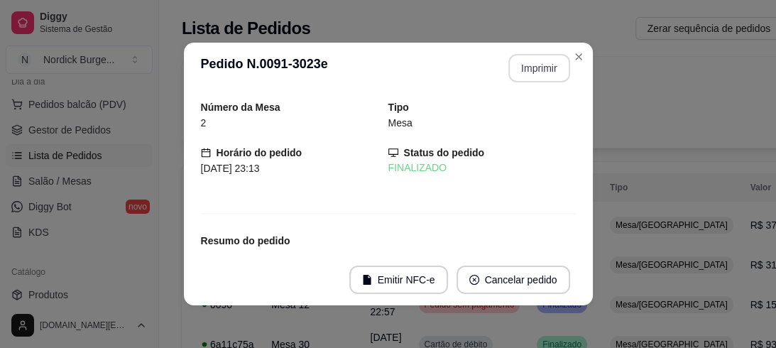
click at [525, 67] on button "Imprimir" at bounding box center [539, 68] width 62 height 28
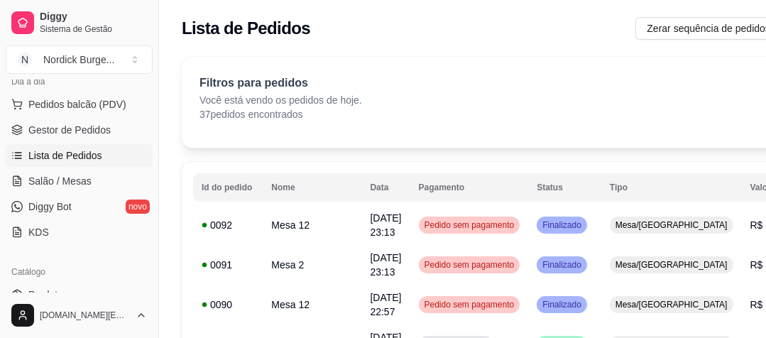
click at [672, 104] on div "Filtros para pedidos Você está vendo os pedidos de hoje. 37 pedidos encontrados…" at bounding box center [541, 98] width 685 height 47
click at [249, 225] on div "0092" at bounding box center [228, 225] width 53 height 14
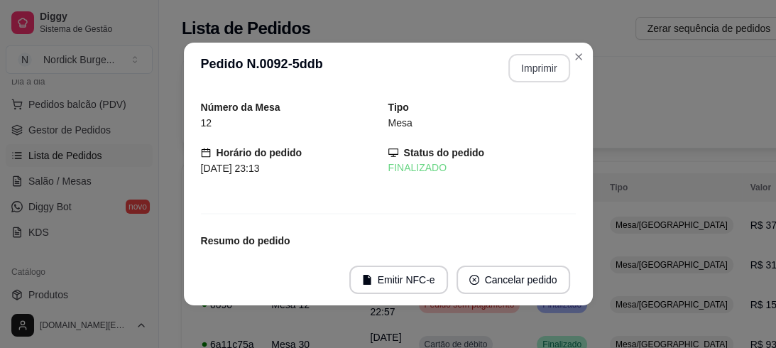
click at [530, 60] on button "Imprimir" at bounding box center [539, 68] width 62 height 28
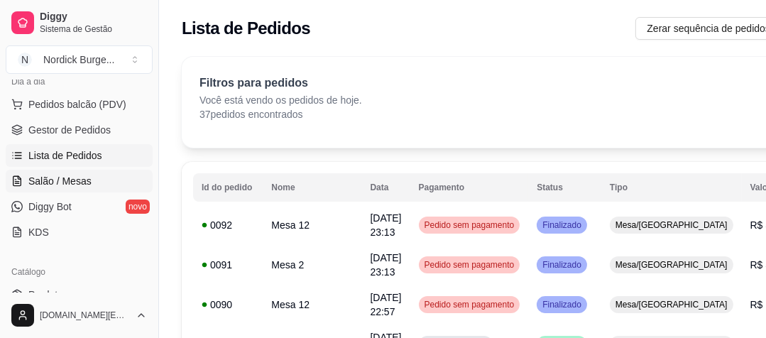
click at [49, 185] on span "Salão / Mesas" at bounding box center [59, 181] width 63 height 14
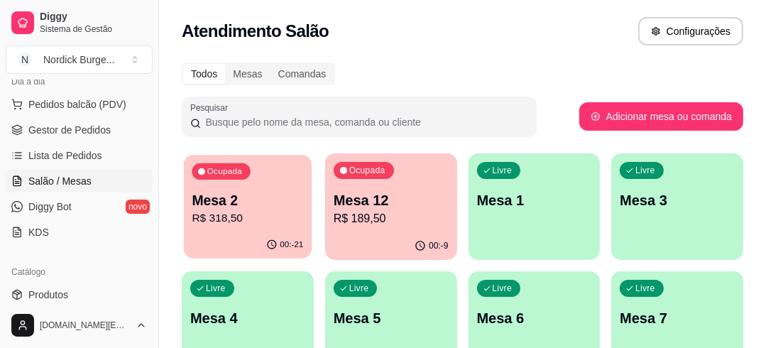
click at [290, 205] on p "Mesa 2" at bounding box center [247, 200] width 111 height 19
click at [219, 234] on div "00:-21" at bounding box center [248, 244] width 128 height 27
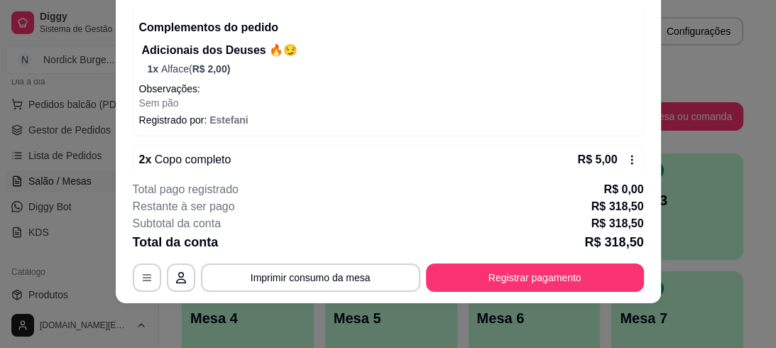
scroll to position [880, 0]
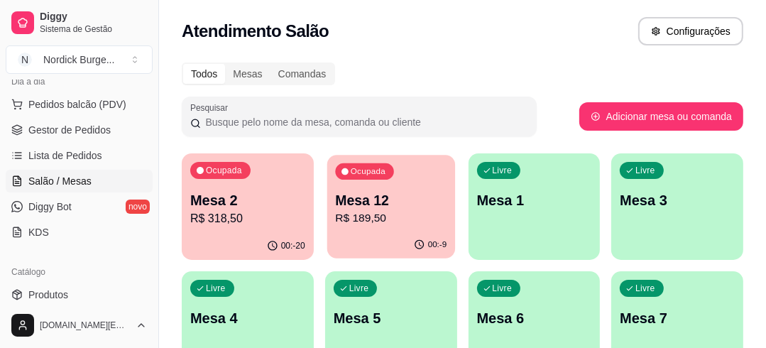
click at [405, 219] on p "R$ 189,50" at bounding box center [390, 218] width 111 height 16
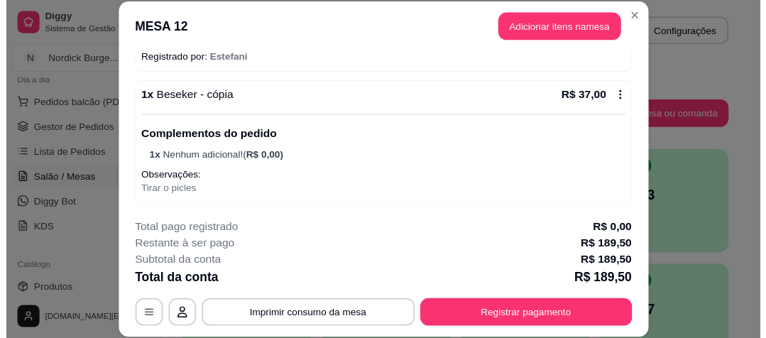
scroll to position [43, 0]
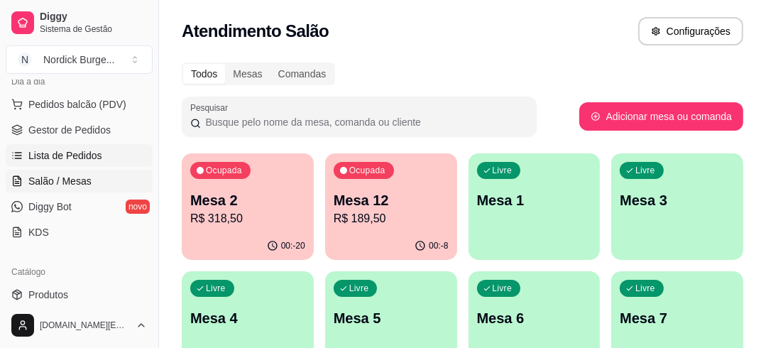
click at [48, 153] on span "Lista de Pedidos" at bounding box center [65, 155] width 74 height 14
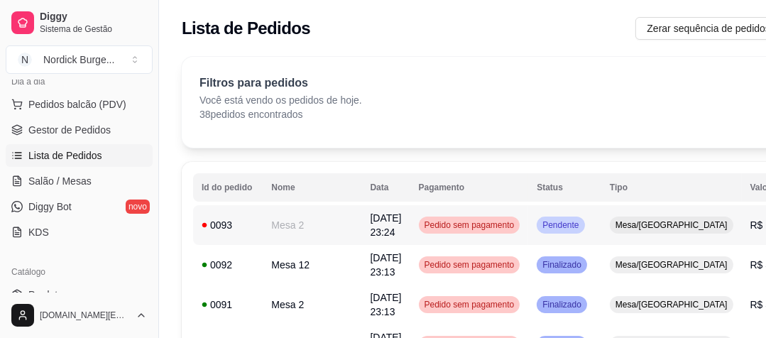
click at [258, 219] on td "0093" at bounding box center [228, 225] width 70 height 40
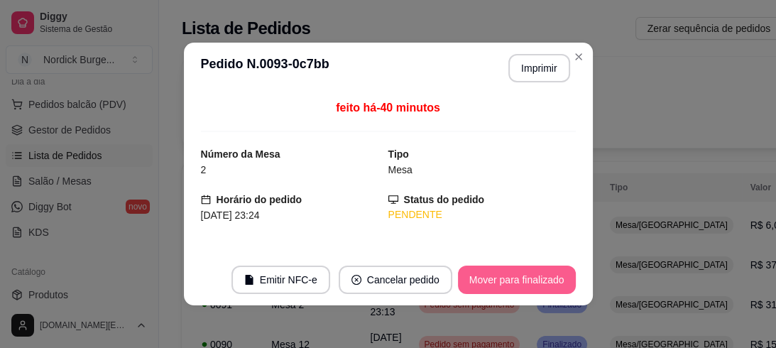
click at [515, 273] on button "Mover para finalizado" at bounding box center [517, 279] width 118 height 28
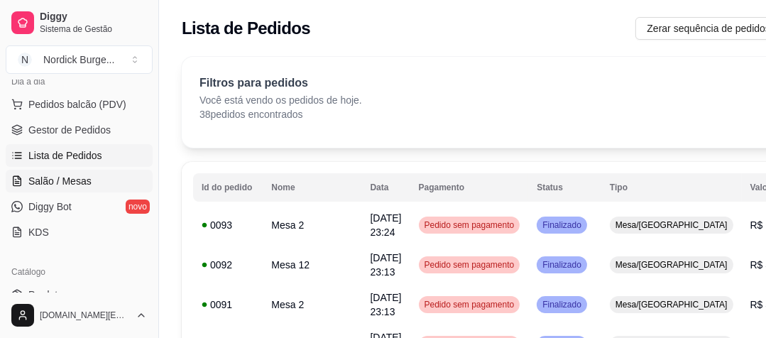
click at [69, 184] on span "Salão / Mesas" at bounding box center [59, 181] width 63 height 14
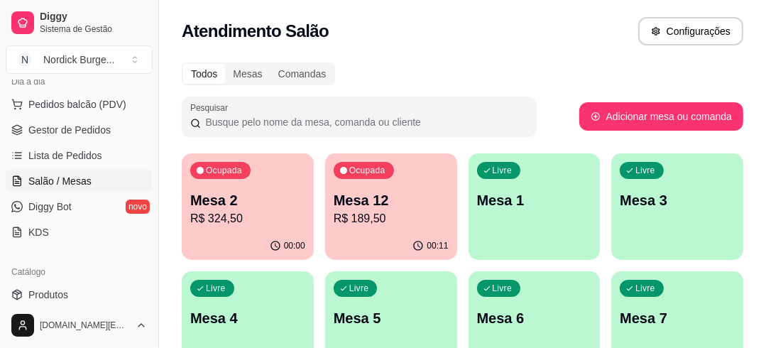
click at [408, 192] on p "Mesa 12" at bounding box center [391, 200] width 115 height 20
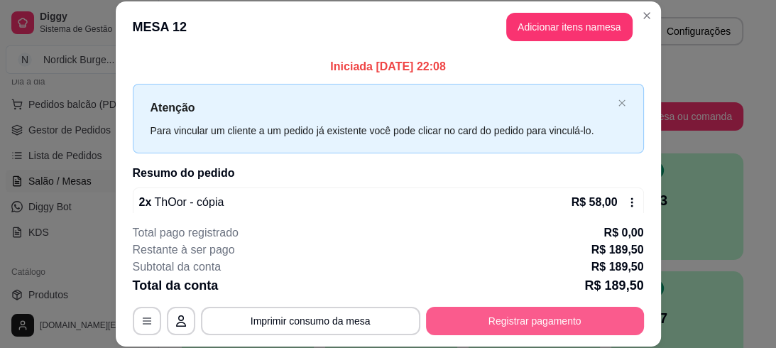
click at [543, 321] on button "Registrar pagamento" at bounding box center [535, 321] width 218 height 28
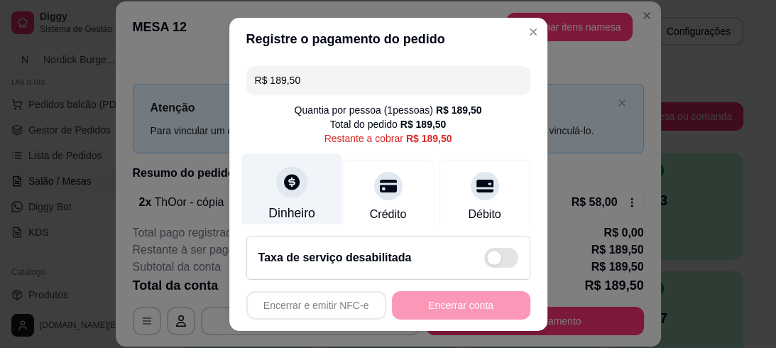
click at [282, 181] on icon at bounding box center [291, 182] width 18 height 18
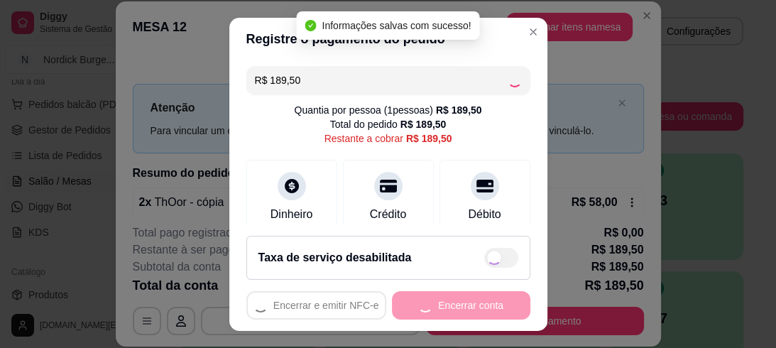
type input "R$ 0,00"
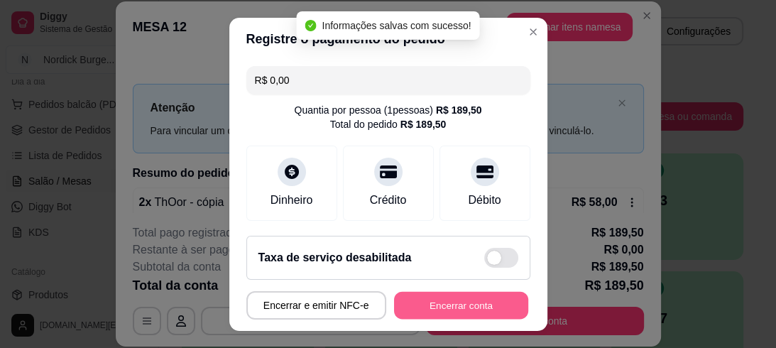
click at [491, 294] on button "Encerrar conta" at bounding box center [461, 305] width 134 height 28
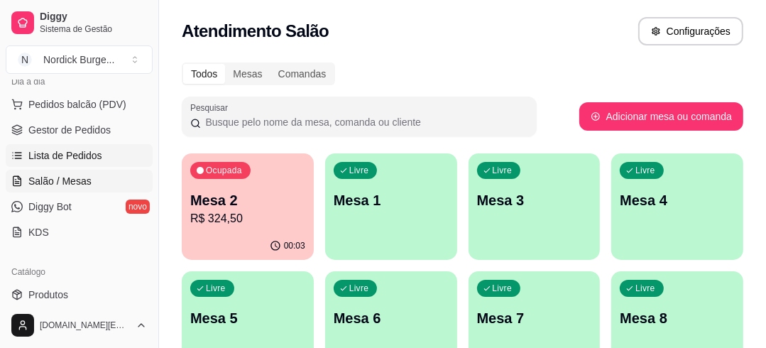
click at [48, 148] on span "Lista de Pedidos" at bounding box center [65, 155] width 74 height 14
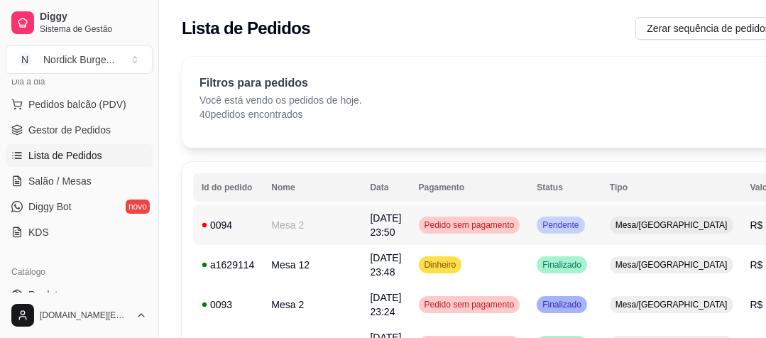
click at [258, 215] on td "0094" at bounding box center [228, 225] width 70 height 40
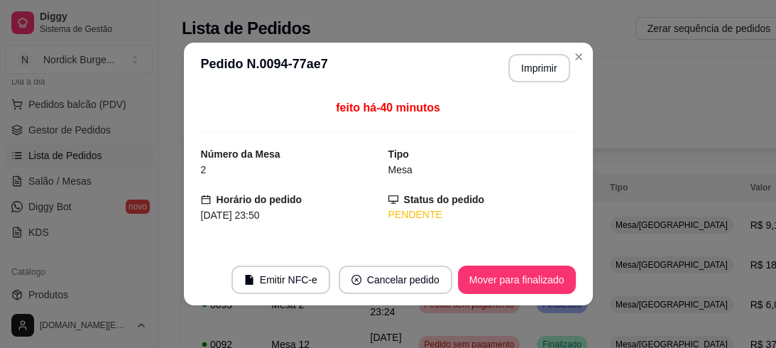
scroll to position [114, 0]
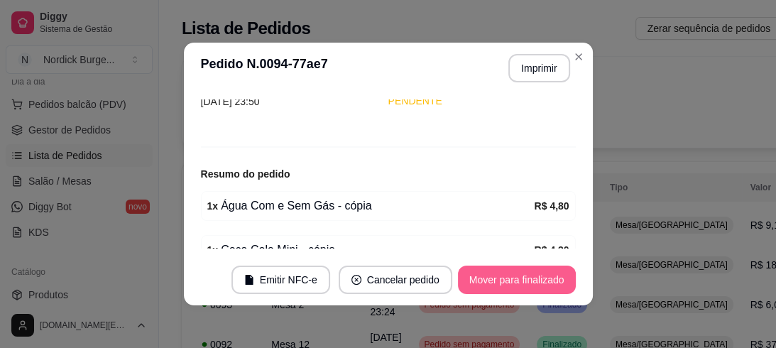
click at [490, 281] on button "Mover para finalizado" at bounding box center [517, 279] width 118 height 28
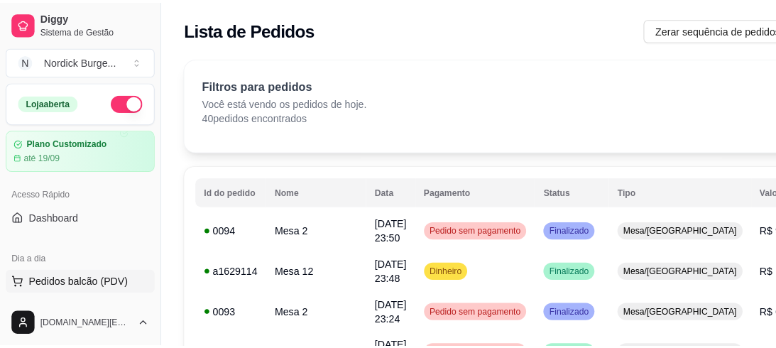
scroll to position [170, 0]
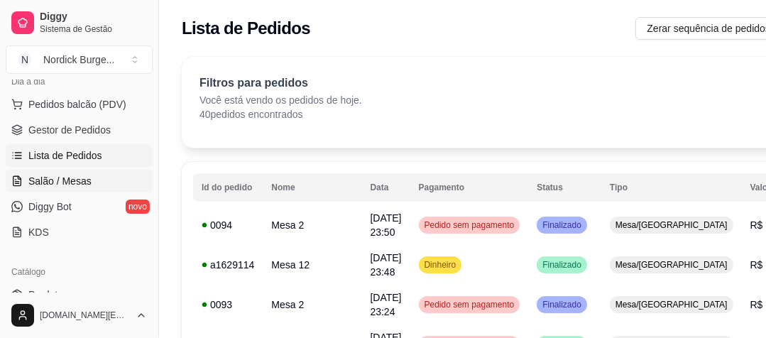
click at [74, 174] on span "Salão / Mesas" at bounding box center [59, 181] width 63 height 14
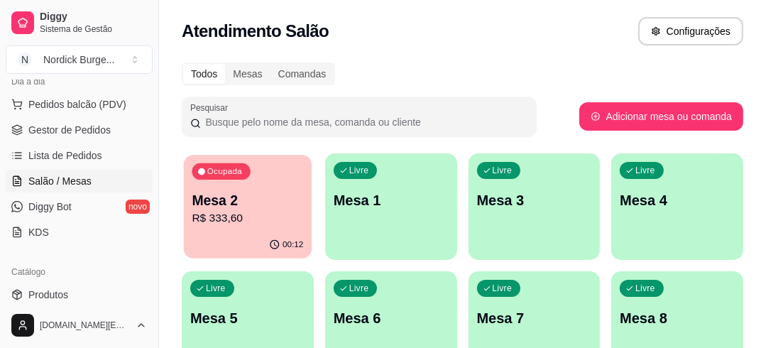
click at [260, 182] on div "Ocupada Mesa 2 R$ 333,60" at bounding box center [248, 193] width 128 height 77
click at [254, 210] on p "R$ 333,60" at bounding box center [247, 218] width 111 height 16
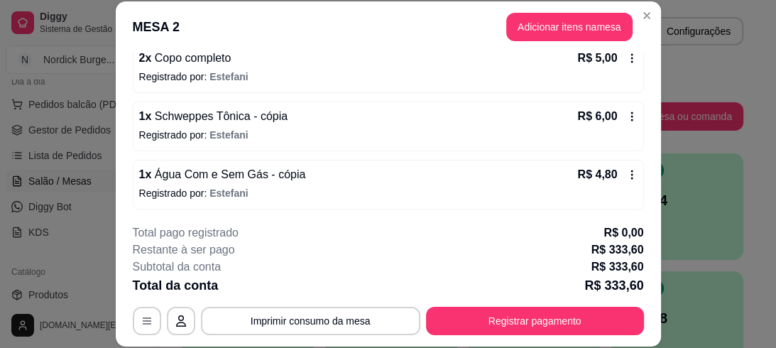
scroll to position [940, 0]
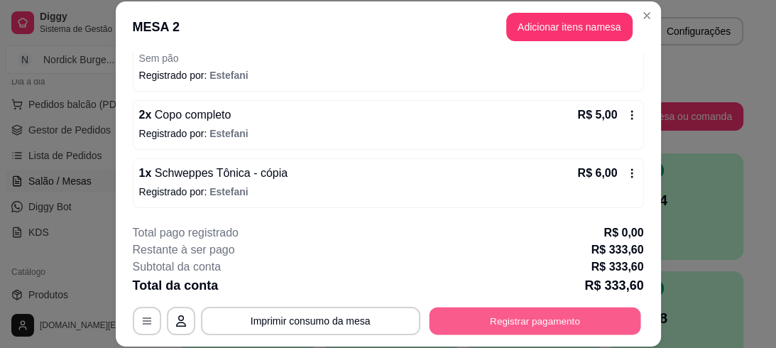
click at [591, 318] on button "Registrar pagamento" at bounding box center [535, 321] width 212 height 28
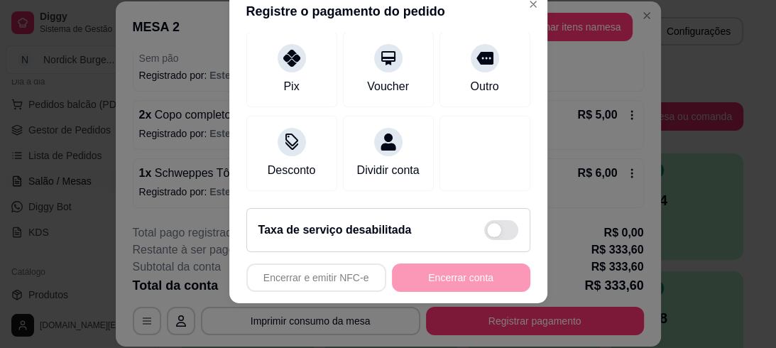
scroll to position [0, 0]
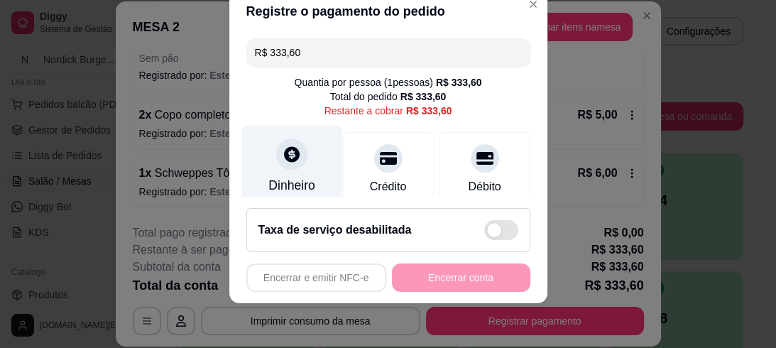
click at [278, 165] on div at bounding box center [291, 153] width 31 height 31
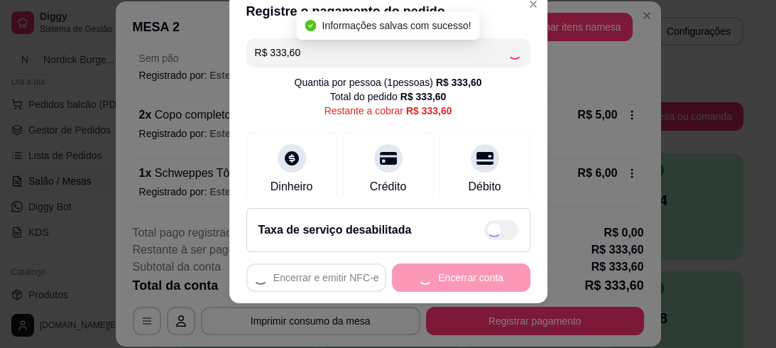
type input "R$ 0,00"
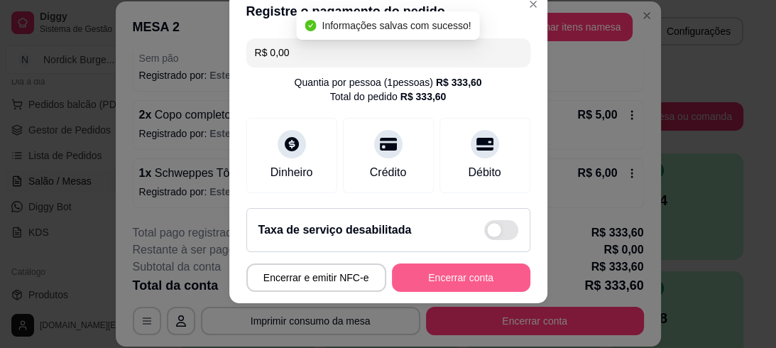
click at [473, 274] on button "Encerrar conta" at bounding box center [461, 277] width 138 height 28
